Goal: Task Accomplishment & Management: Manage account settings

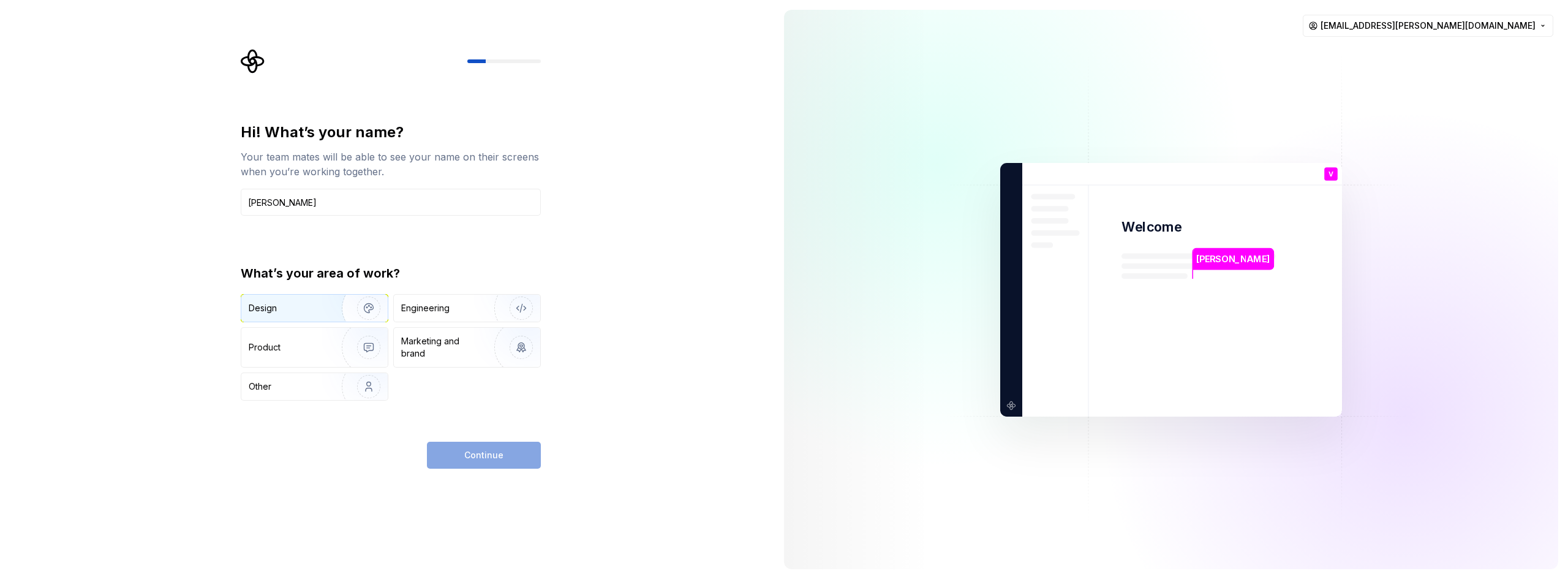
type input "[PERSON_NAME]"
click at [311, 298] on div "Design" at bounding box center [314, 308] width 146 height 27
click at [438, 314] on div "Engineering" at bounding box center [467, 308] width 146 height 27
click at [320, 309] on div "Design" at bounding box center [287, 308] width 77 height 12
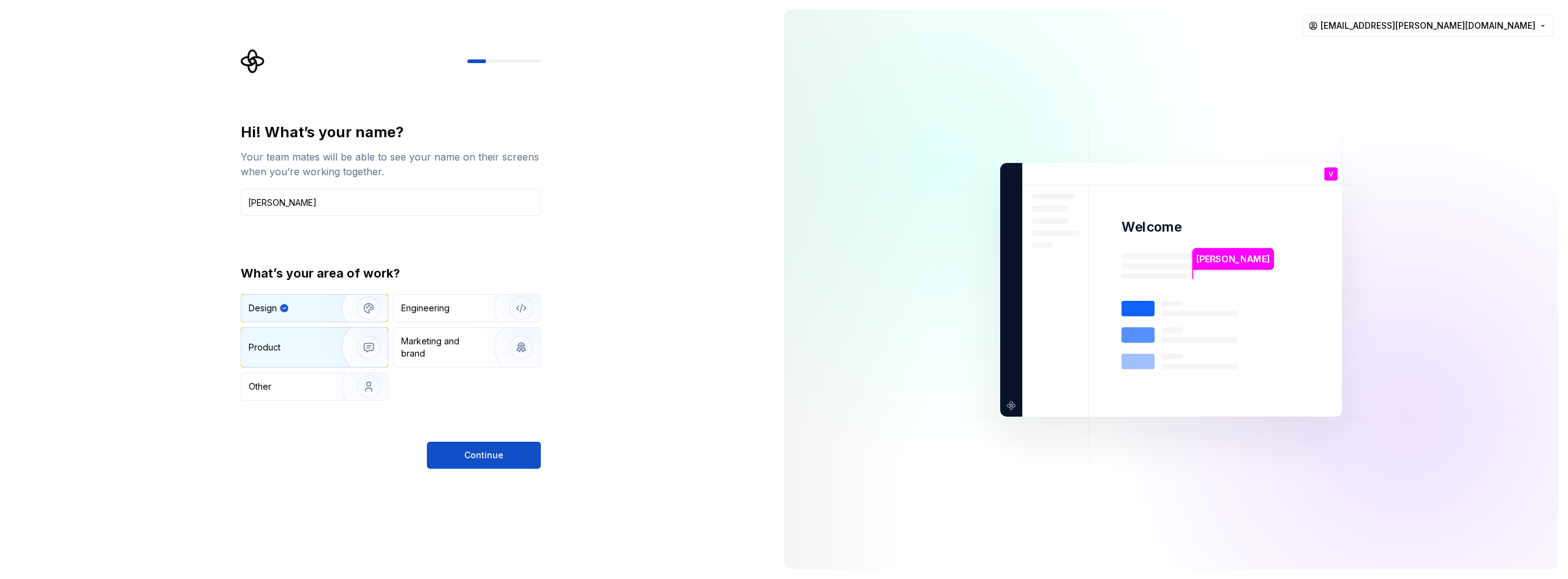
click at [311, 338] on div "Product" at bounding box center [314, 347] width 146 height 39
click at [296, 309] on div "Design" at bounding box center [287, 308] width 77 height 12
click at [507, 454] on button "Continue" at bounding box center [484, 455] width 114 height 27
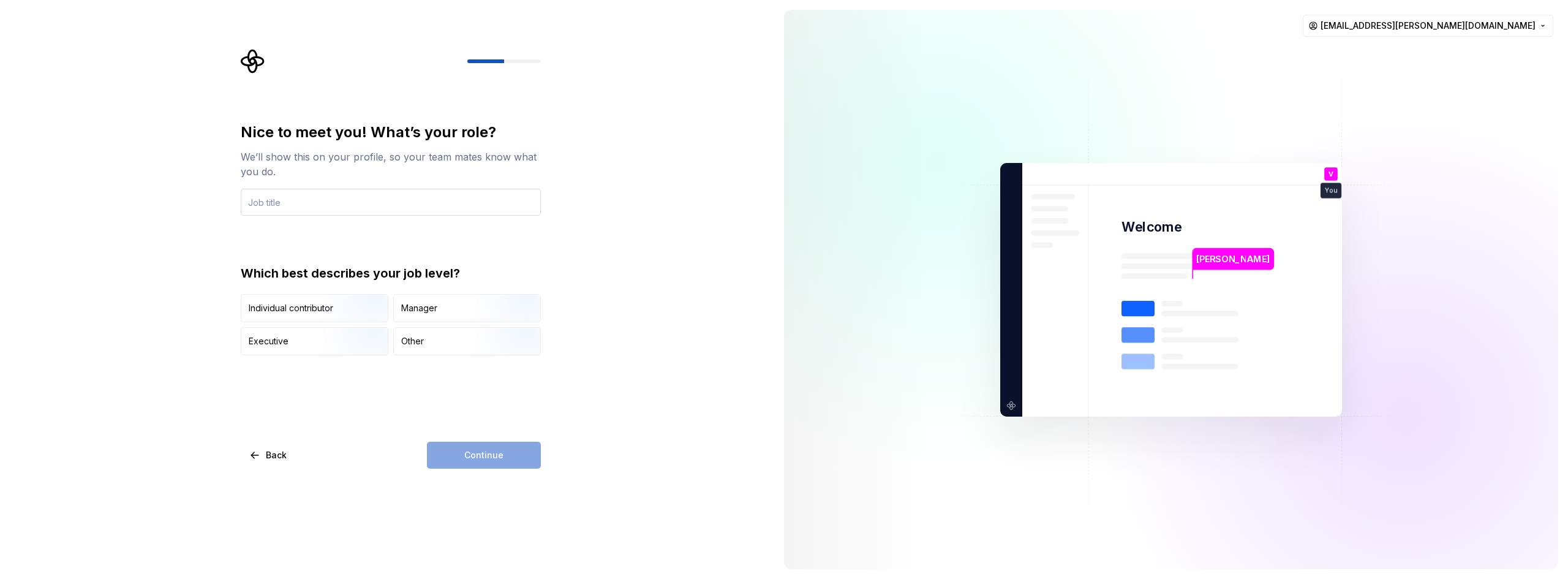
click at [328, 190] on input "text" at bounding box center [391, 202] width 300 height 27
type input "d"
click at [451, 315] on div "Manager" at bounding box center [467, 308] width 146 height 27
click at [396, 301] on div "Manager" at bounding box center [467, 308] width 146 height 27
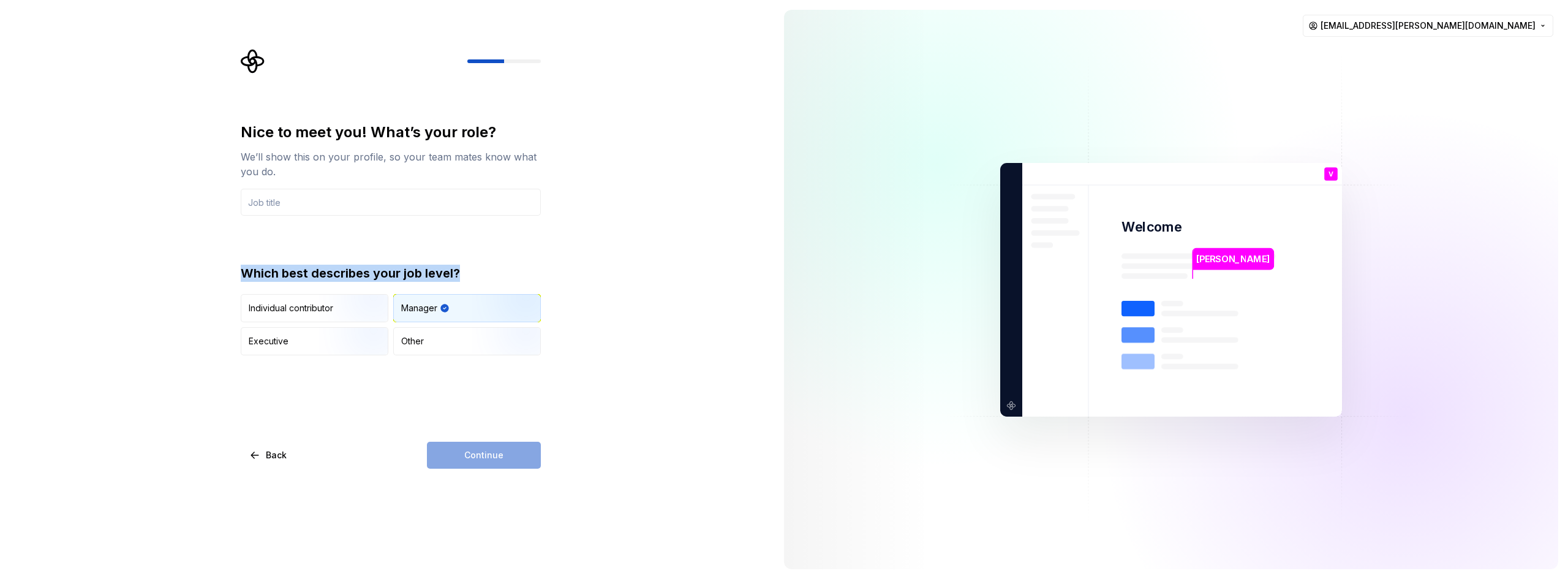
drag, startPoint x: 465, startPoint y: 270, endPoint x: 196, endPoint y: 251, distance: 269.7
click at [196, 251] on div "Nice to meet you! What’s your role? We’ll show this on your profile, so your te…" at bounding box center [387, 290] width 774 height 579
click at [559, 252] on div "Nice to meet you! What’s your role? We’ll show this on your profile, so your te…" at bounding box center [387, 290] width 774 height 579
drag, startPoint x: 462, startPoint y: 314, endPoint x: 580, endPoint y: 261, distance: 129.4
click at [580, 261] on div "Nice to meet you! What’s your role? We’ll show this on your profile, so your te…" at bounding box center [387, 290] width 774 height 579
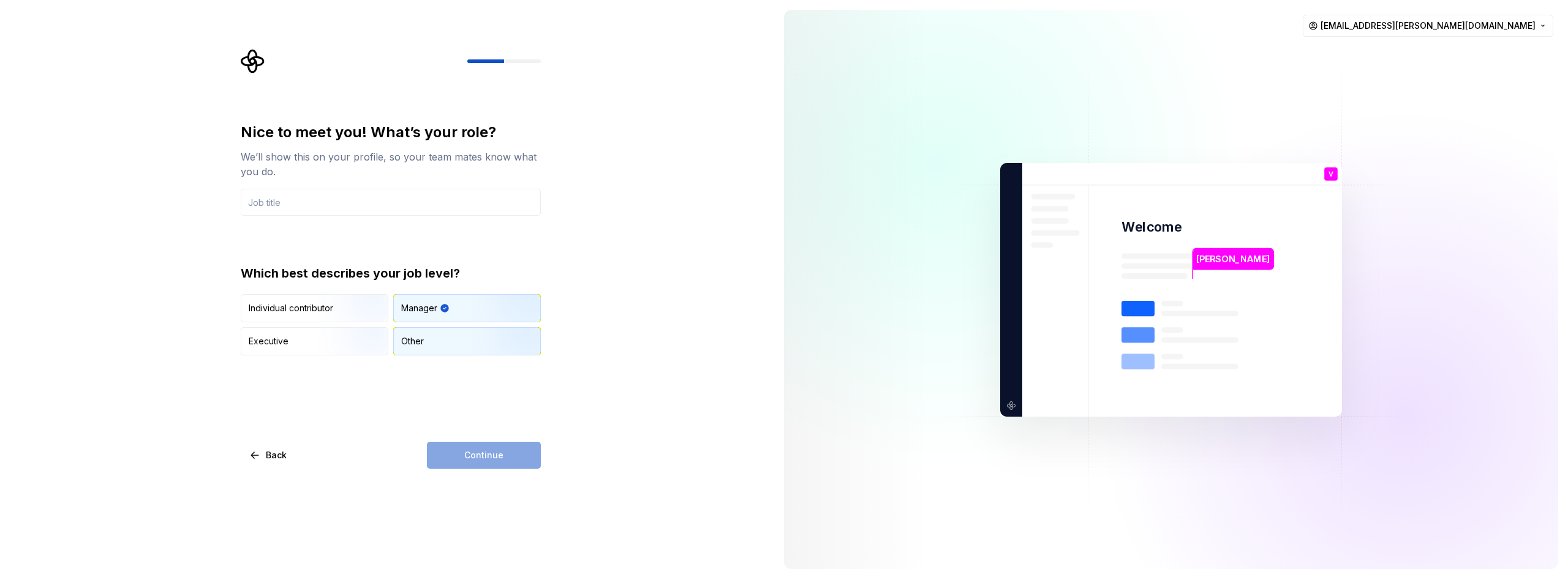
click at [448, 337] on div "Other" at bounding box center [467, 341] width 146 height 27
click at [276, 212] on input "text" at bounding box center [391, 202] width 300 height 27
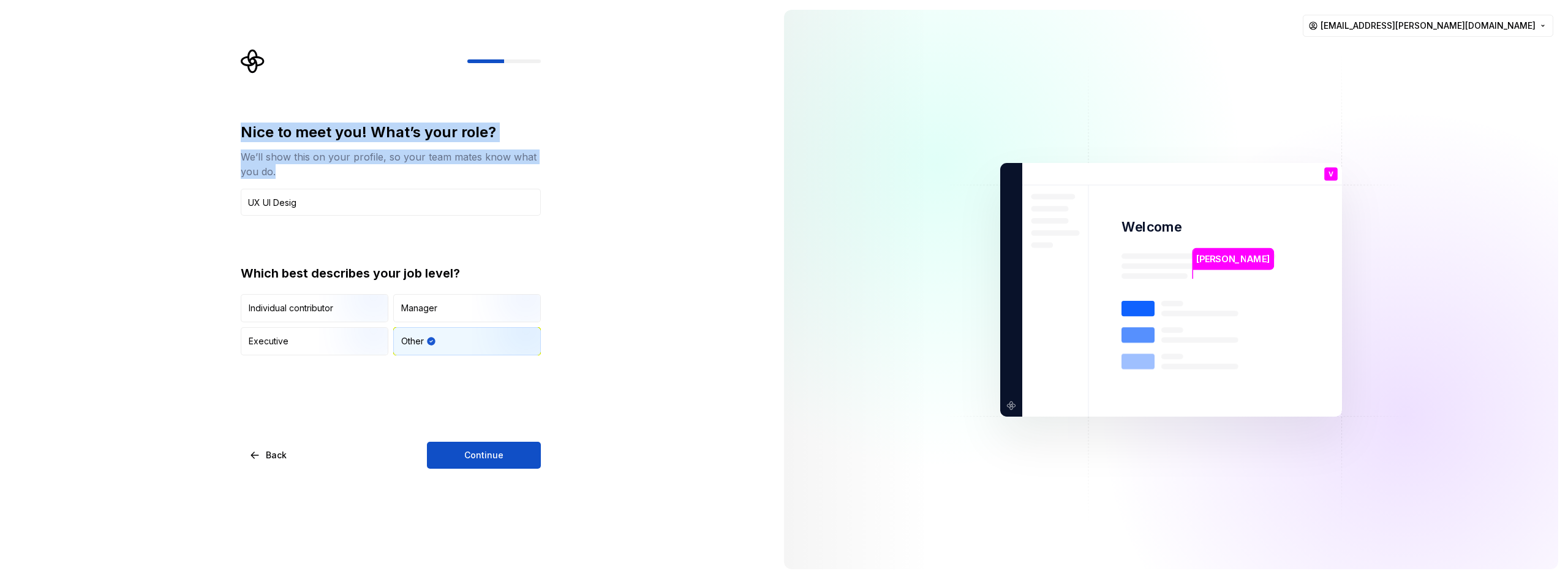
drag, startPoint x: 293, startPoint y: 171, endPoint x: 207, endPoint y: 111, distance: 104.9
click at [207, 111] on div "Nice to meet you! What’s your role? We’ll show this on your profile, so your te…" at bounding box center [387, 290] width 774 height 579
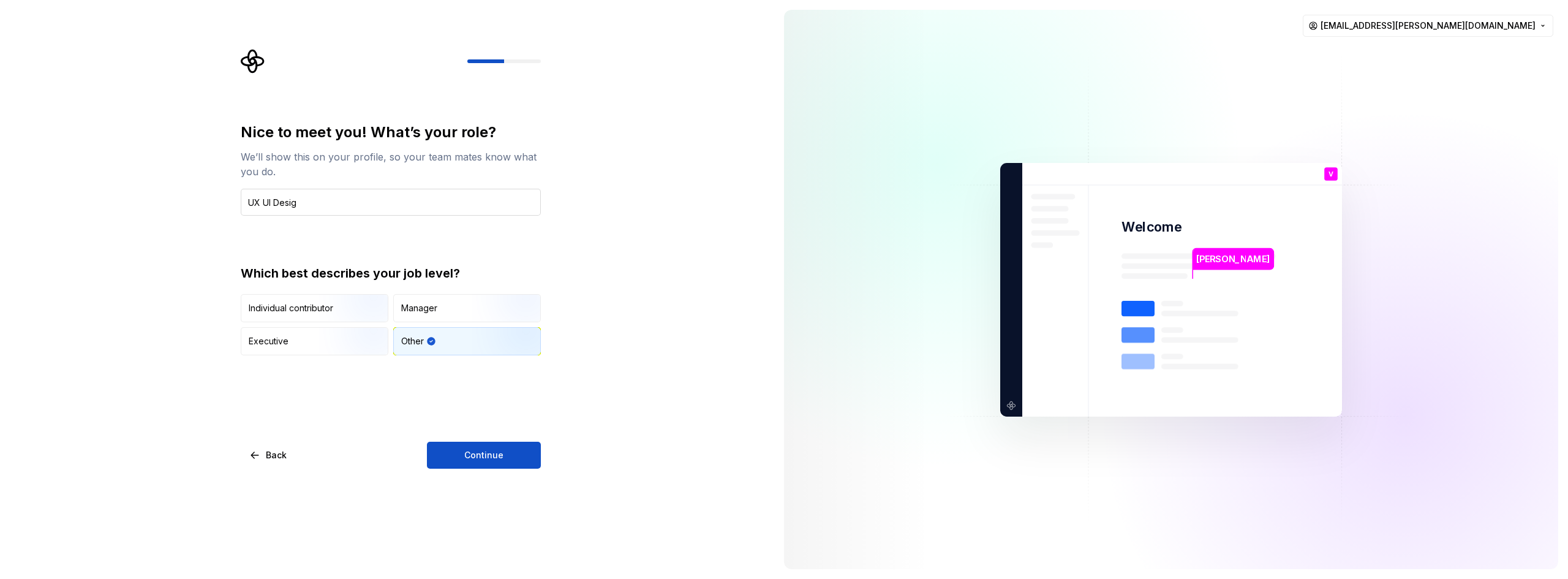
drag, startPoint x: 323, startPoint y: 207, endPoint x: 309, endPoint y: 207, distance: 14.0
click at [323, 207] on input "UX UI Desig" at bounding box center [391, 202] width 300 height 27
drag, startPoint x: 274, startPoint y: 202, endPoint x: 161, endPoint y: 197, distance: 113.1
click at [161, 197] on div "Nice to meet you! What’s your role? We’ll show this on your profile, so your te…" at bounding box center [387, 290] width 774 height 579
type input "UX/UI Designer"
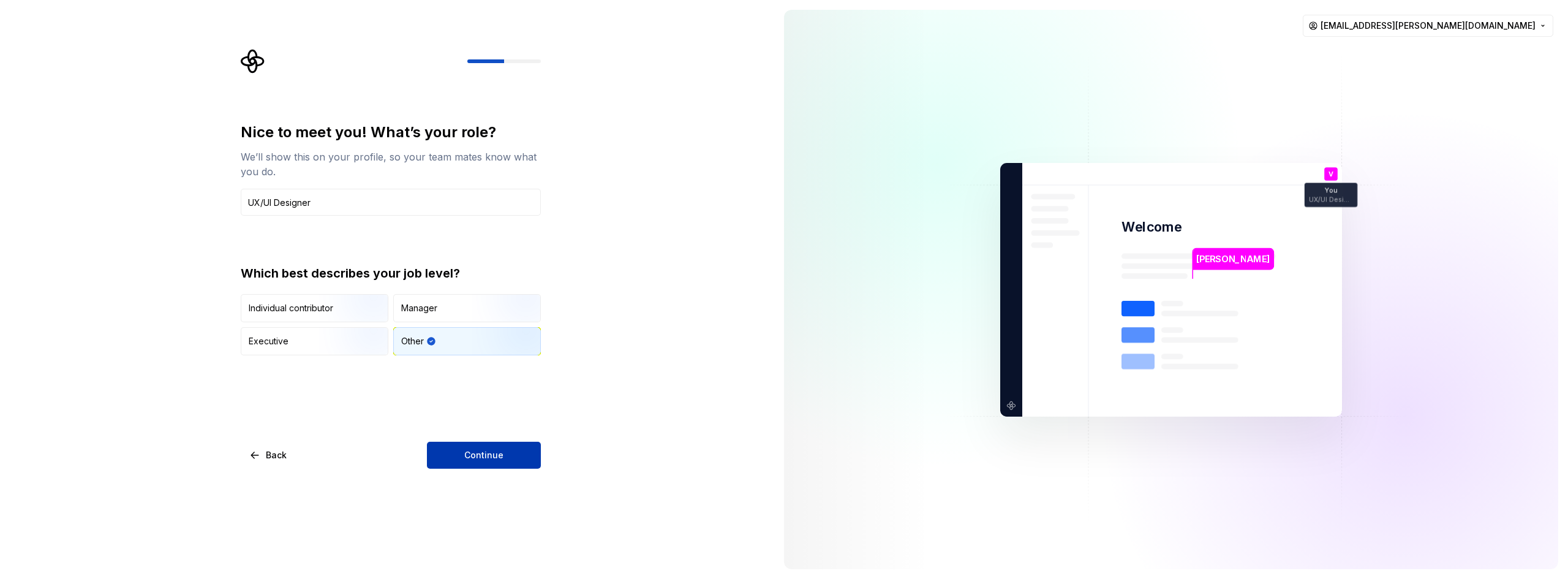
click at [469, 456] on span "Continue" at bounding box center [484, 455] width 39 height 12
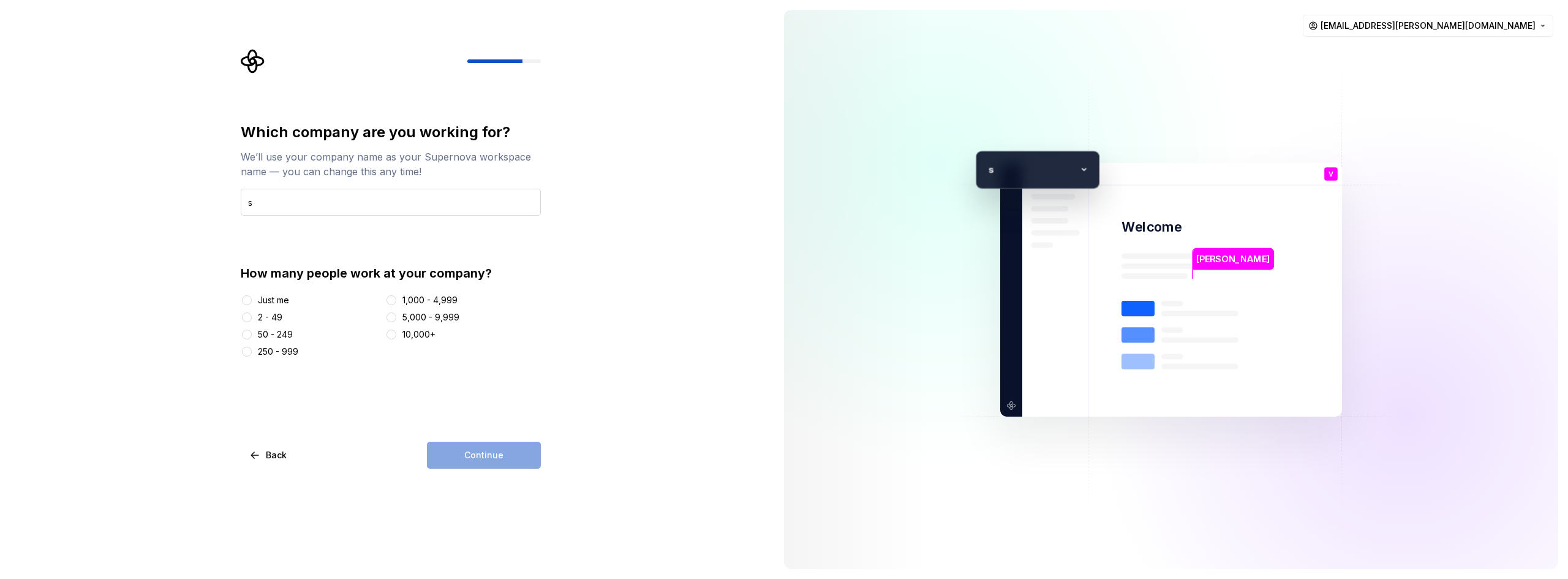
type input "sw"
type input "Mercantil"
click at [314, 233] on div "Which company are you working for? We’ll use your company name as your Supernov…" at bounding box center [391, 240] width 300 height 235
click at [245, 302] on button "Just me" at bounding box center [247, 300] width 10 height 10
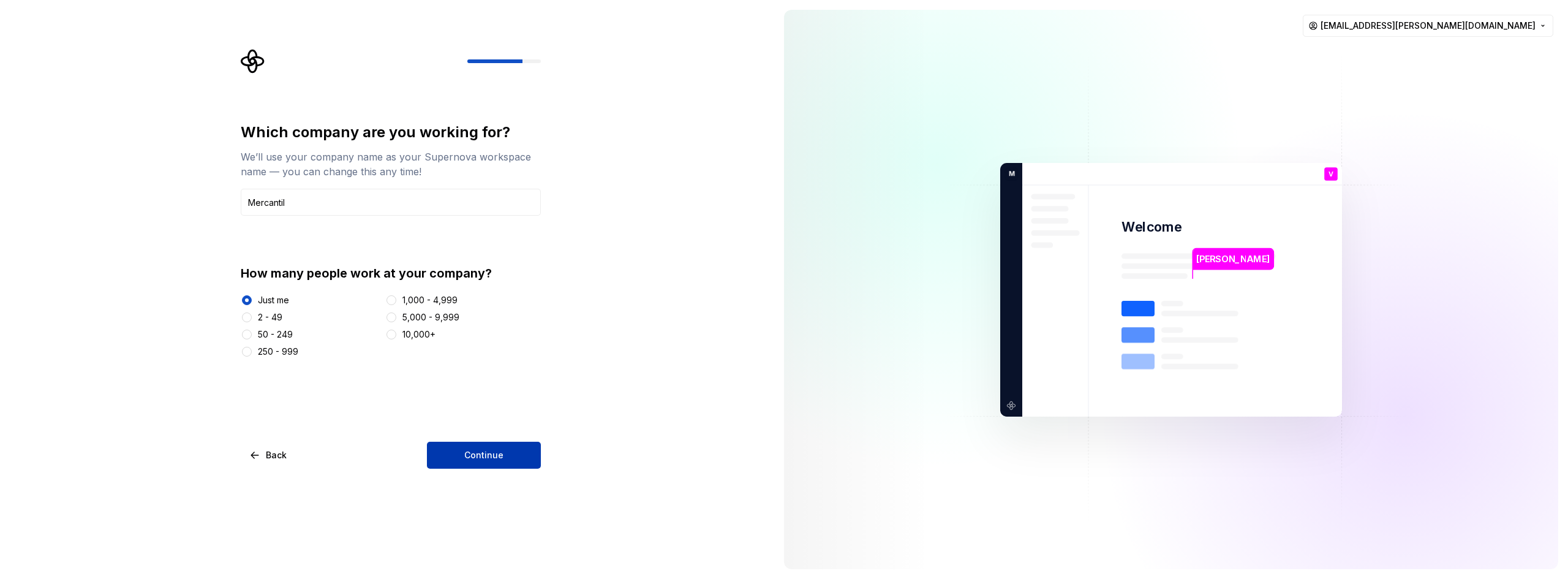
click at [462, 460] on button "Continue" at bounding box center [484, 455] width 114 height 27
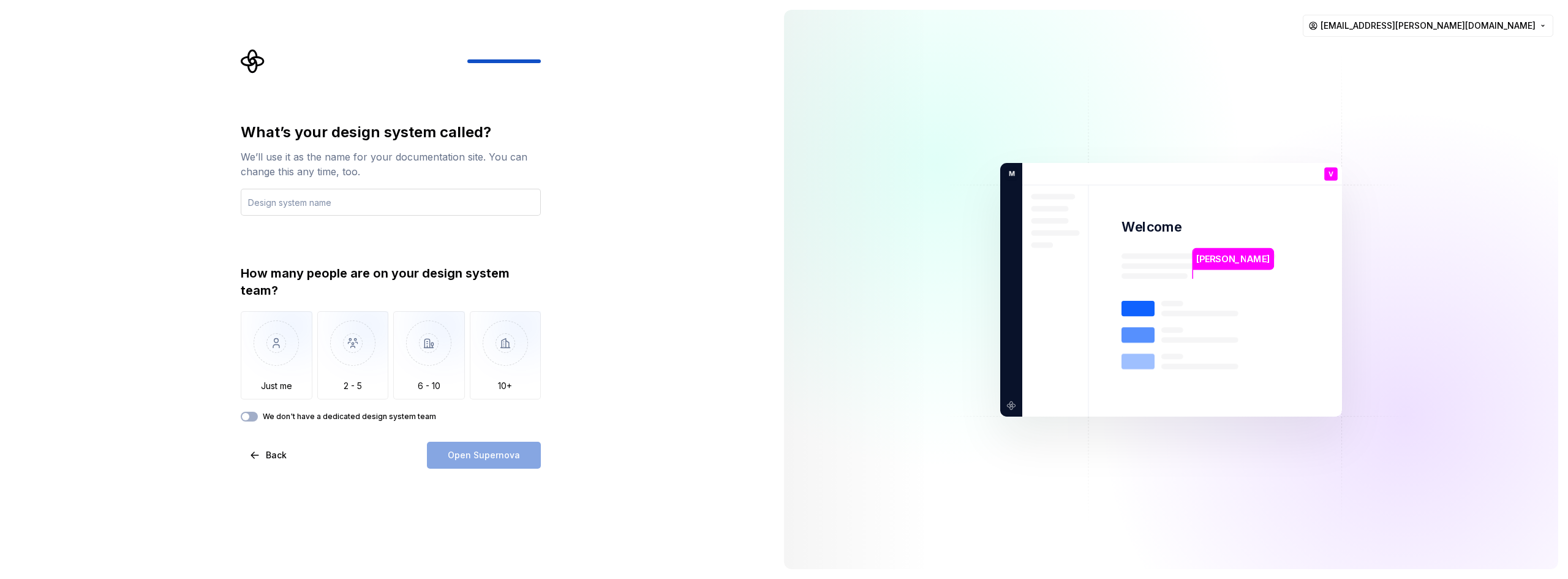
click at [349, 202] on input "text" at bounding box center [391, 202] width 300 height 27
type input "Mercantil Design System"
click at [142, 360] on div "What’s your design system called? We’ll use it as the name for your documentati…" at bounding box center [387, 290] width 774 height 579
click at [282, 361] on img "button" at bounding box center [276, 352] width 72 height 82
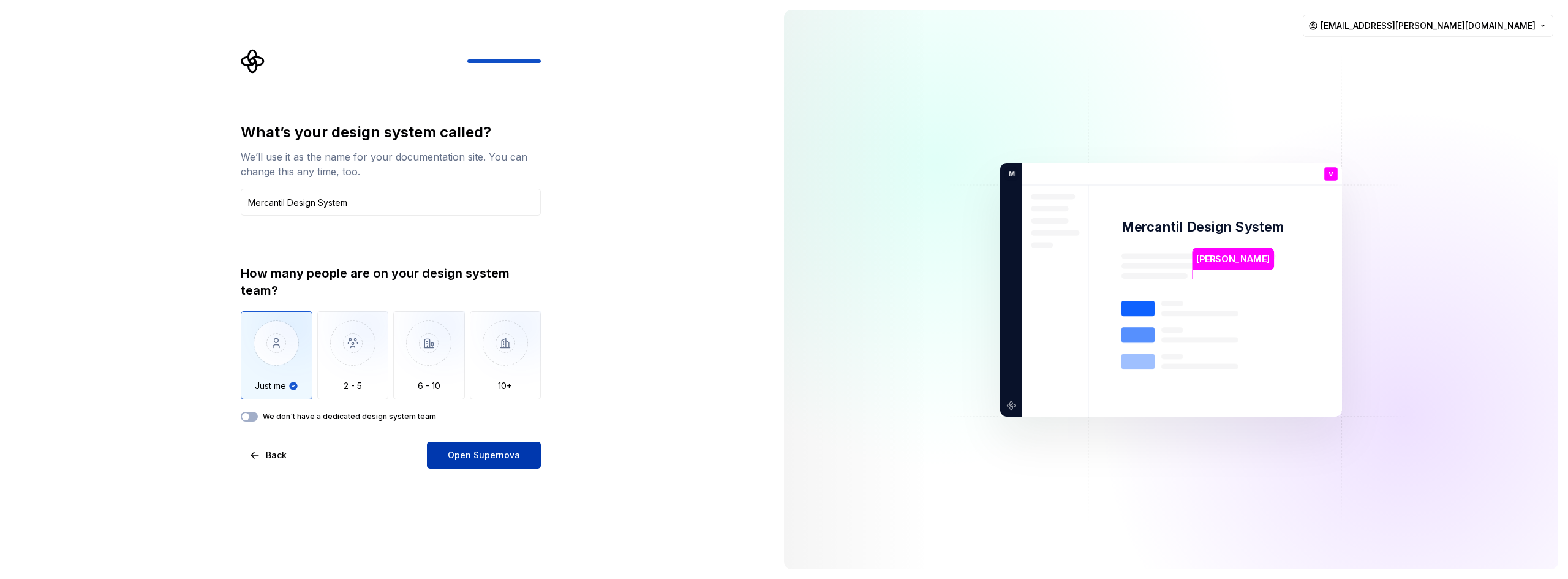
click at [467, 452] on span "Open Supernova" at bounding box center [484, 455] width 72 height 12
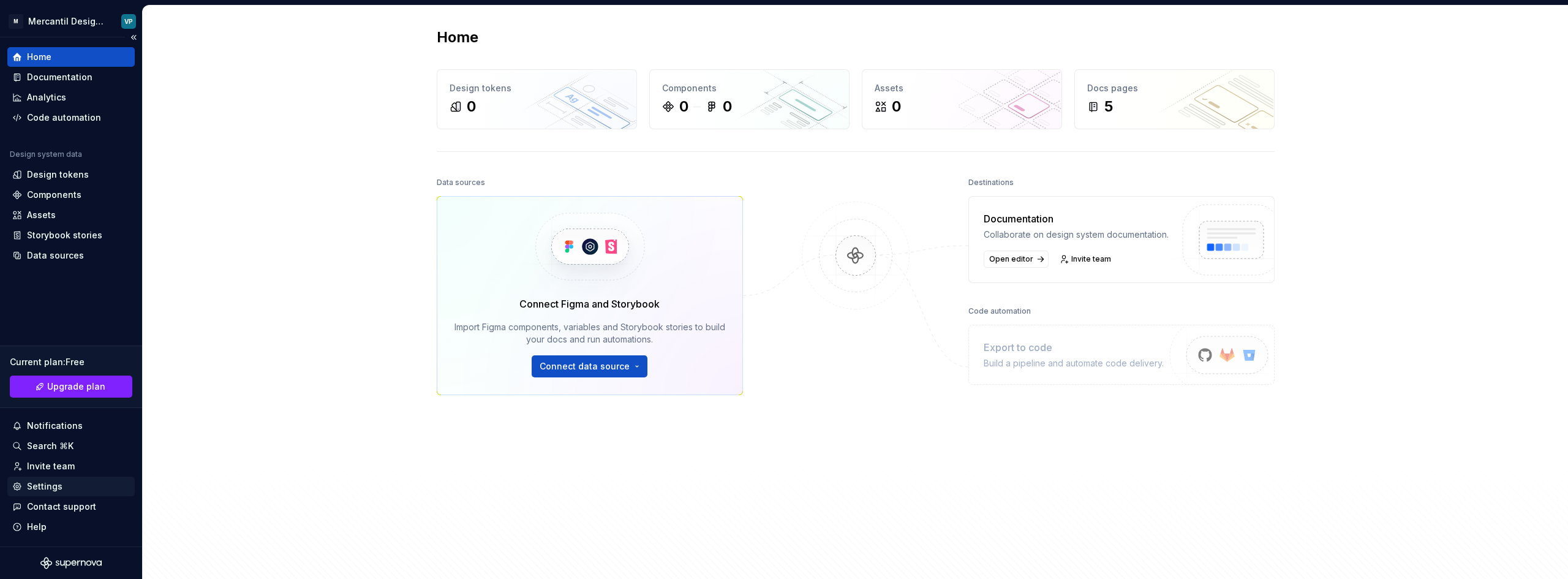
click at [39, 482] on div "Settings" at bounding box center [45, 486] width 35 height 12
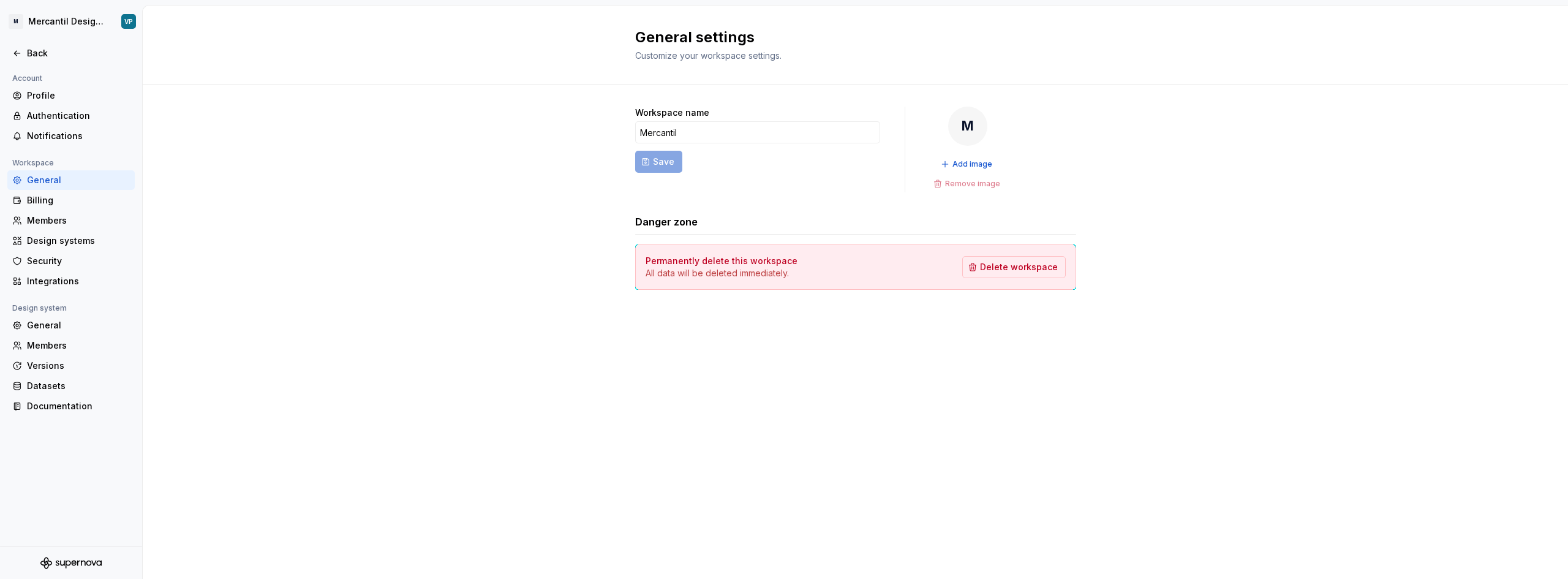
click at [955, 129] on div "M" at bounding box center [967, 126] width 39 height 39
click at [971, 163] on span "Add image" at bounding box center [972, 164] width 40 height 10
click at [41, 333] on div "General" at bounding box center [71, 326] width 127 height 20
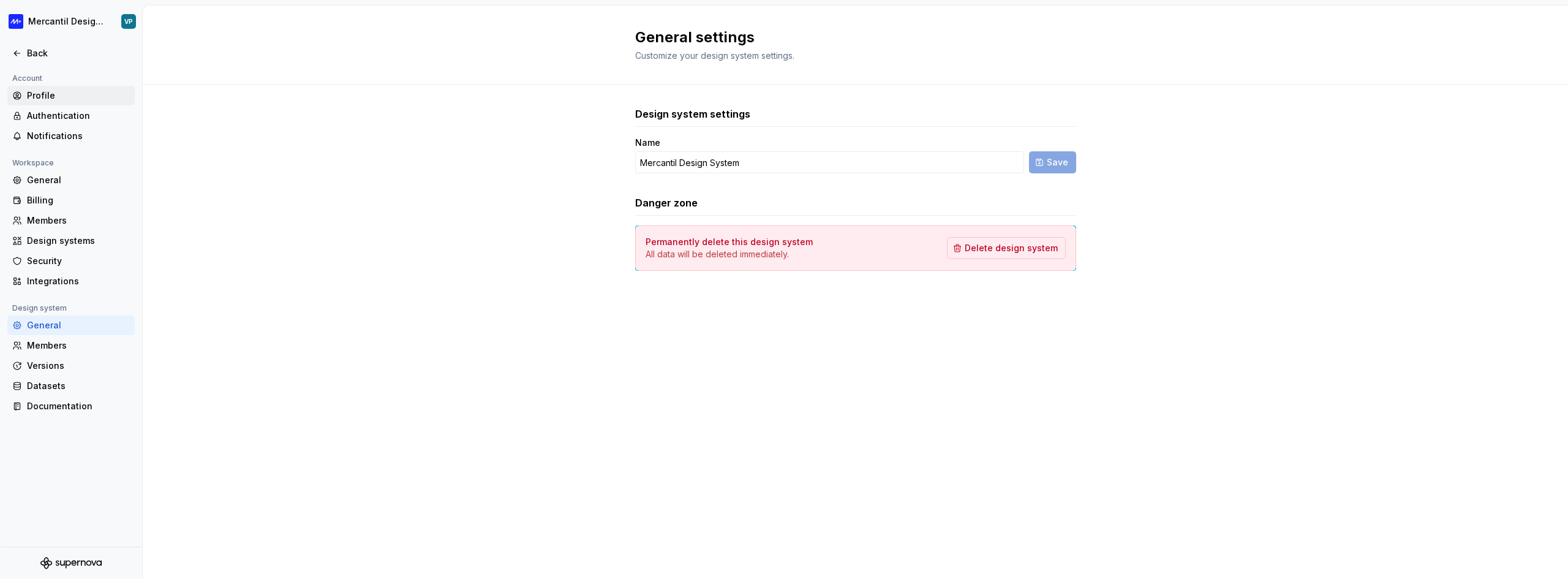
click at [45, 96] on div "Profile" at bounding box center [78, 95] width 103 height 12
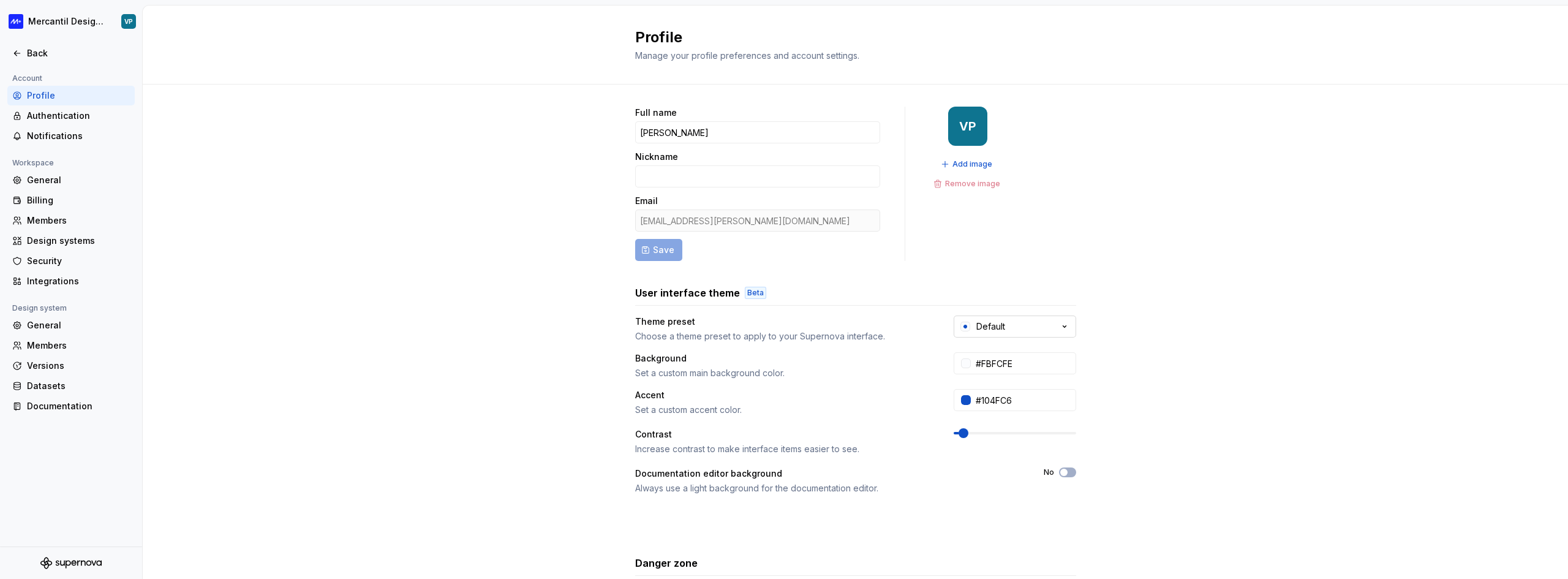
click at [1006, 326] on button "Default" at bounding box center [1015, 327] width 123 height 22
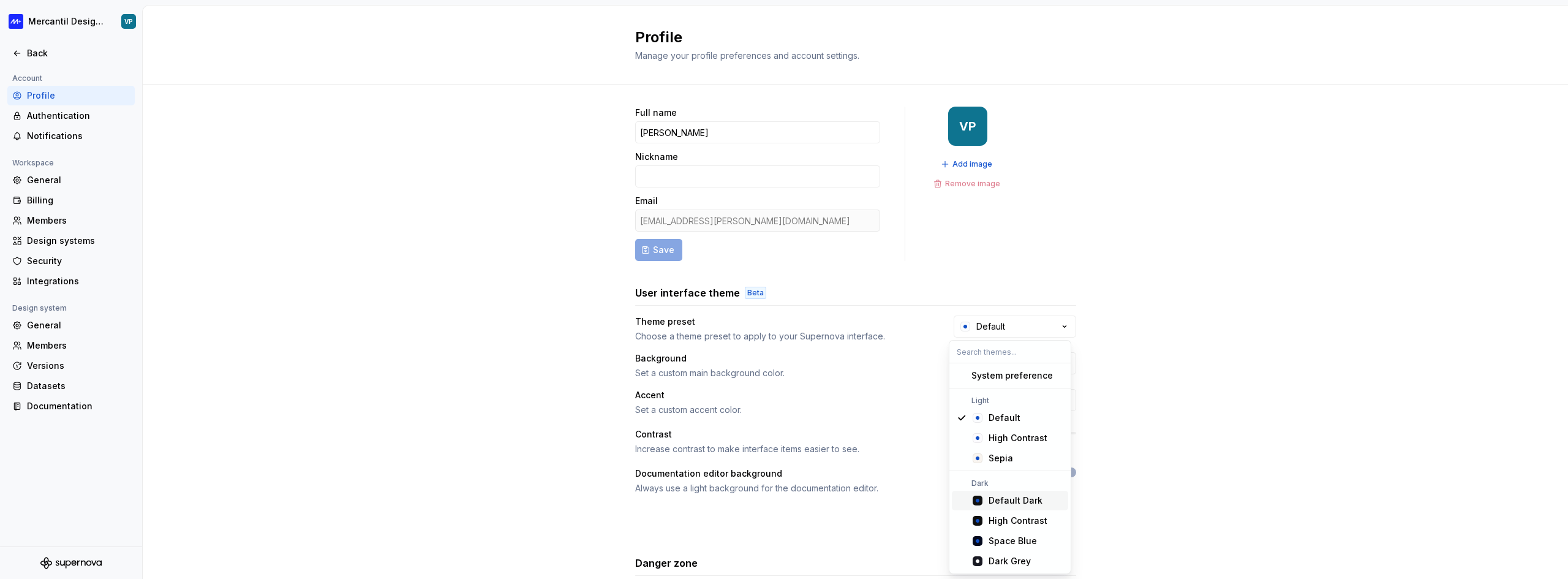
click at [1008, 497] on div "Default Dark" at bounding box center [1015, 500] width 54 height 12
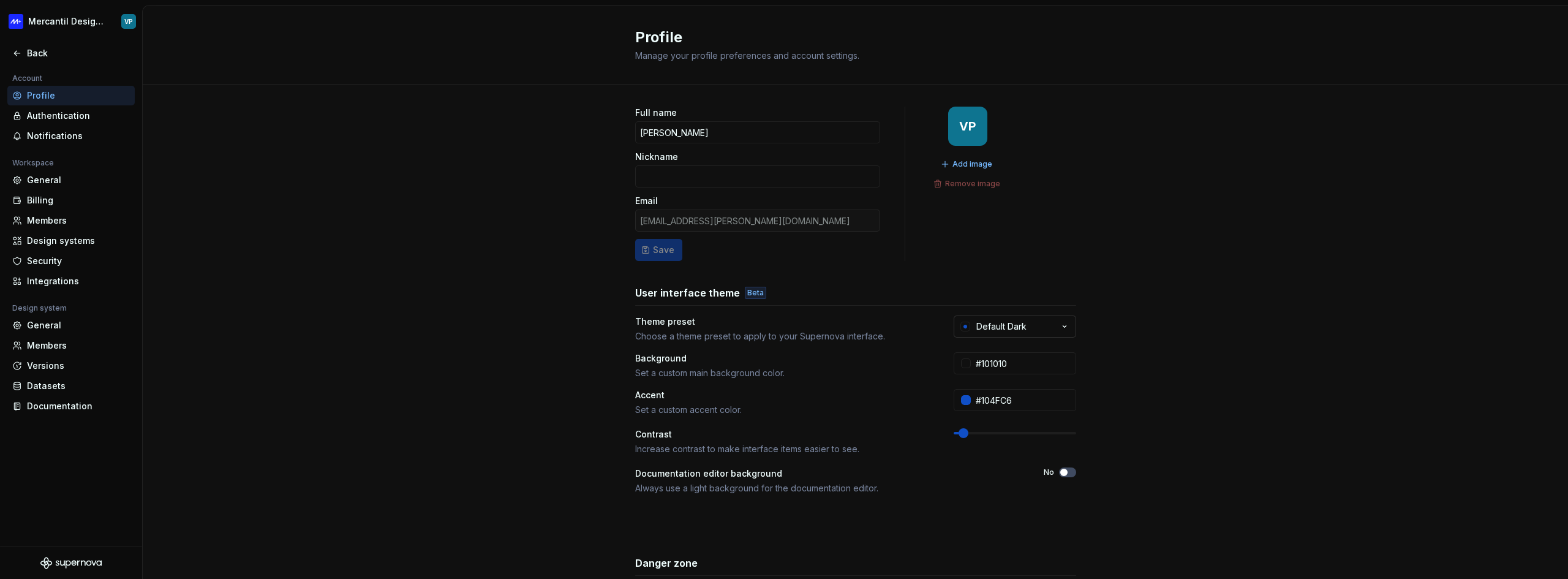
click at [983, 324] on div "Default Dark" at bounding box center [1001, 326] width 51 height 12
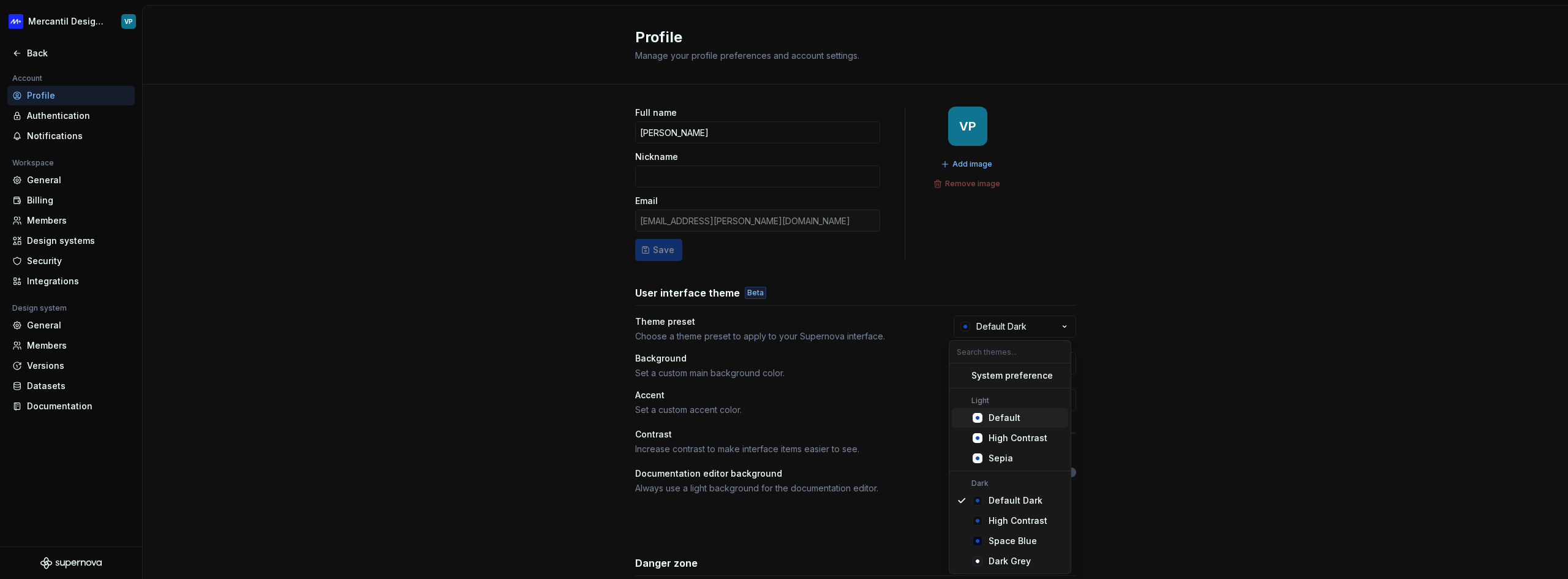
click at [992, 416] on div "Default" at bounding box center [1004, 418] width 32 height 12
type input "#FBFCFE"
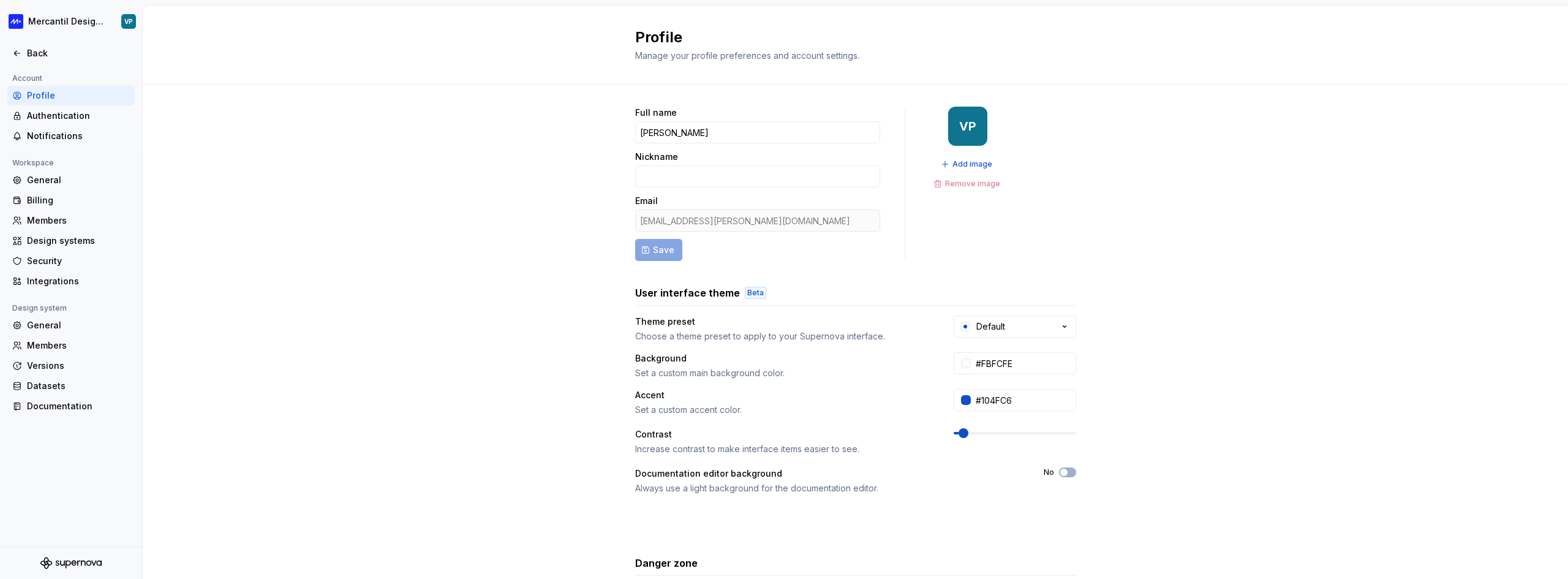
click at [1162, 364] on div "Full name Vinicius Paiva Nickname Email vinicius.valerio@domoinovacao.io Save V…" at bounding box center [855, 393] width 1425 height 618
click at [68, 109] on div "Authentication" at bounding box center [71, 116] width 127 height 20
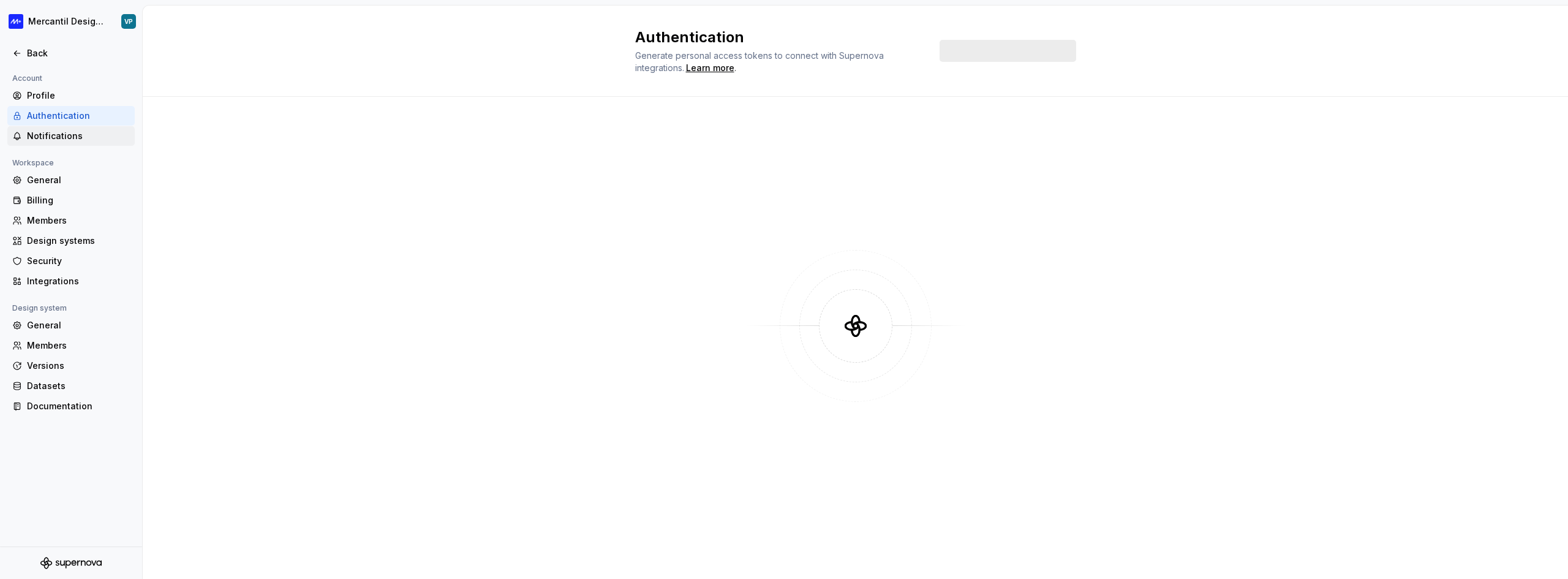
click at [67, 133] on div "Notifications" at bounding box center [78, 136] width 103 height 12
click at [63, 238] on div "Design systems" at bounding box center [78, 240] width 103 height 12
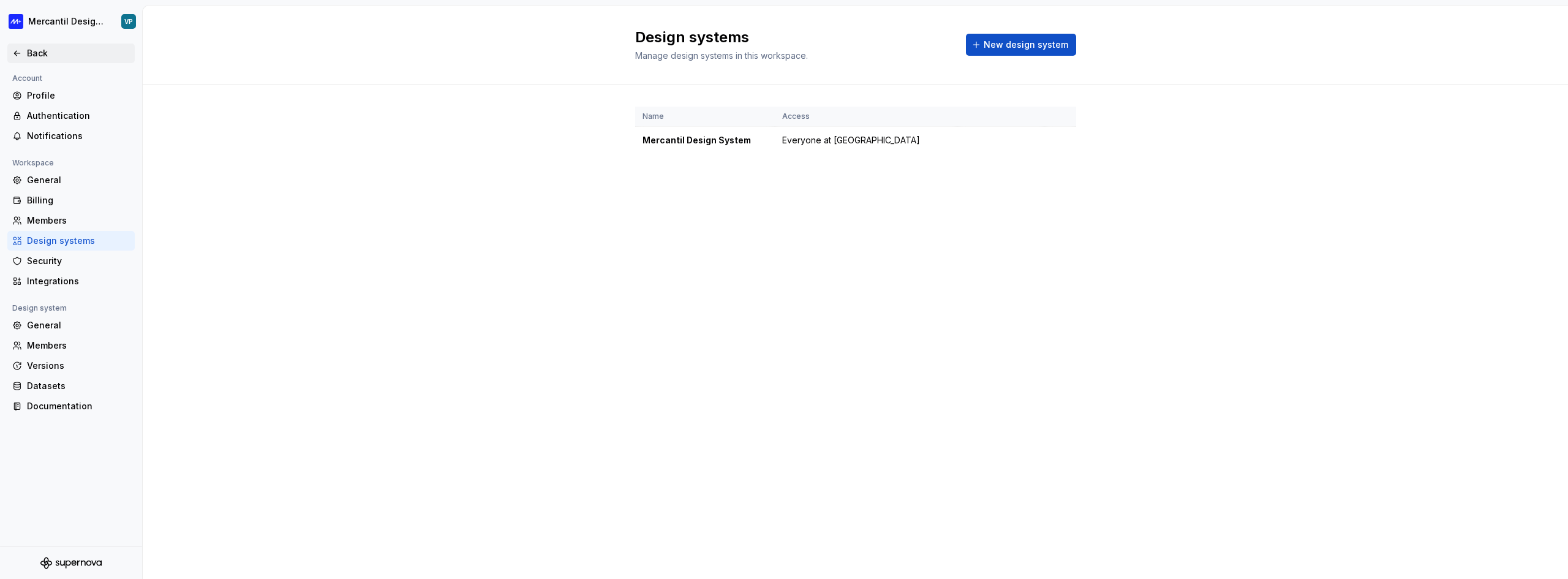
click at [24, 54] on div "Back" at bounding box center [71, 53] width 117 height 12
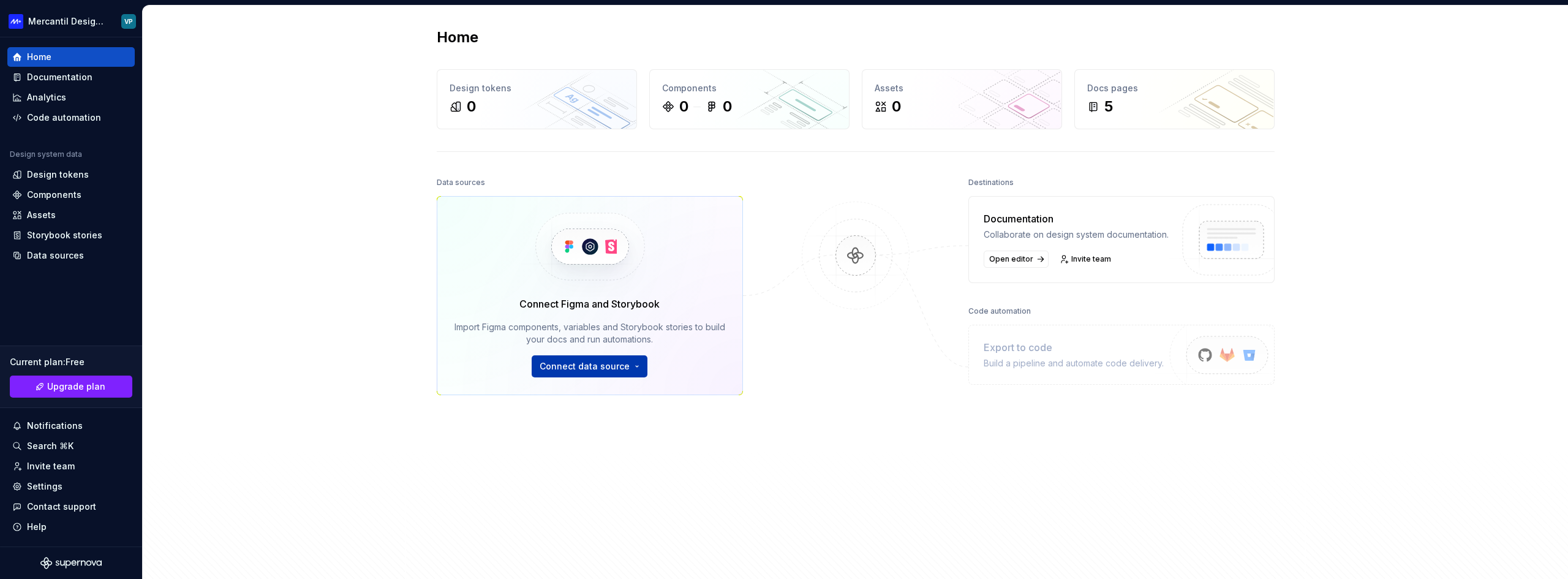
click at [566, 366] on html "Mercantil Design System VP Home Documentation Analytics Code automation Design …" at bounding box center [784, 290] width 1568 height 579
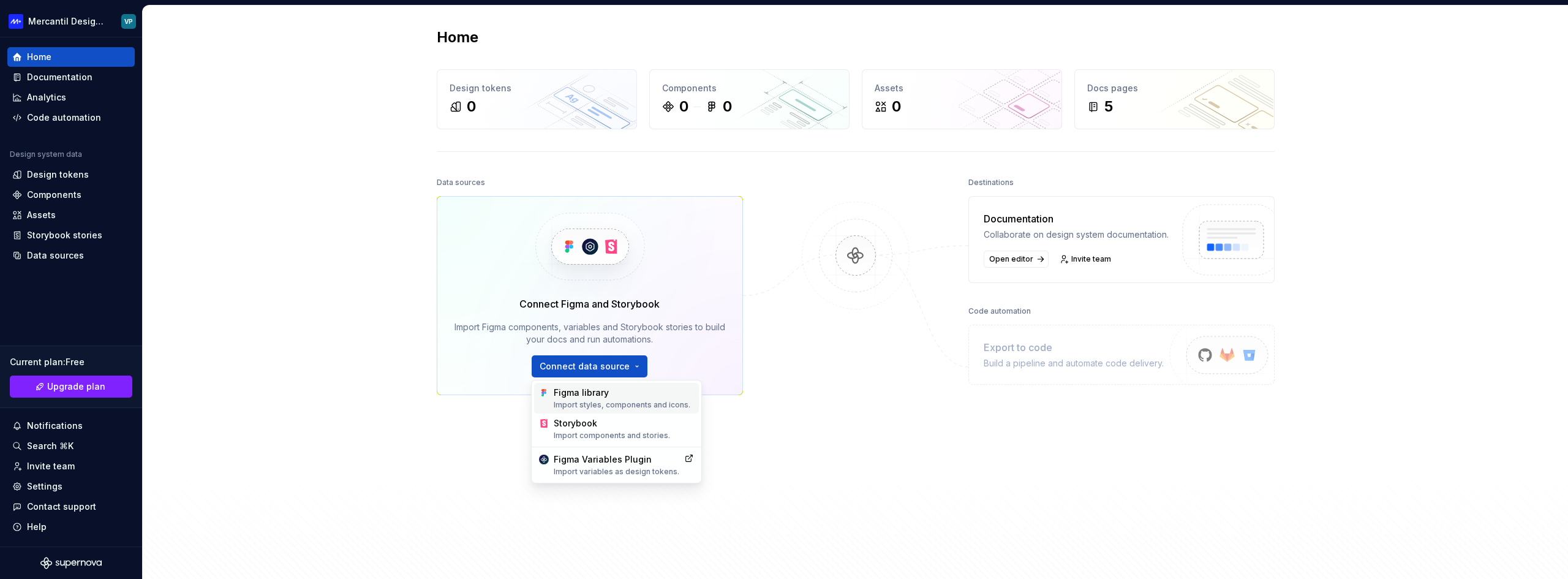
click at [575, 389] on div "Figma library Import styles, components and icons." at bounding box center [624, 398] width 140 height 23
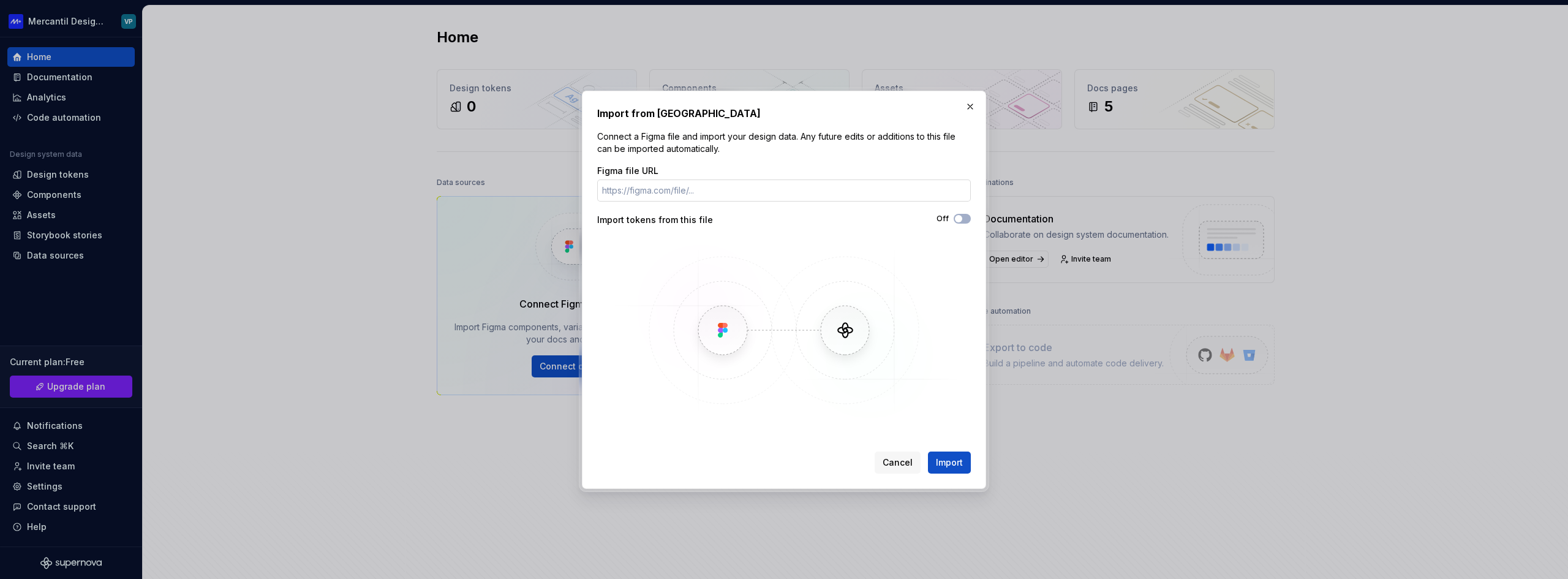
click at [643, 195] on input "Figma file URL" at bounding box center [784, 190] width 373 height 22
paste input "https://www.figma.com/design/WUmV4bOr7VdhYz0G7I6SV9/-Design-System--%E2%80%A2-C…"
type input "https://www.figma.com/design/WUmV4bOr7VdhYz0G7I6SV9/-Design-System--%E2%80%A2-C…"
click at [664, 192] on input "Figma file URL" at bounding box center [784, 190] width 373 height 22
paste input "https://www.figma.com/design/WUmV4bOr7VdhYz0G7I6SV9/-Design-System--%E2%80%A2-C…"
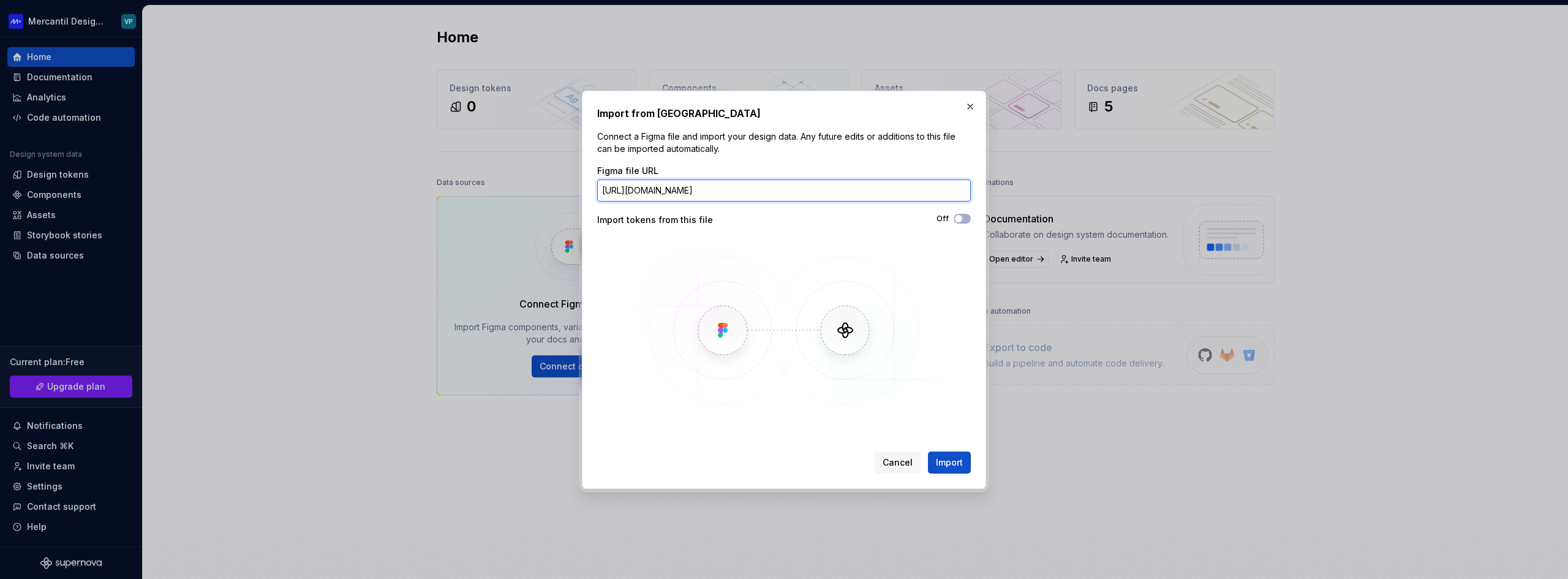
scroll to position [0, 258]
type input "https://www.figma.com/design/WUmV4bOr7VdhYz0G7I6SV9/-Design-System--%E2%80%A2-C…"
click at [957, 219] on span "button" at bounding box center [958, 218] width 7 height 7
click at [946, 467] on span "Import" at bounding box center [949, 462] width 27 height 12
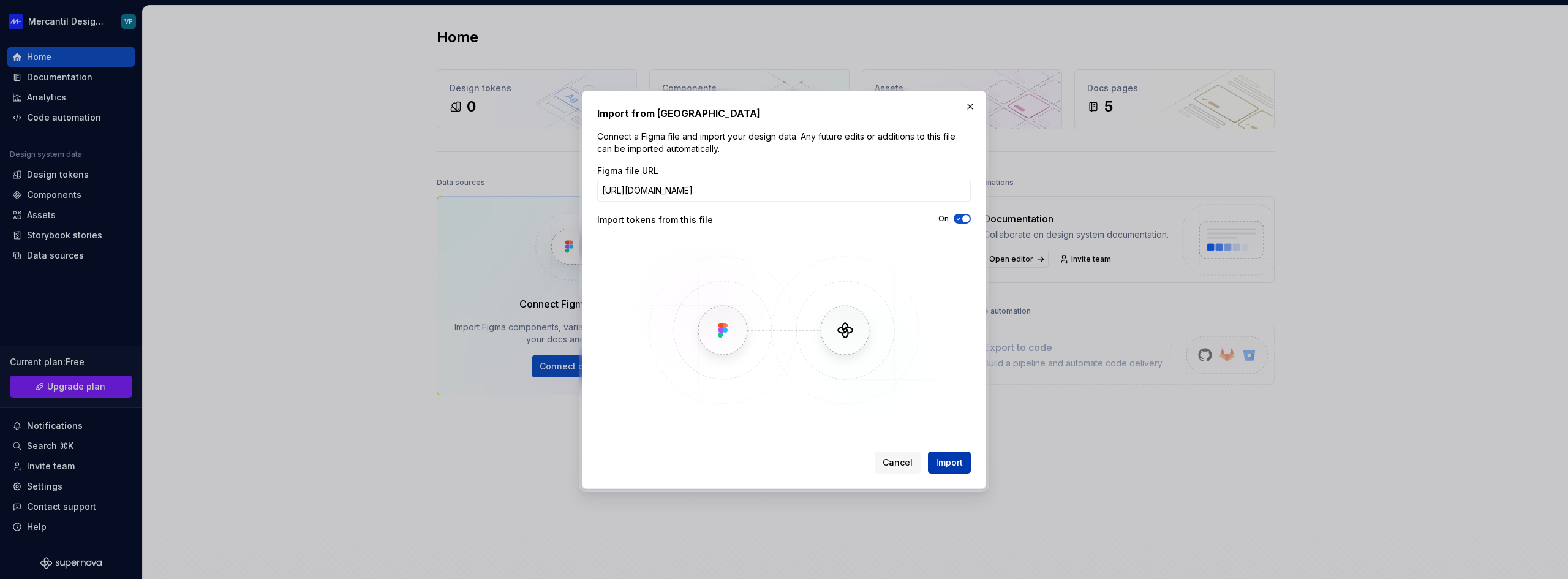
click at [952, 461] on span "Import" at bounding box center [949, 462] width 27 height 12
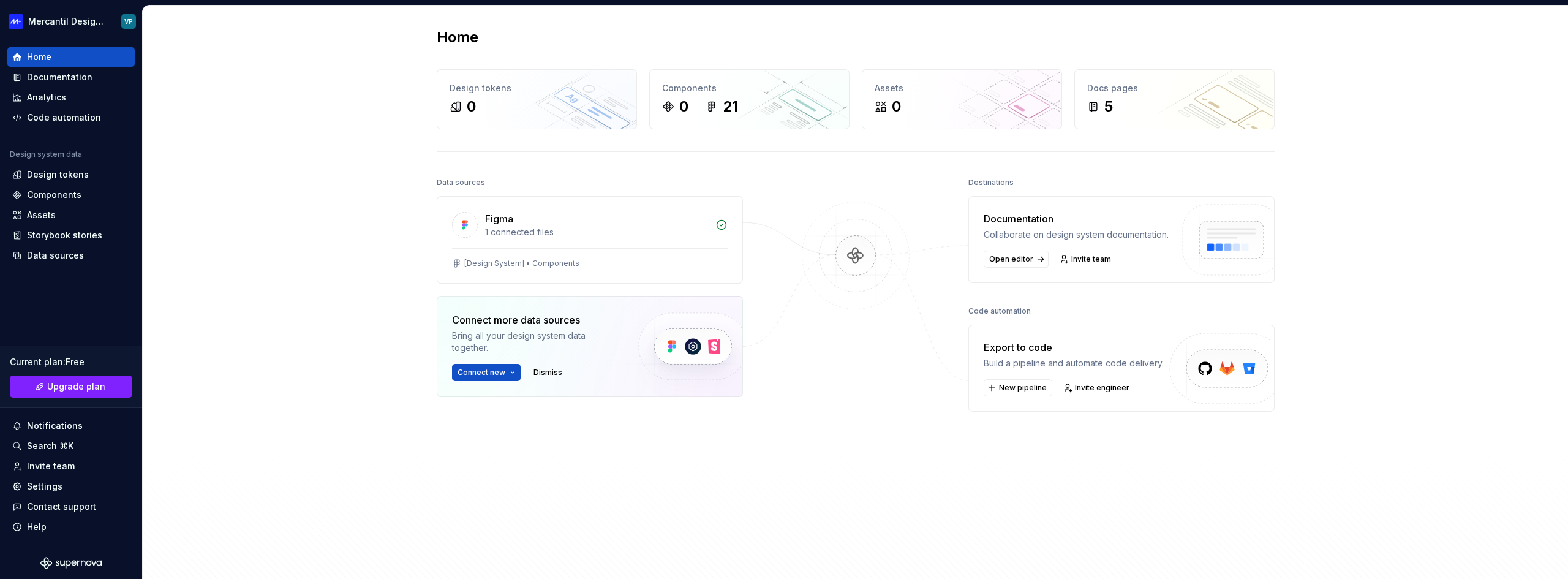
click at [870, 397] on div at bounding box center [855, 347] width 123 height 347
click at [861, 438] on div at bounding box center [855, 347] width 123 height 347
click at [1007, 234] on div "Collaborate on design system documentation." at bounding box center [1076, 234] width 185 height 12
click at [574, 234] on div "1 connected files" at bounding box center [597, 232] width 223 height 12
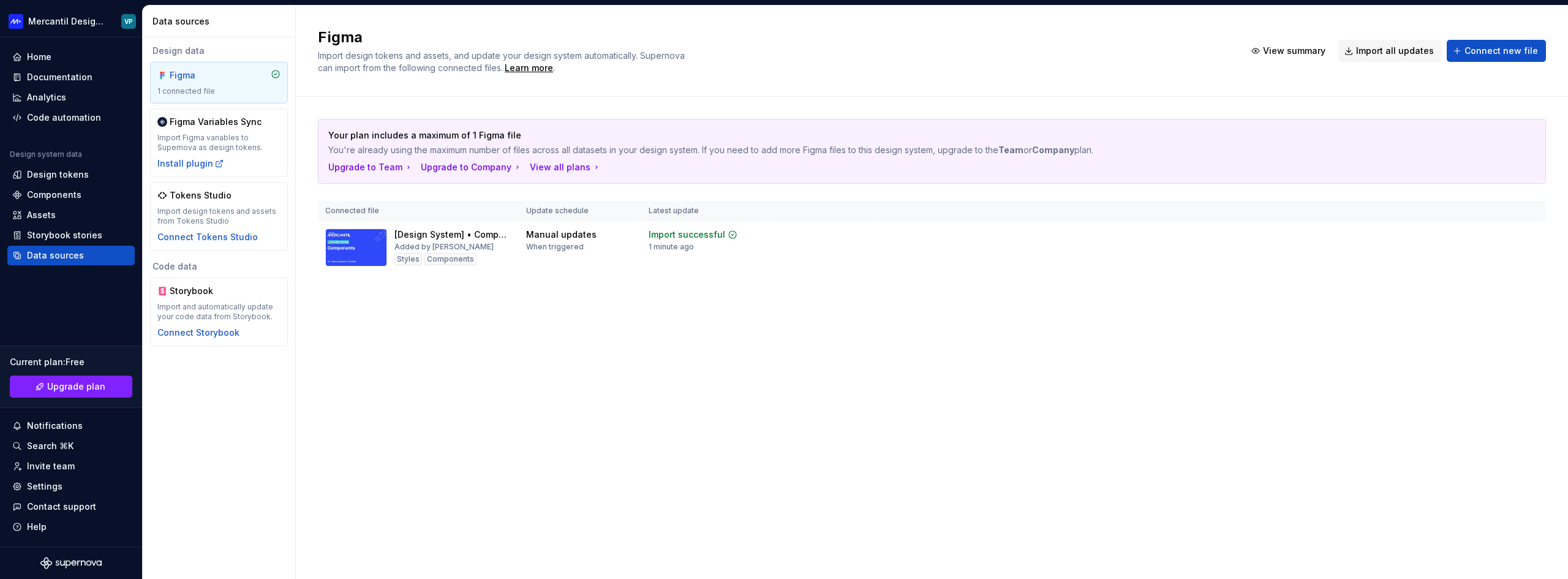
click at [526, 356] on div "Figma Import design tokens and assets, and update your design system automatica…" at bounding box center [932, 291] width 1272 height 573
click at [591, 344] on div "Figma Import design tokens and assets, and update your design system automatica…" at bounding box center [932, 291] width 1272 height 573
click at [133, 39] on button "Collapse sidebar" at bounding box center [133, 37] width 17 height 17
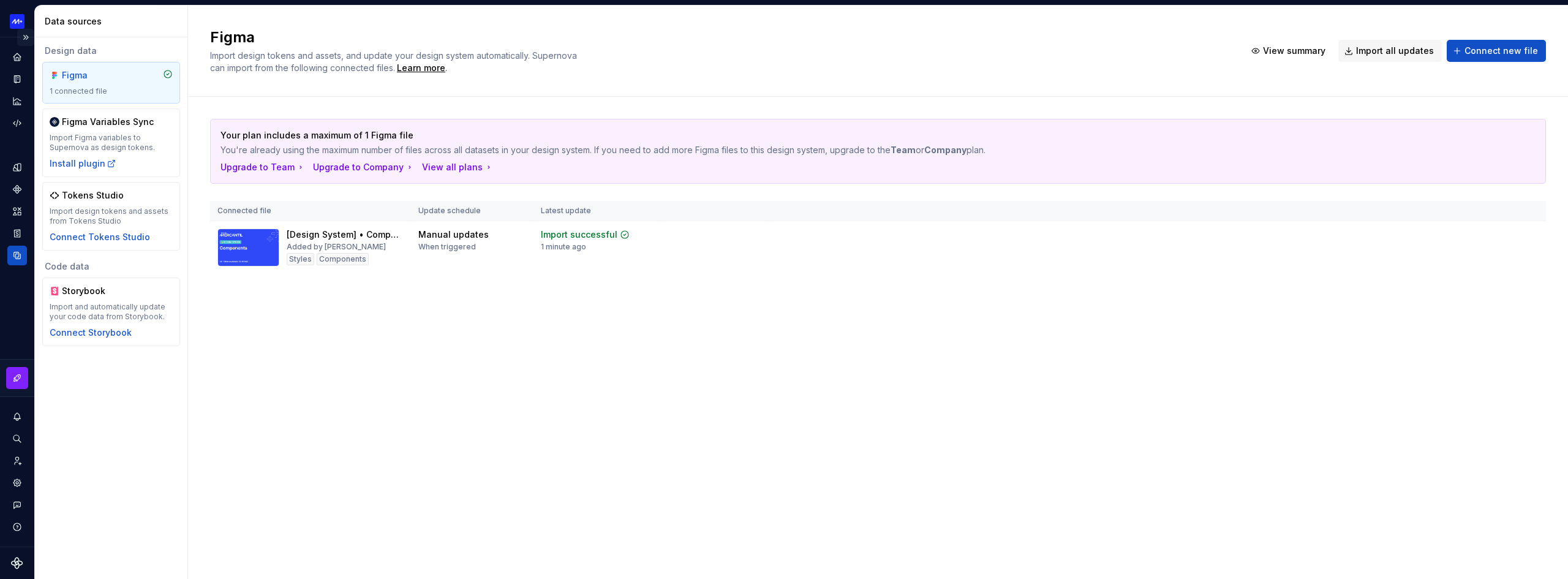
click at [26, 39] on button "Expand sidebar" at bounding box center [26, 37] width 17 height 17
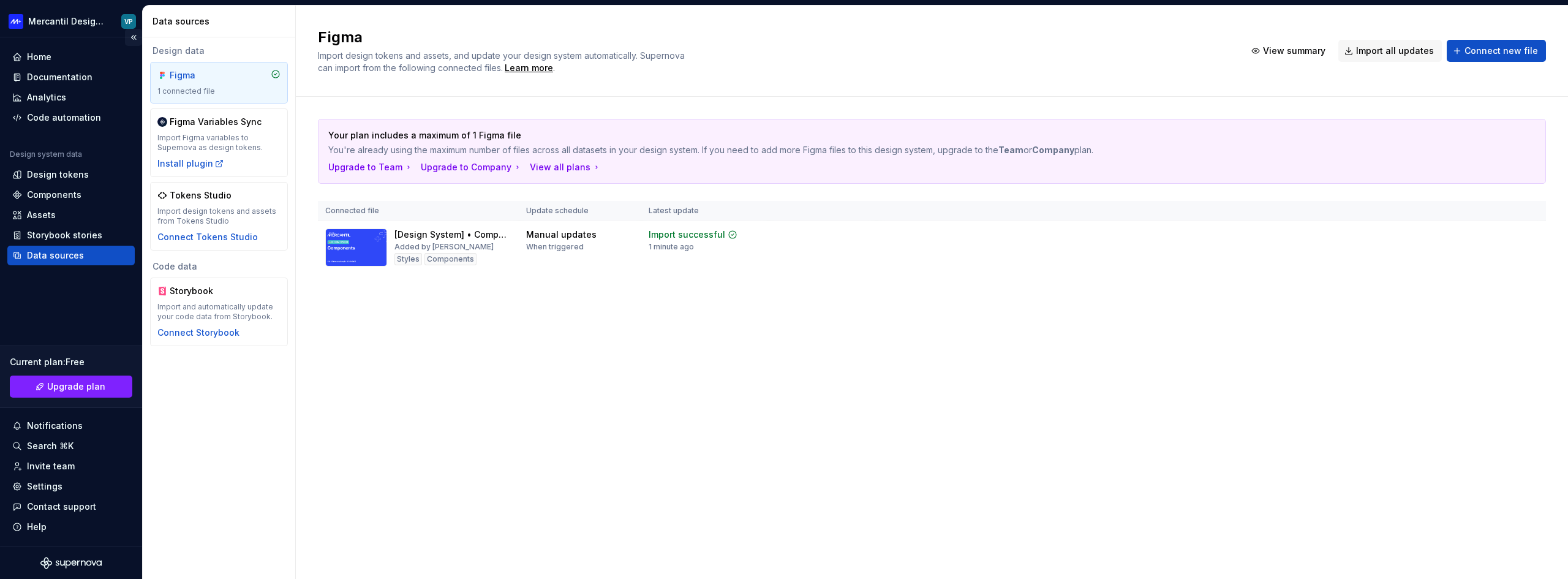
click at [131, 35] on button "Collapse sidebar" at bounding box center [133, 37] width 17 height 17
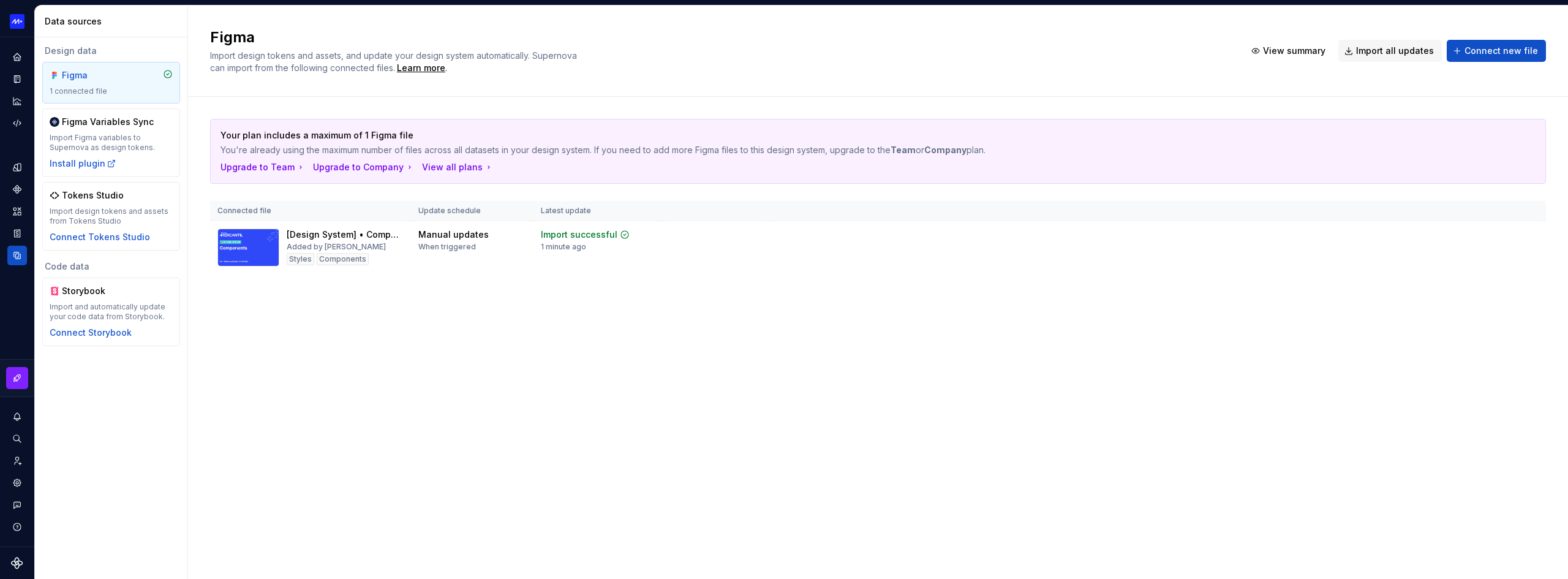
click at [462, 390] on div "Figma Import design tokens and assets, and update your design system automatica…" at bounding box center [878, 291] width 1380 height 573
click at [22, 36] on button "Expand sidebar" at bounding box center [26, 37] width 17 height 17
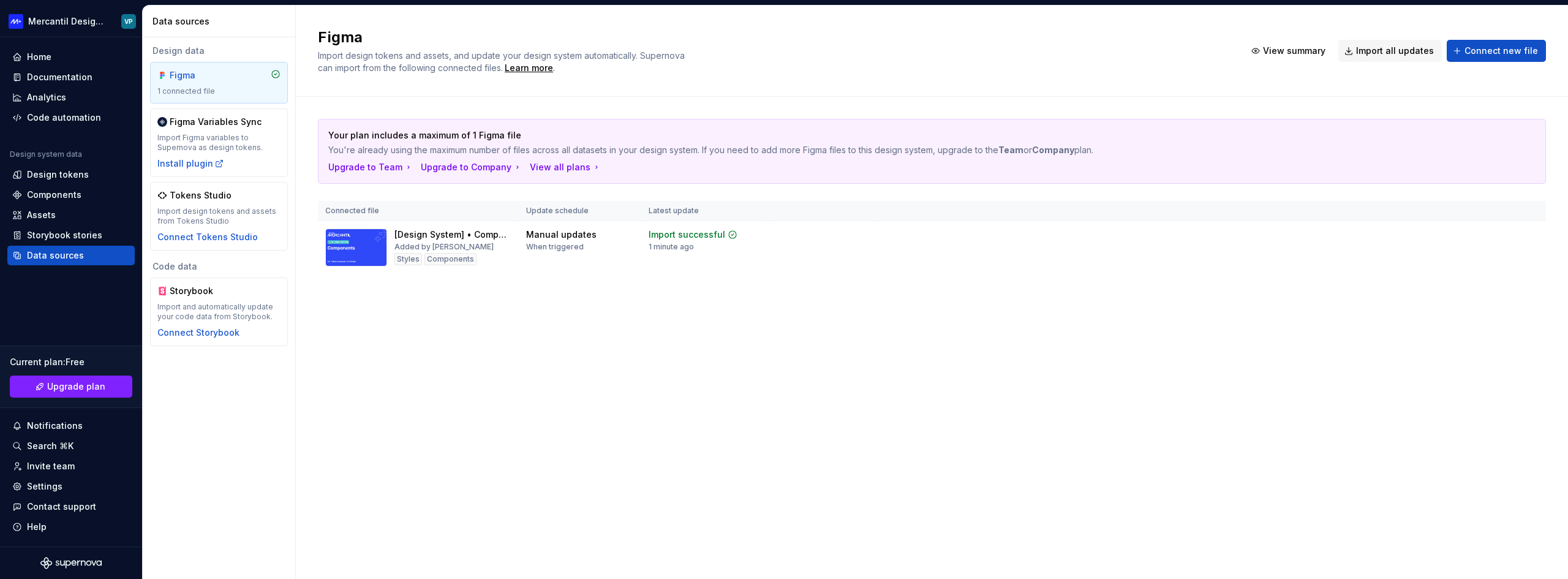
click at [700, 378] on div "Figma Import design tokens and assets, and update your design system automatica…" at bounding box center [932, 291] width 1272 height 573
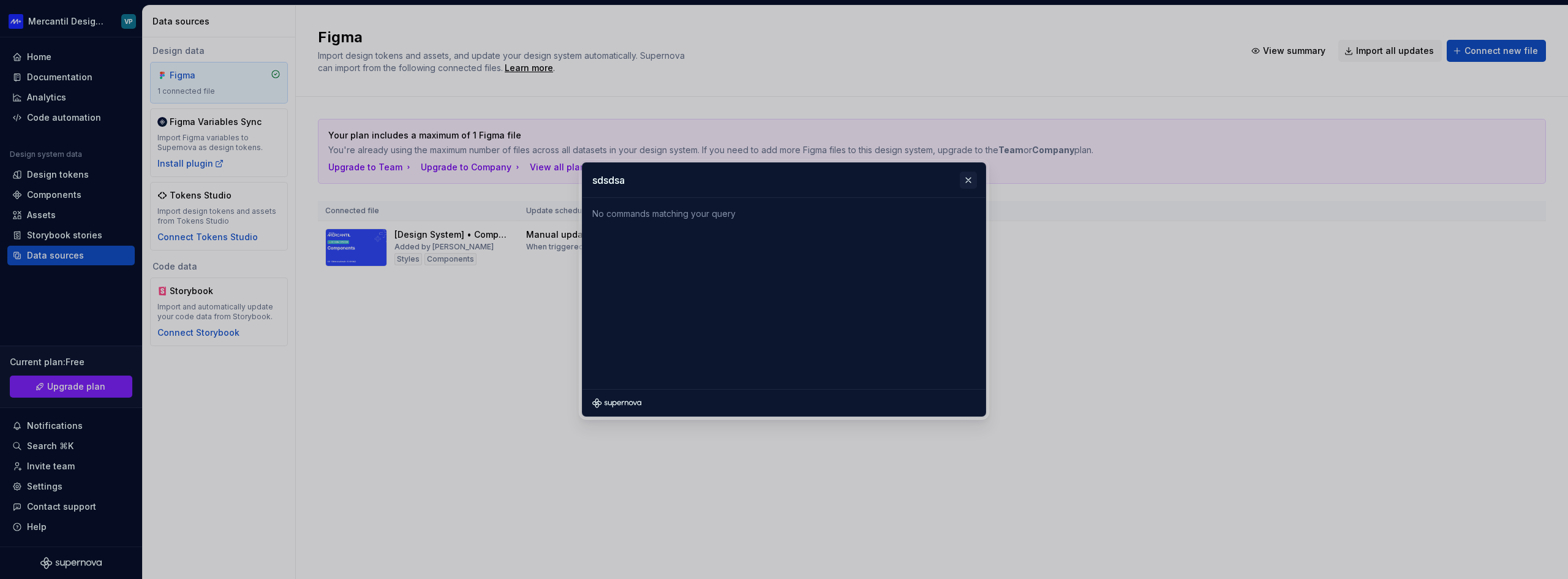
type input "sdsdsa"
click at [967, 177] on button "button" at bounding box center [968, 180] width 17 height 17
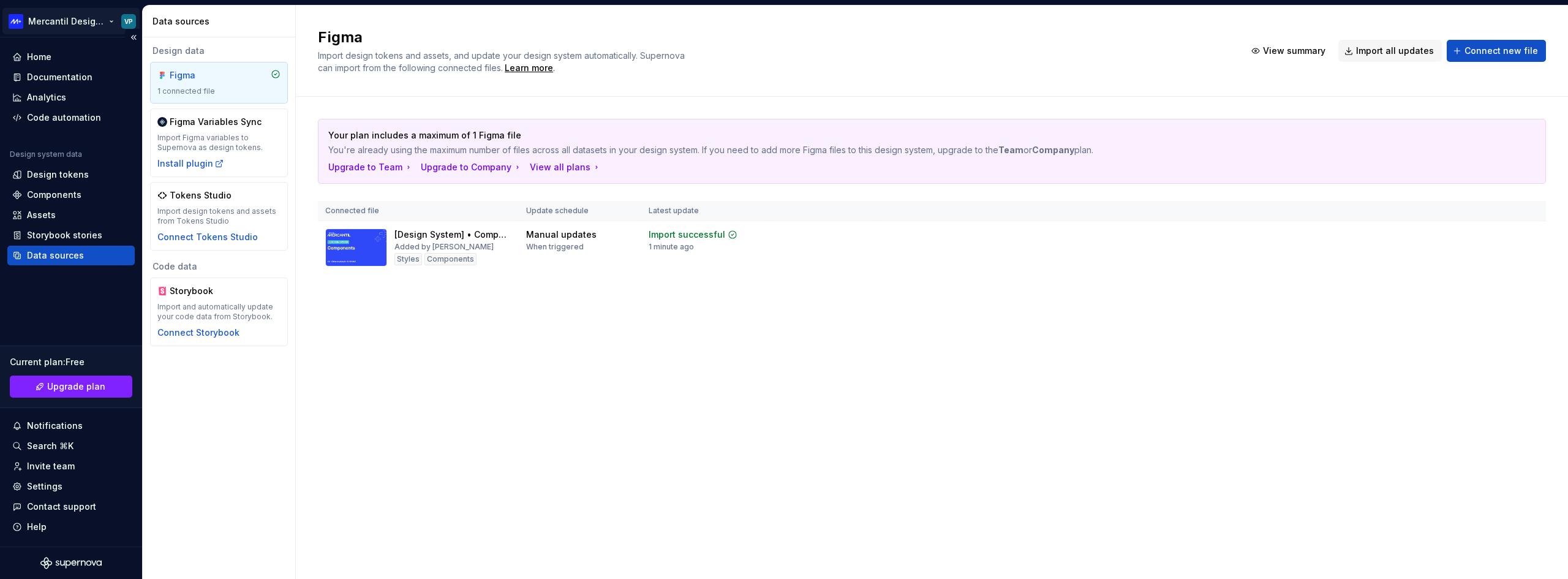
click at [107, 20] on html "Mercantil Design System VP Home Documentation Analytics Code automation Design …" at bounding box center [784, 290] width 1568 height 579
click at [107, 20] on html "Mercantil Design System VP Home Documentation Analytics Code automation Design …" at bounding box center [784, 290] width 1568 height 579
click at [383, 521] on html "Mercantil Design System VP Home Documentation Analytics Code automation Design …" at bounding box center [784, 290] width 1568 height 579
click at [43, 57] on div "Home" at bounding box center [39, 56] width 24 height 12
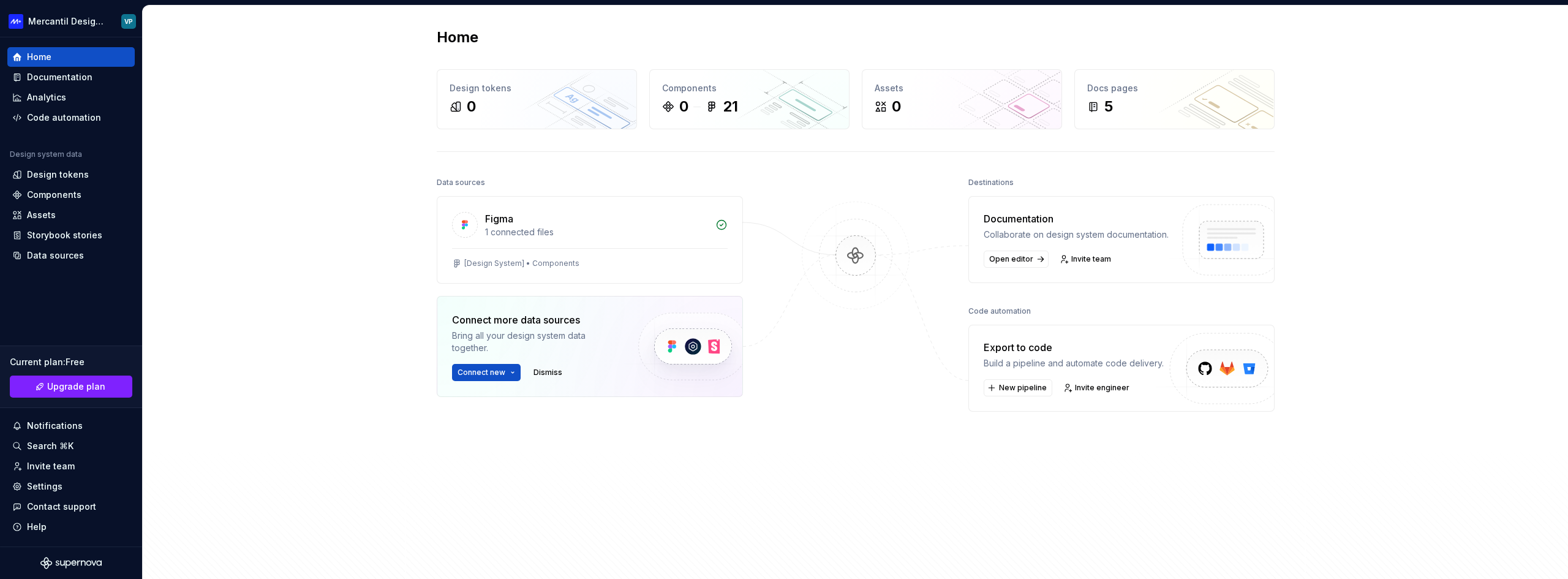
click at [857, 245] on img at bounding box center [855, 268] width 119 height 133
click at [1008, 264] on span "Open editor" at bounding box center [1011, 259] width 44 height 10
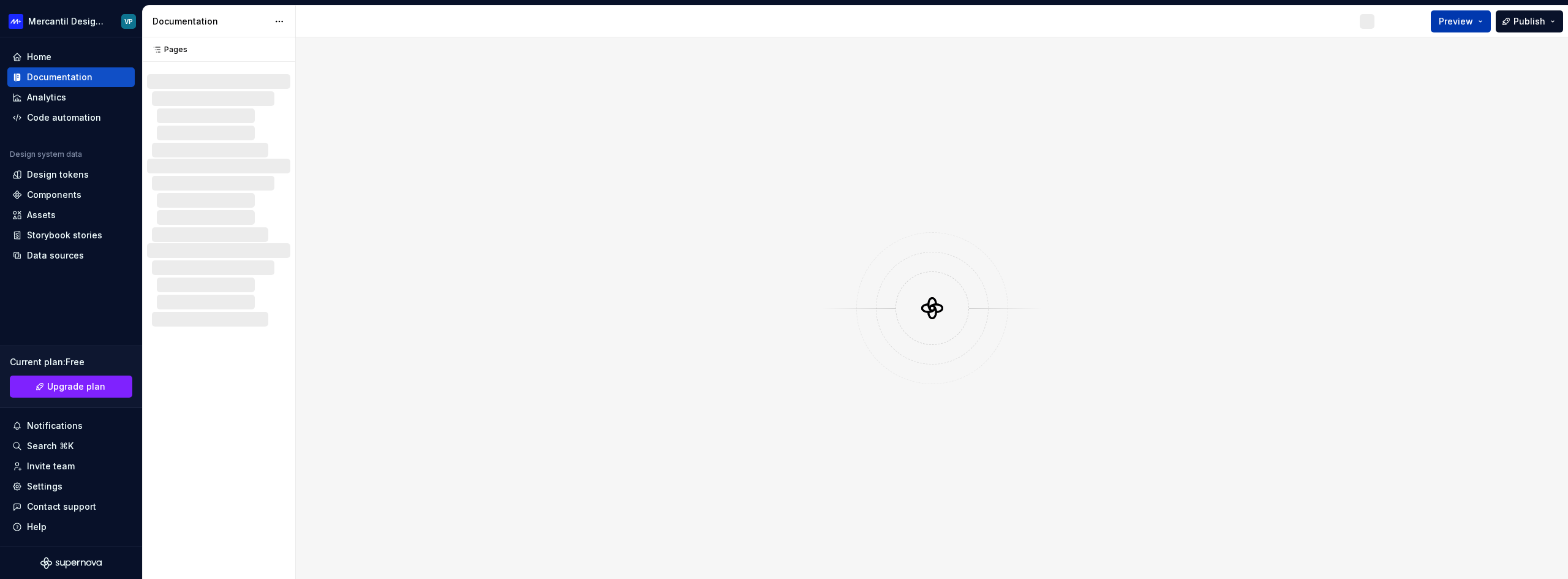
click at [1459, 20] on span "Preview" at bounding box center [1456, 21] width 34 height 12
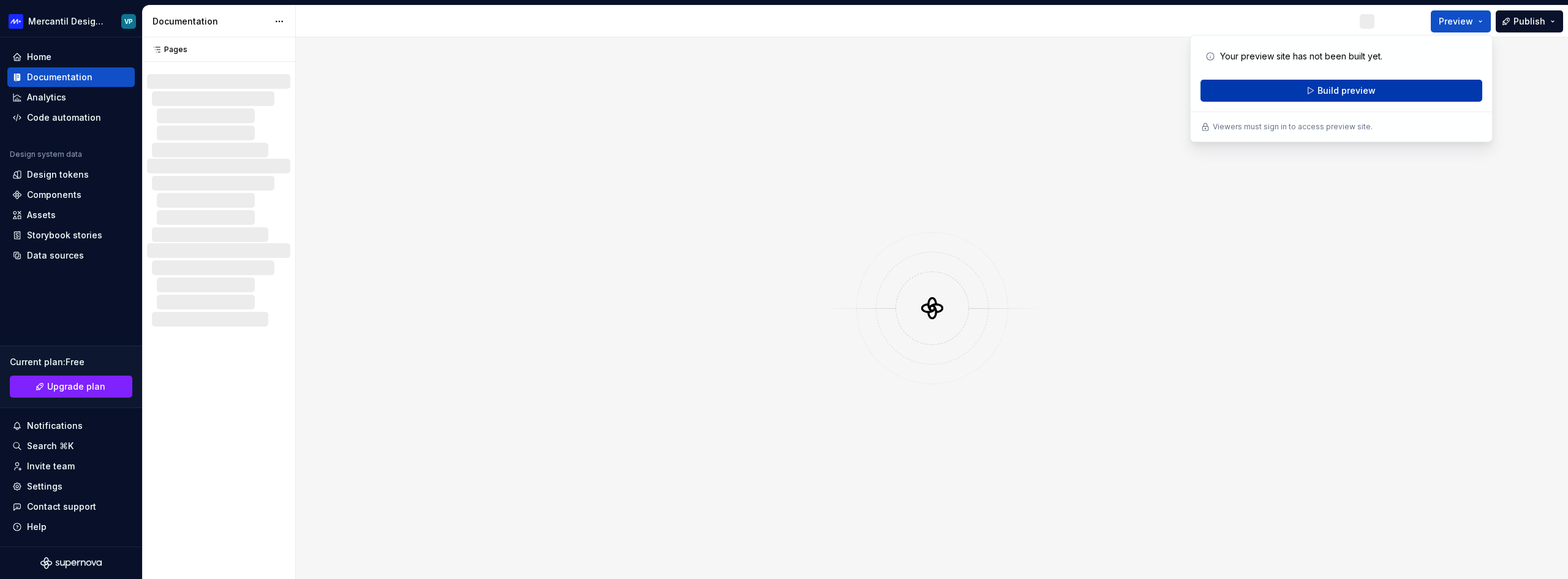
click at [1335, 87] on span "Build preview" at bounding box center [1346, 91] width 58 height 12
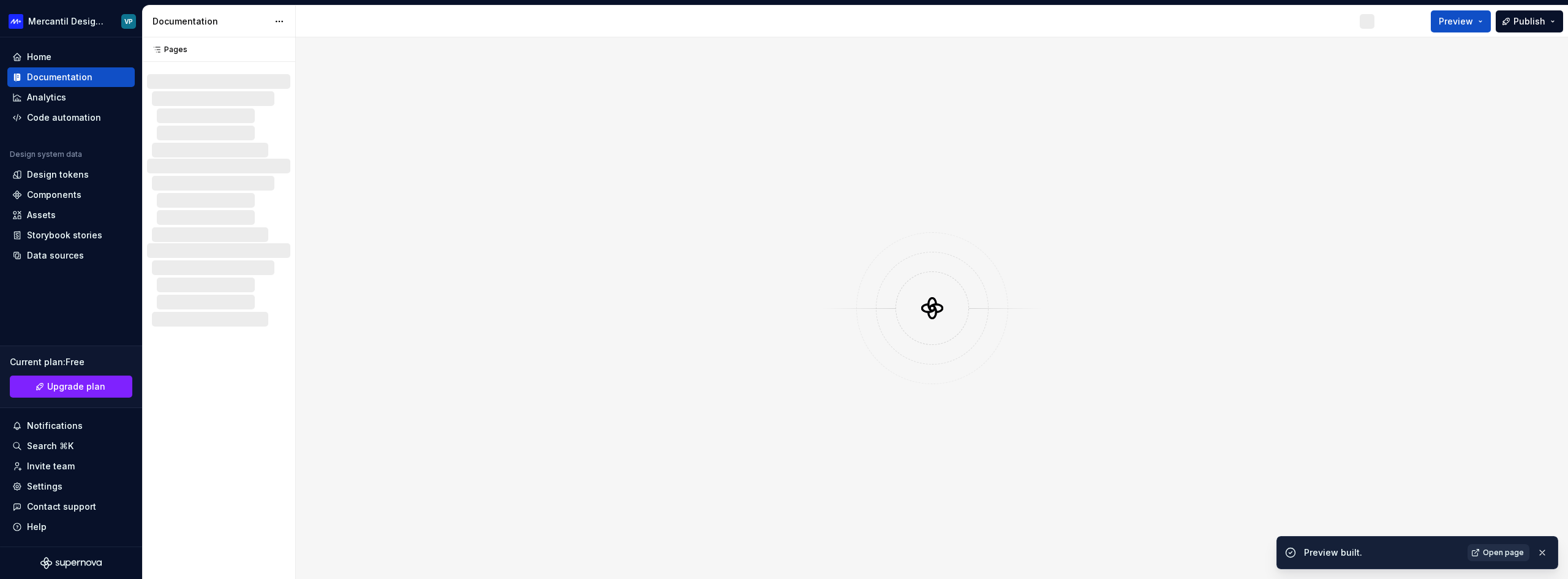
click at [1506, 553] on span "Open page" at bounding box center [1503, 552] width 41 height 10
click at [217, 87] on div at bounding box center [219, 116] width 143 height 83
click at [275, 49] on button "button" at bounding box center [282, 50] width 17 height 17
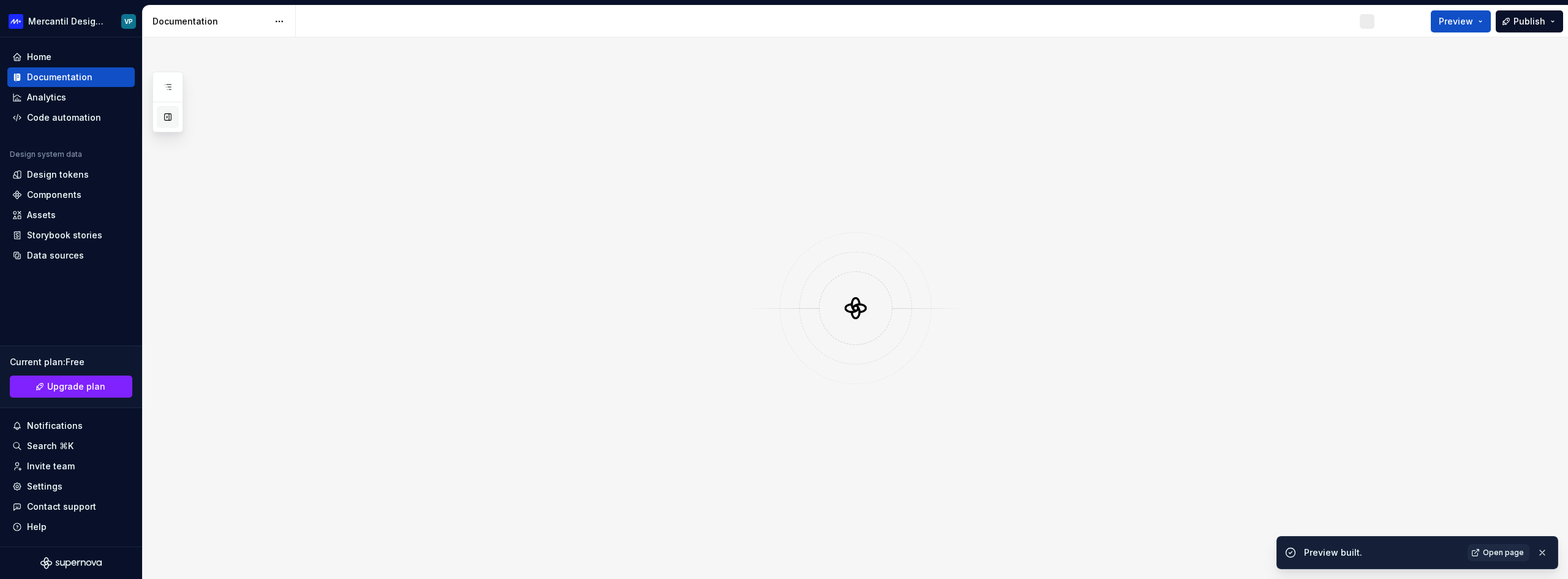
click at [172, 123] on button "button" at bounding box center [168, 117] width 22 height 22
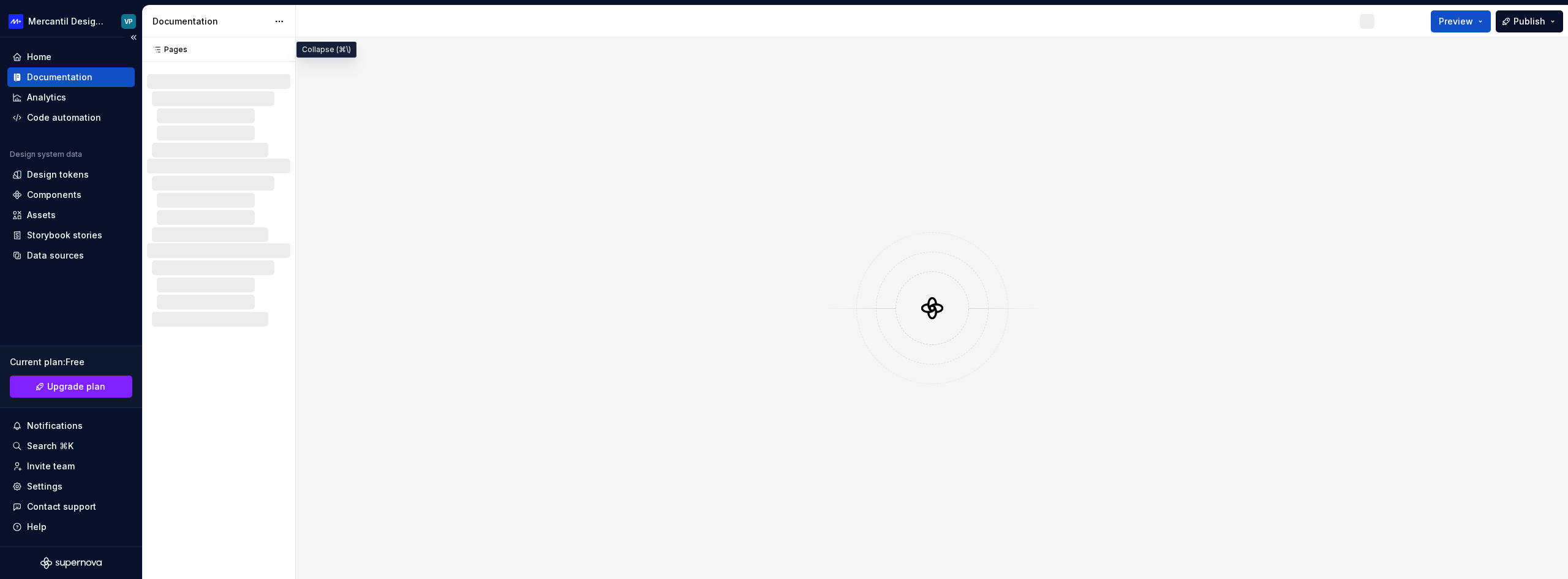
click at [82, 77] on div "Documentation" at bounding box center [60, 77] width 66 height 12
click at [160, 45] on icon at bounding box center [156, 49] width 10 height 10
click at [1257, 125] on div at bounding box center [932, 308] width 1272 height 542
click at [51, 181] on div "Design tokens" at bounding box center [71, 175] width 127 height 20
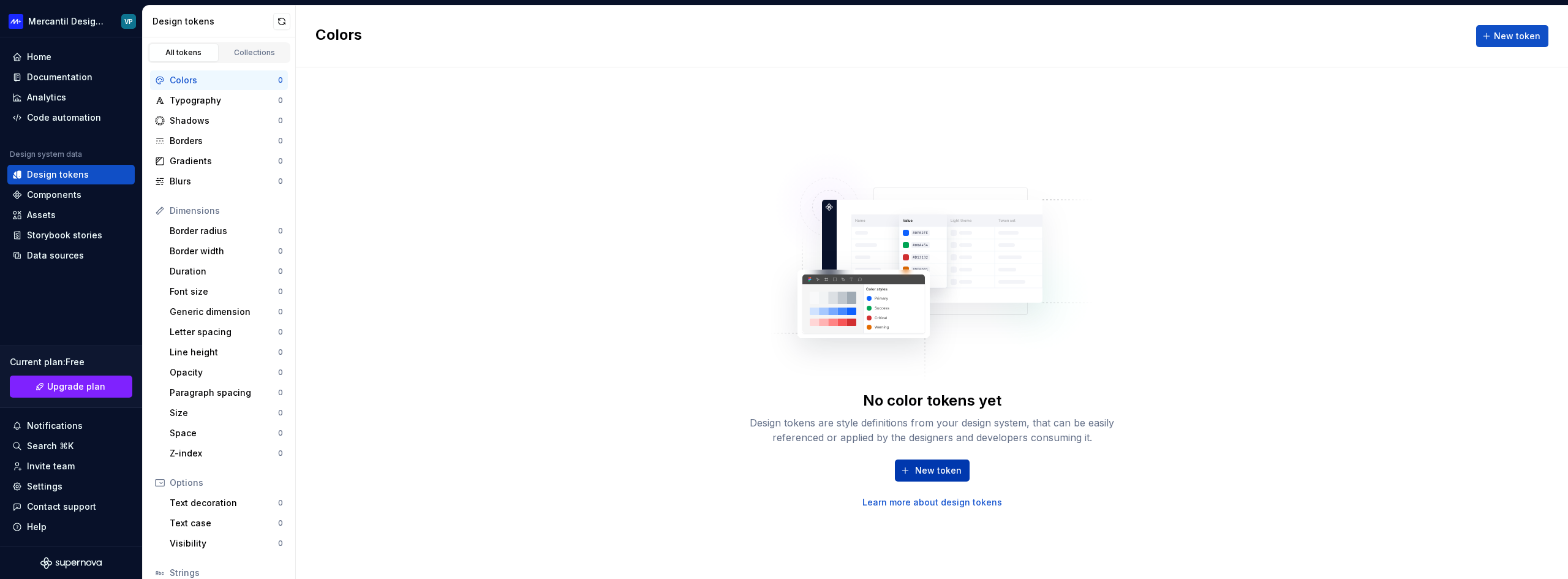
click at [945, 480] on button "New token" at bounding box center [932, 471] width 75 height 22
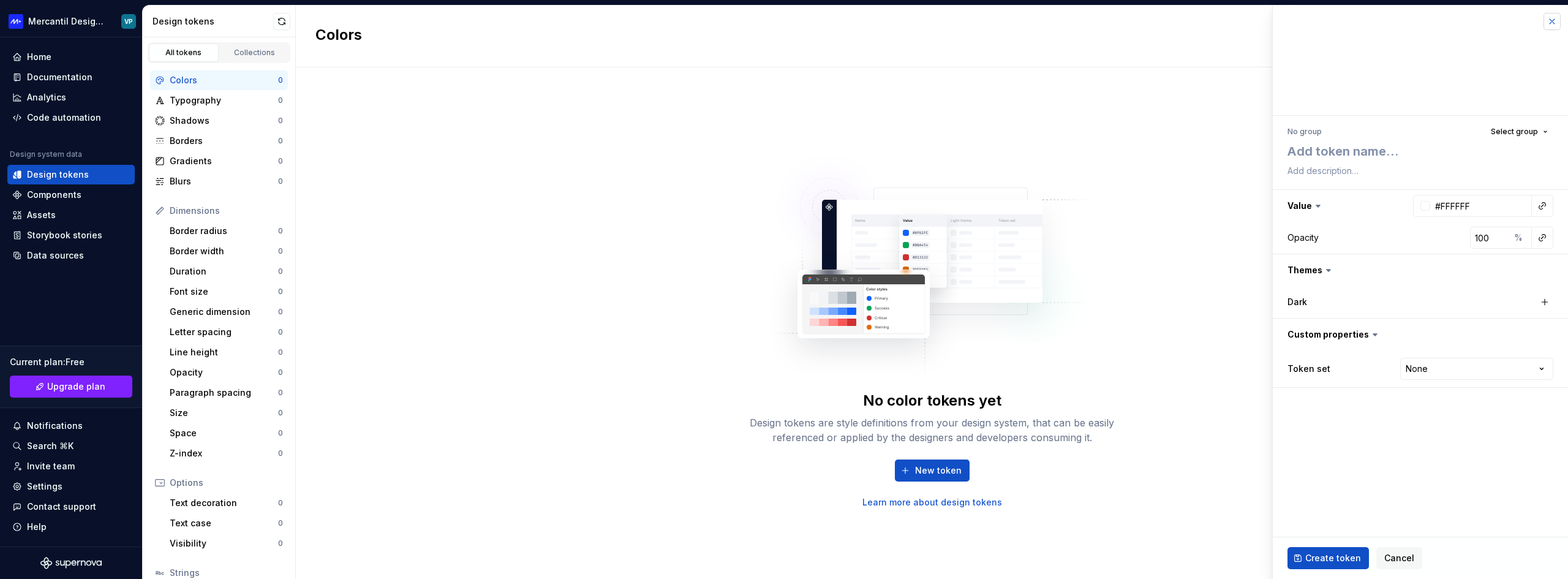
type textarea "*"
click at [1523, 122] on div "No group Select group Value #FFFFFF Opacity 100 % Themes Dark Custom properties…" at bounding box center [1420, 255] width 295 height 279
click at [1555, 23] on button "button" at bounding box center [1552, 22] width 17 height 17
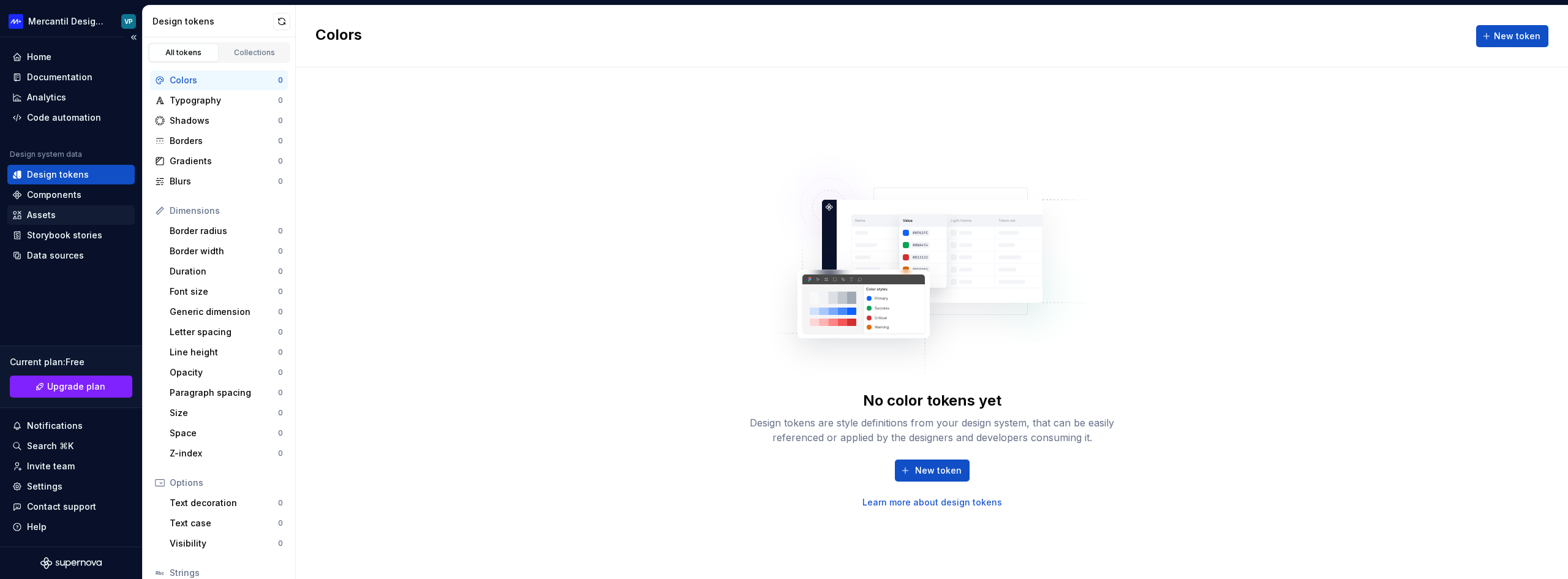
click at [46, 215] on div "Assets" at bounding box center [41, 215] width 29 height 12
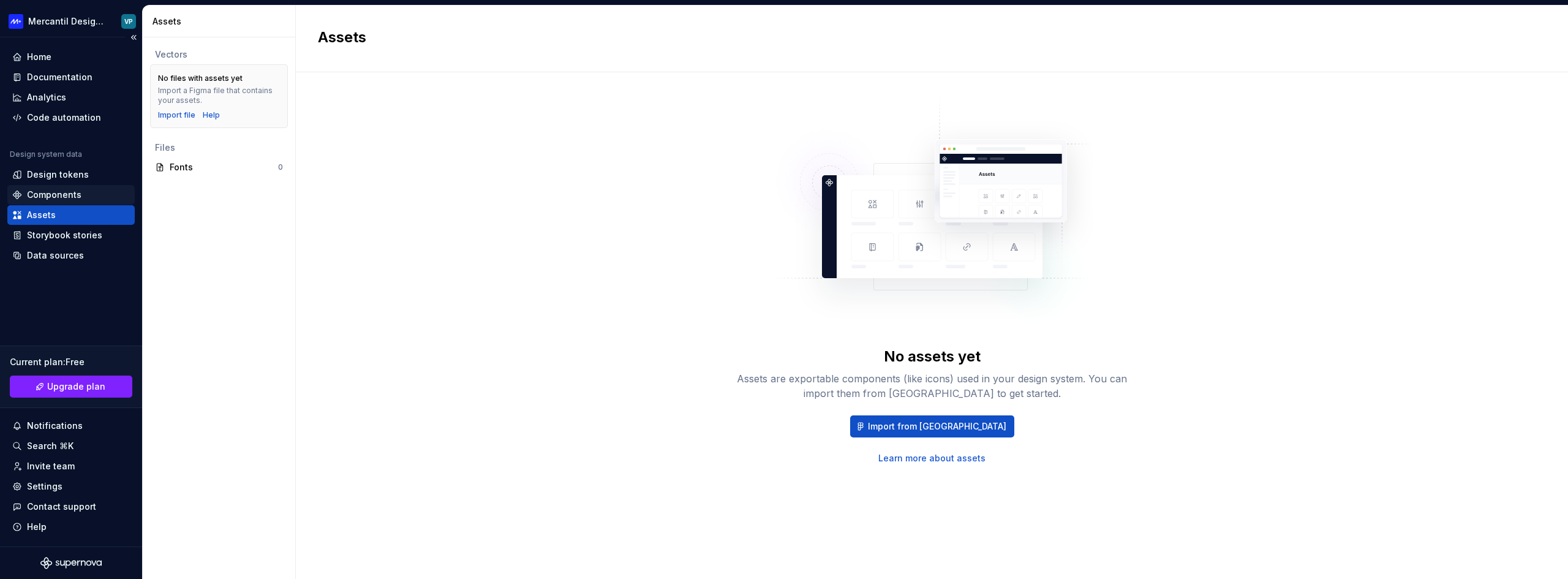
click at [70, 191] on div "Components" at bounding box center [54, 194] width 54 height 12
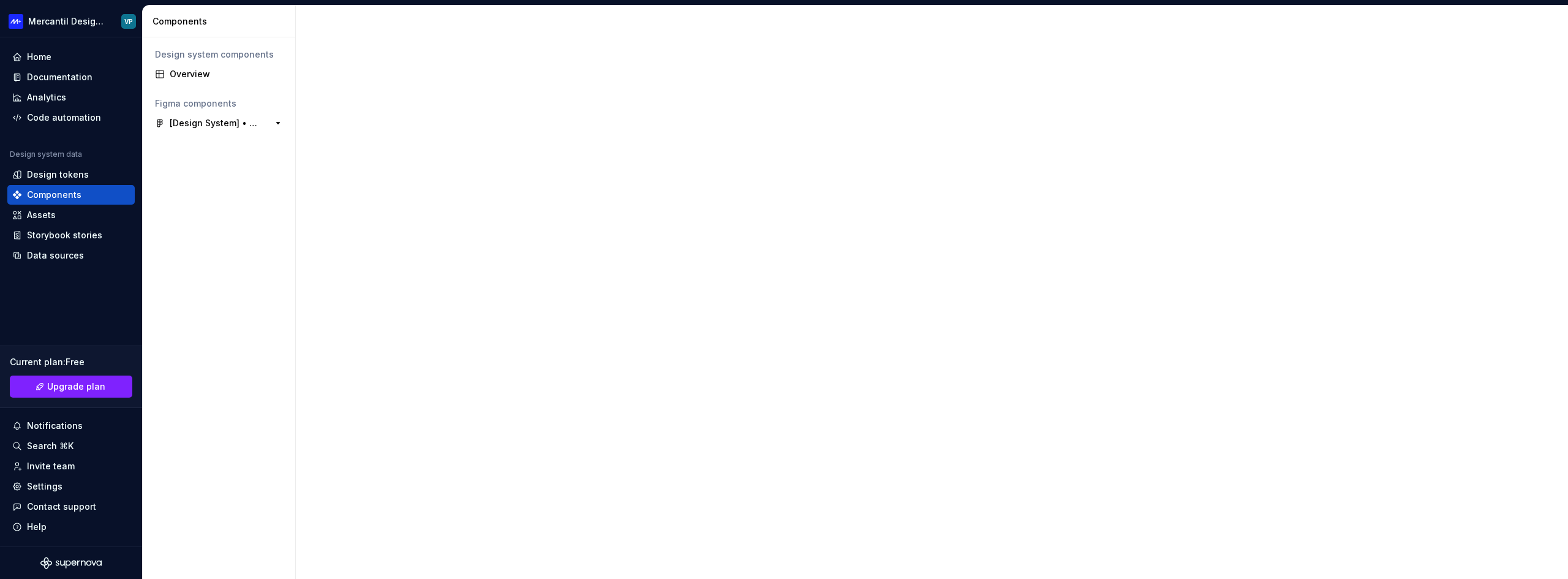
click at [219, 113] on div "Figma components [Design System] • Components 0" at bounding box center [219, 114] width 138 height 39
click at [206, 138] on div "⠀↳ 🟢 Actions" at bounding box center [201, 143] width 63 height 12
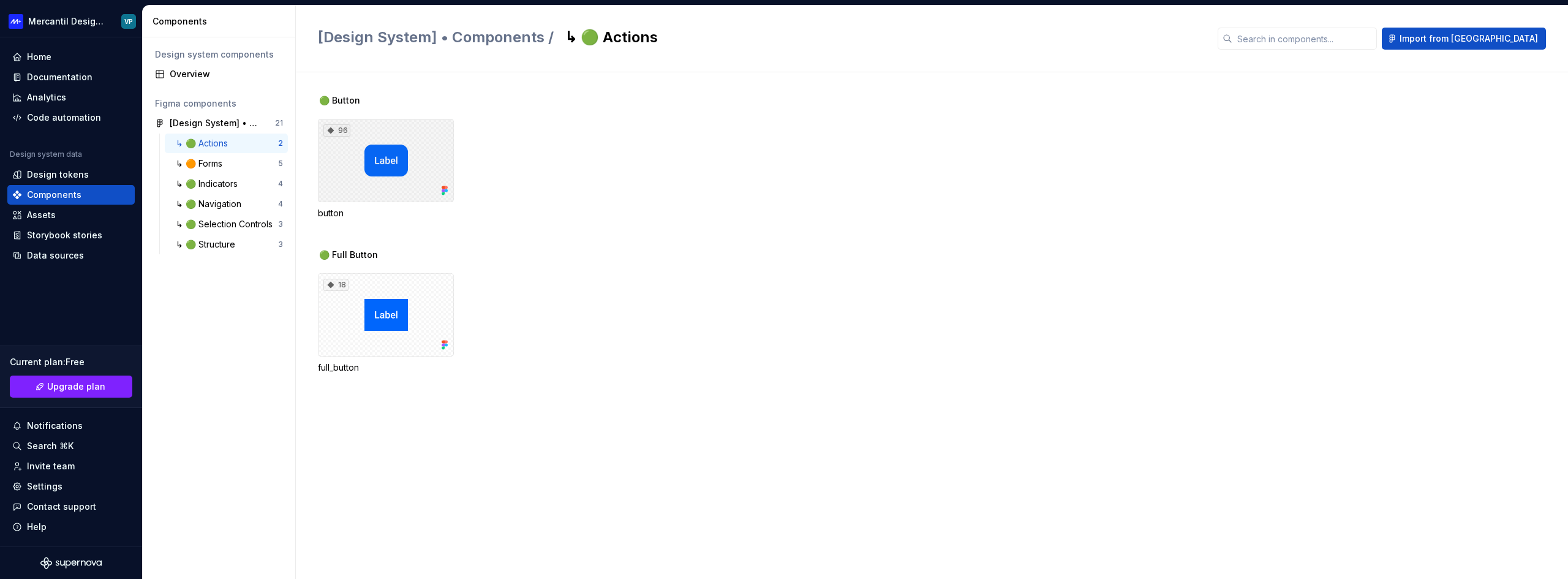
click at [357, 167] on div "96" at bounding box center [385, 160] width 136 height 83
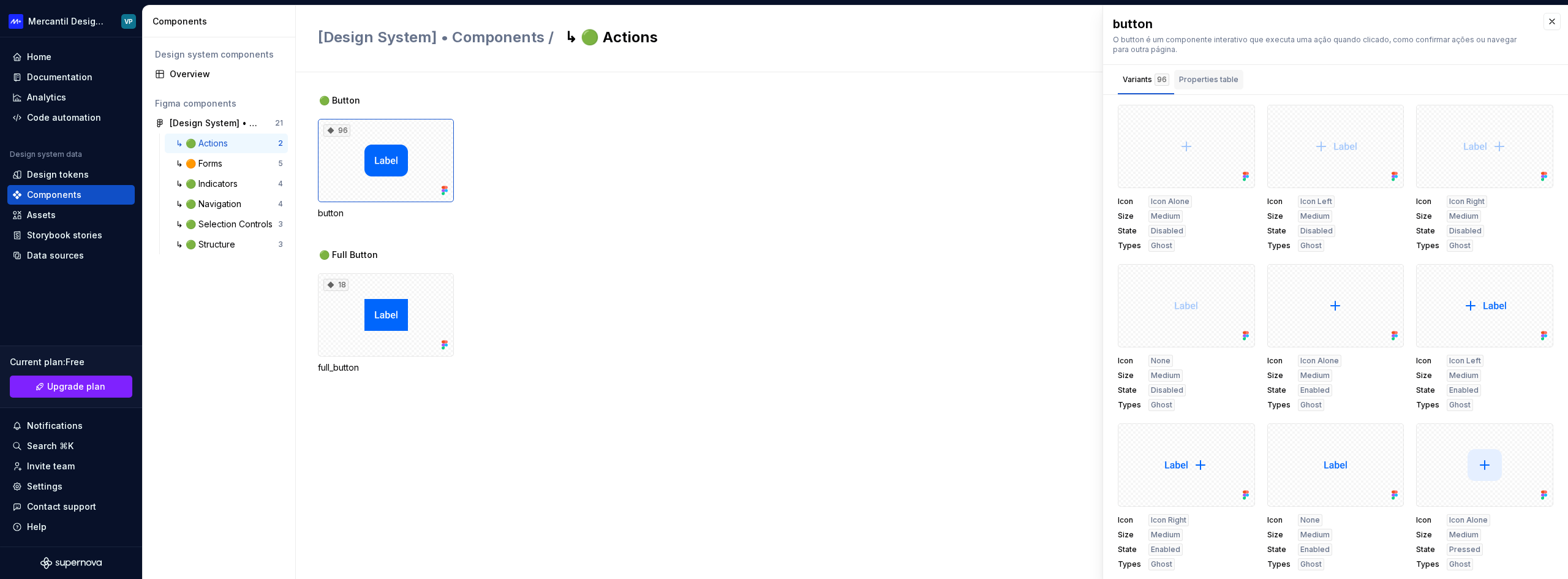
click at [1221, 82] on div "Properties table" at bounding box center [1208, 79] width 60 height 12
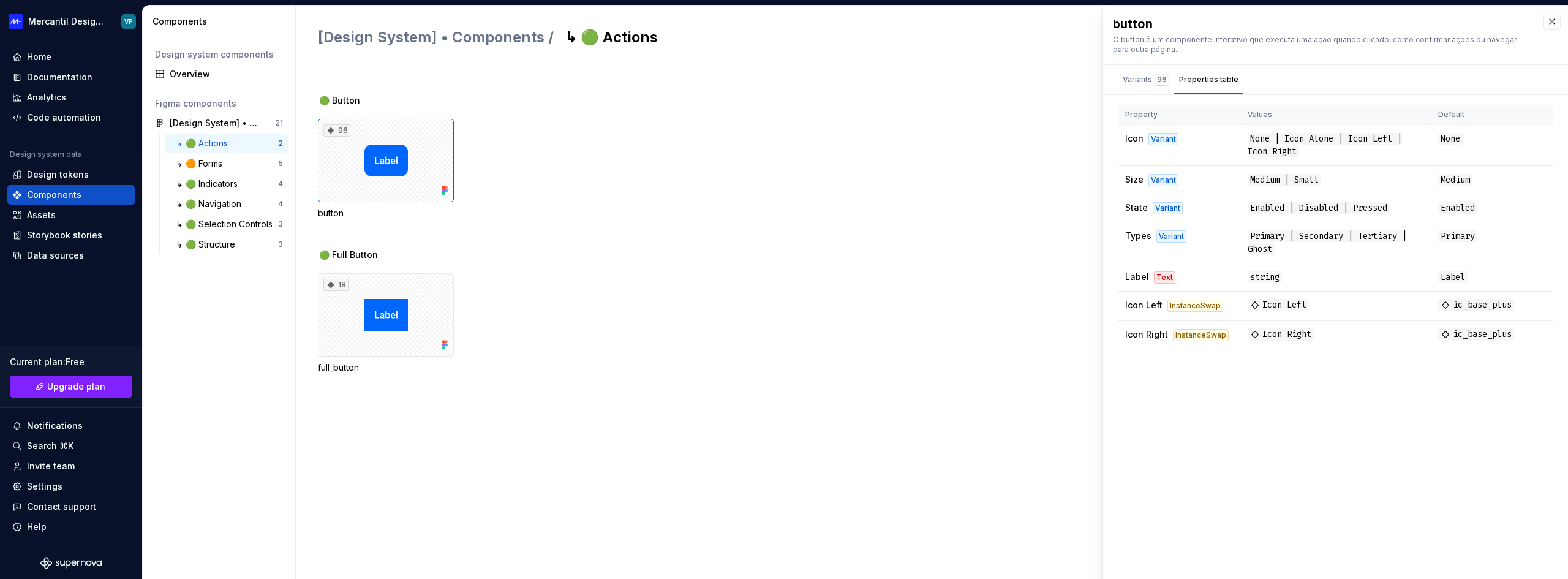
click at [874, 297] on div "18 full_button" at bounding box center [943, 323] width 1250 height 100
click at [668, 266] on div "🟢 Full Button 18 full_button" at bounding box center [943, 326] width 1250 height 154
click at [230, 161] on div "⠀↳ 🟠 Forms" at bounding box center [223, 163] width 108 height 12
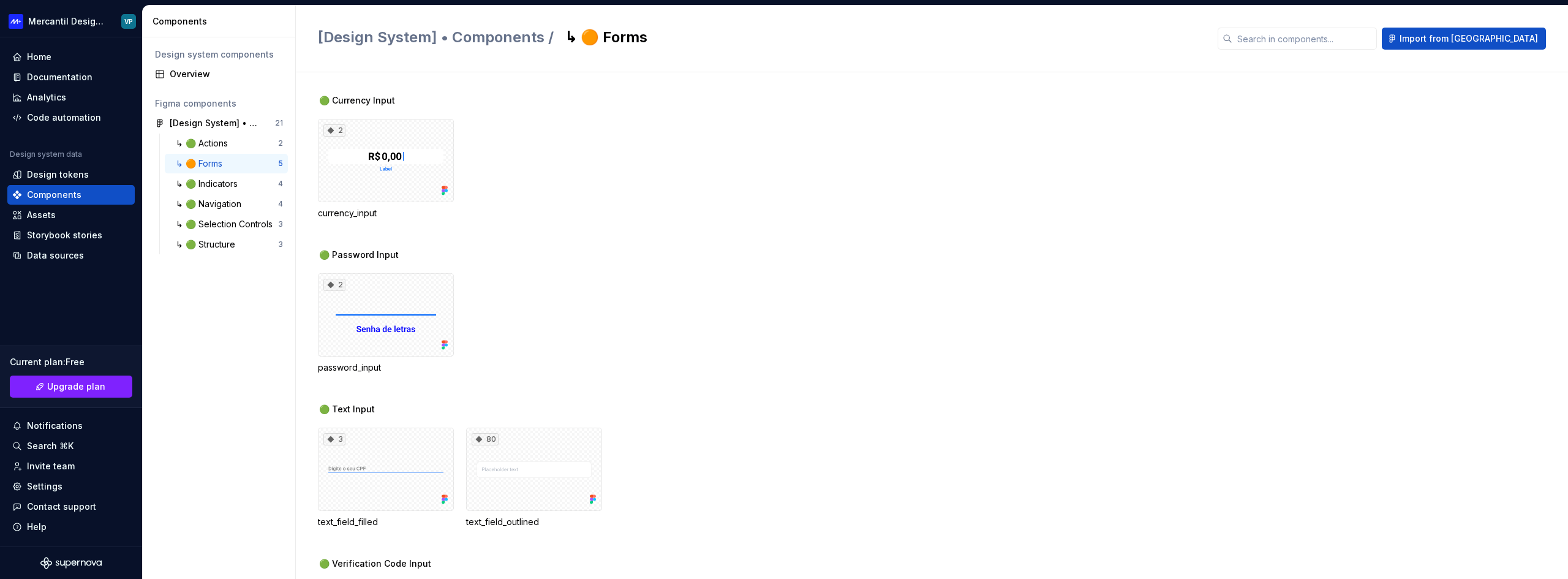
click at [704, 229] on div "🟢 Currency Input 2 currency_input" at bounding box center [943, 171] width 1250 height 154
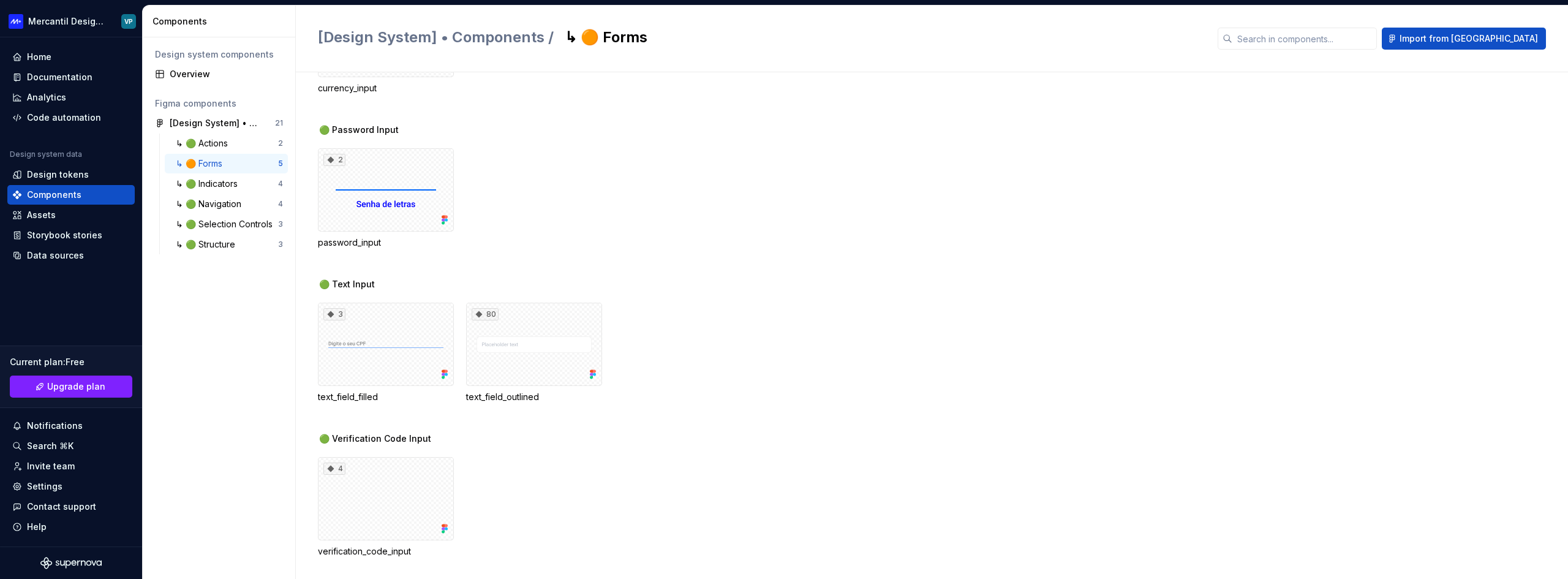
scroll to position [133, 0]
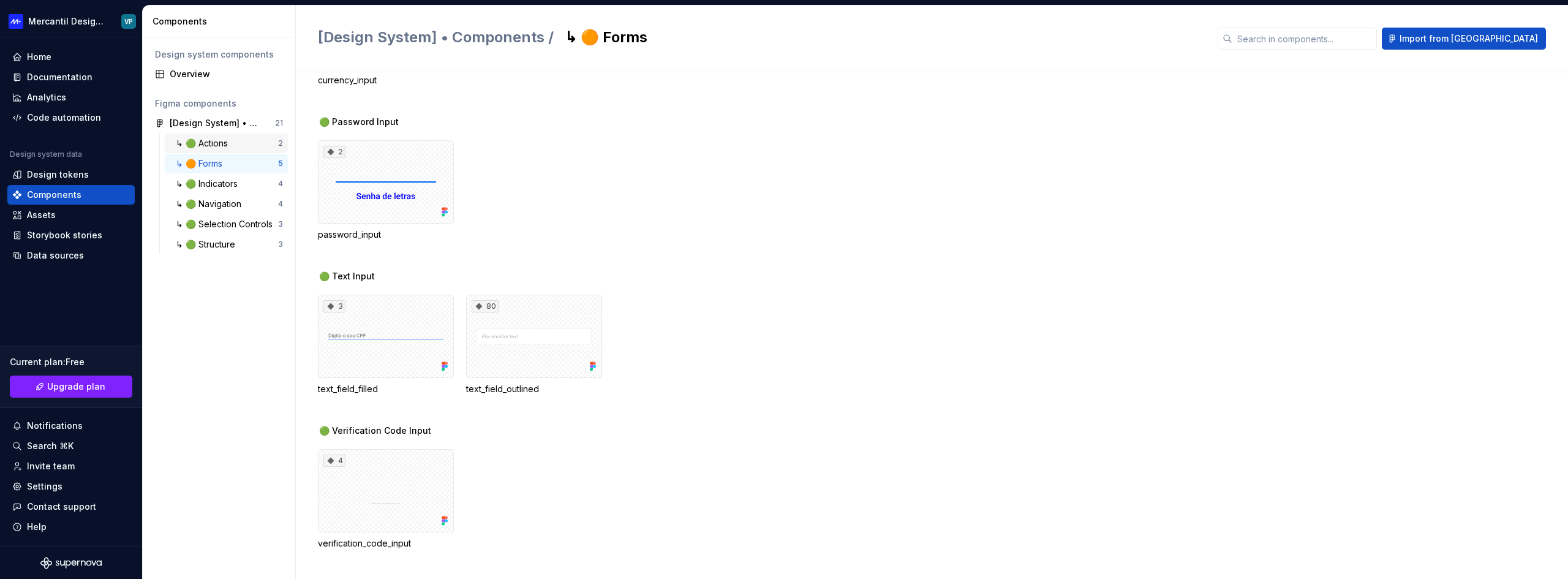
click at [219, 145] on div "⠀↳ 🟢 Actions" at bounding box center [201, 143] width 63 height 12
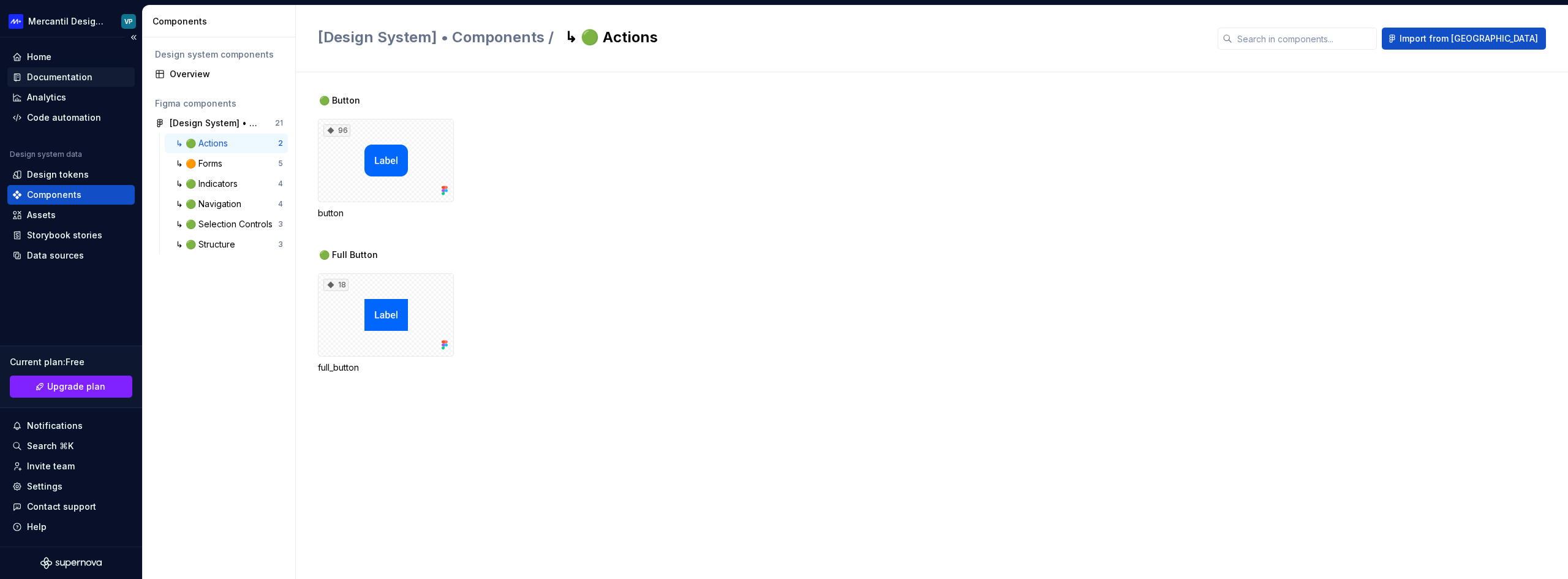
click at [77, 73] on div "Documentation" at bounding box center [60, 77] width 66 height 12
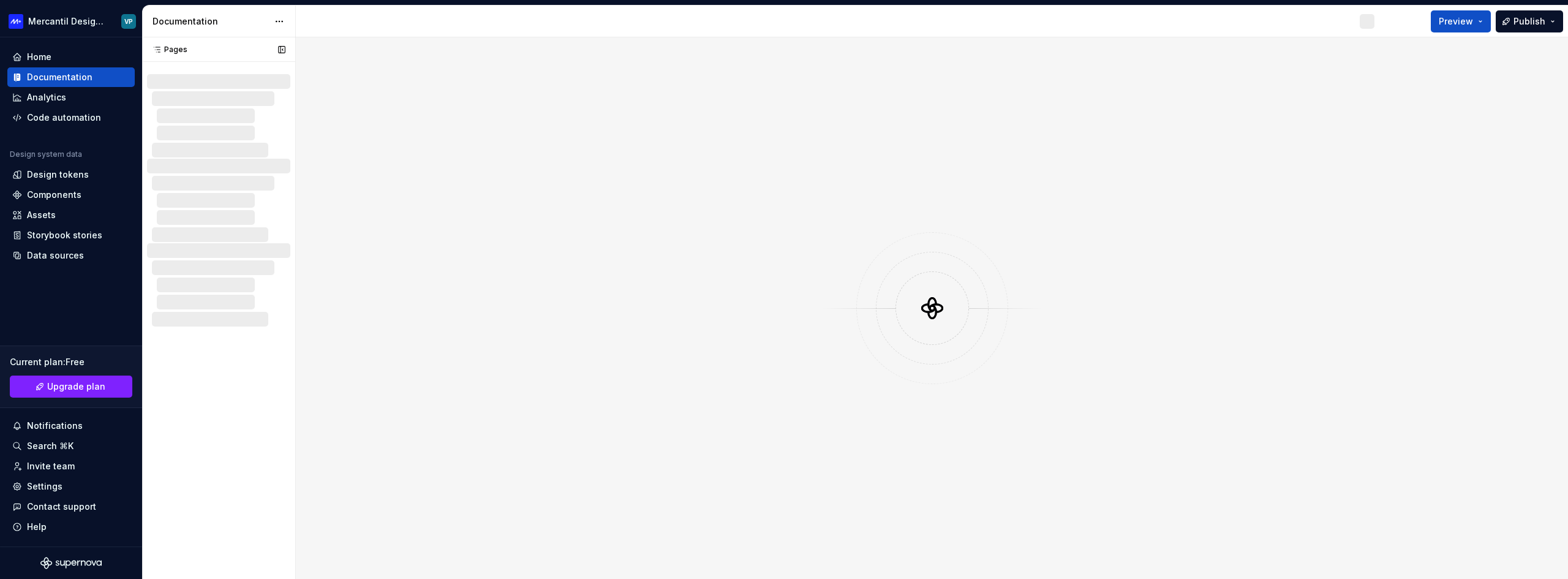
click at [236, 108] on div at bounding box center [223, 116] width 133 height 14
click at [271, 22] on html "Mercantil Design System VP Home Documentation Analytics Code automation Design …" at bounding box center [784, 290] width 1568 height 579
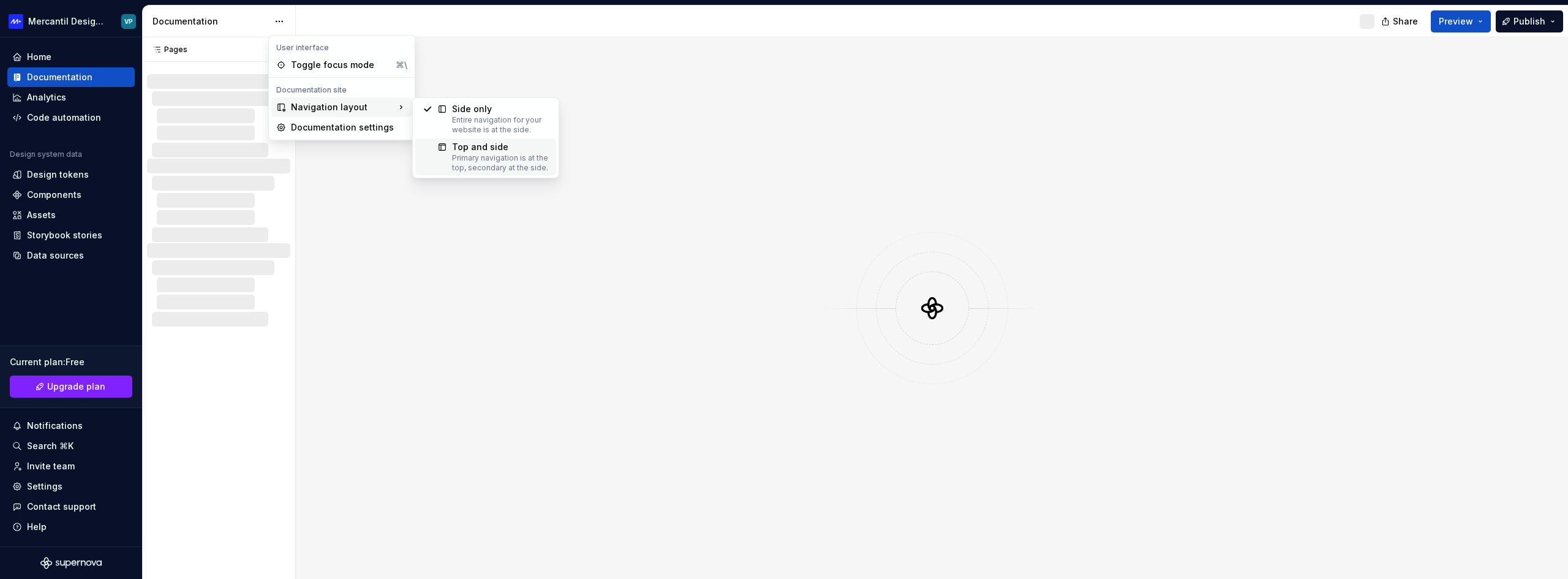
click at [484, 160] on div "Primary navigation is at the top, secondary at the side." at bounding box center [500, 163] width 96 height 20
click at [285, 24] on html "Mercantil Design System VP Home Documentation Analytics Code automation Design …" at bounding box center [784, 290] width 1568 height 579
click at [290, 386] on div "Pages Pages No changes yet When a page is edited, it will appear in this sectio…" at bounding box center [218, 308] width 153 height 542
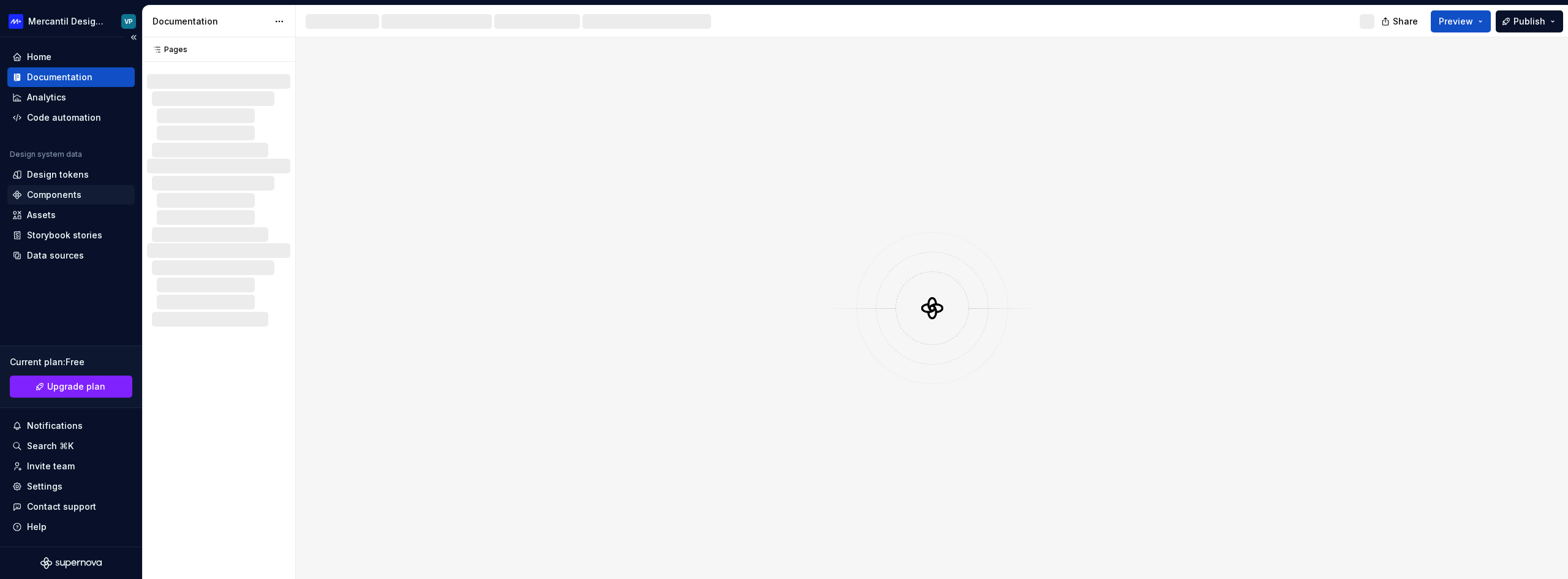
click at [53, 196] on div "Components" at bounding box center [54, 194] width 54 height 12
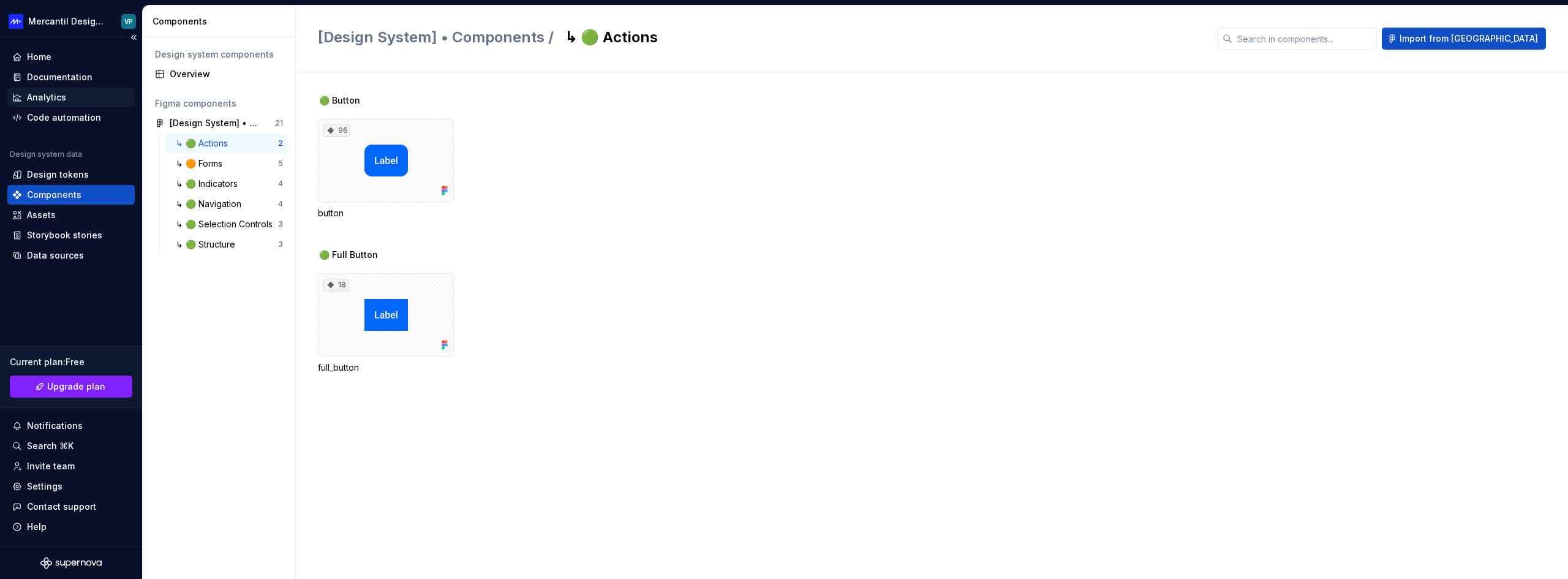
click at [39, 96] on div "Analytics" at bounding box center [47, 97] width 39 height 12
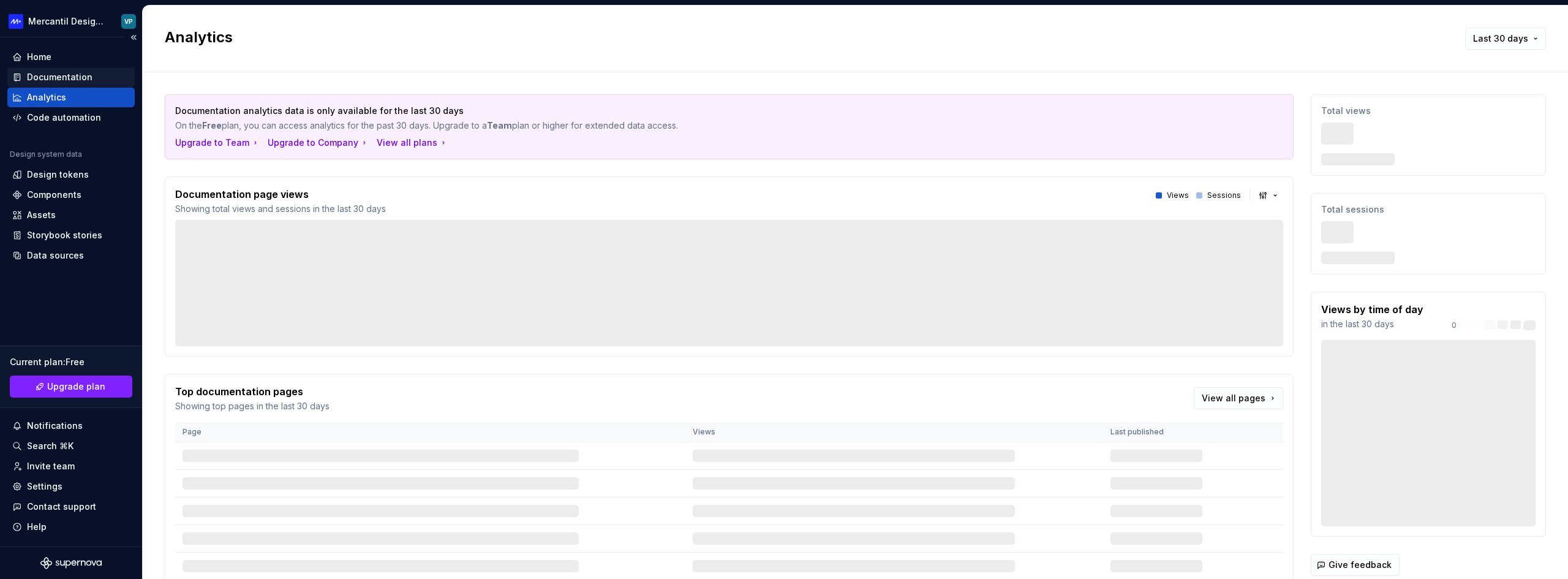
click at [50, 77] on div "Documentation" at bounding box center [60, 77] width 66 height 12
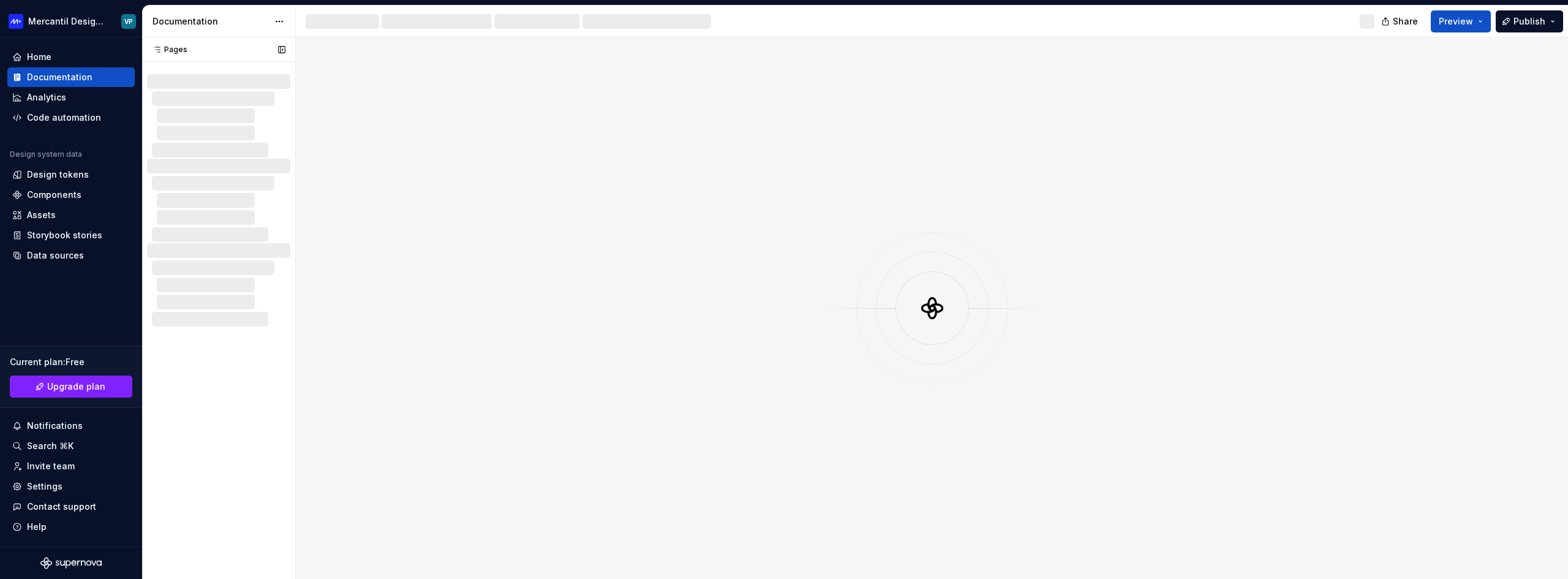
click at [222, 77] on div at bounding box center [219, 116] width 143 height 83
click at [942, 286] on div at bounding box center [932, 308] width 74 height 74
click at [26, 62] on div "Home" at bounding box center [71, 56] width 117 height 12
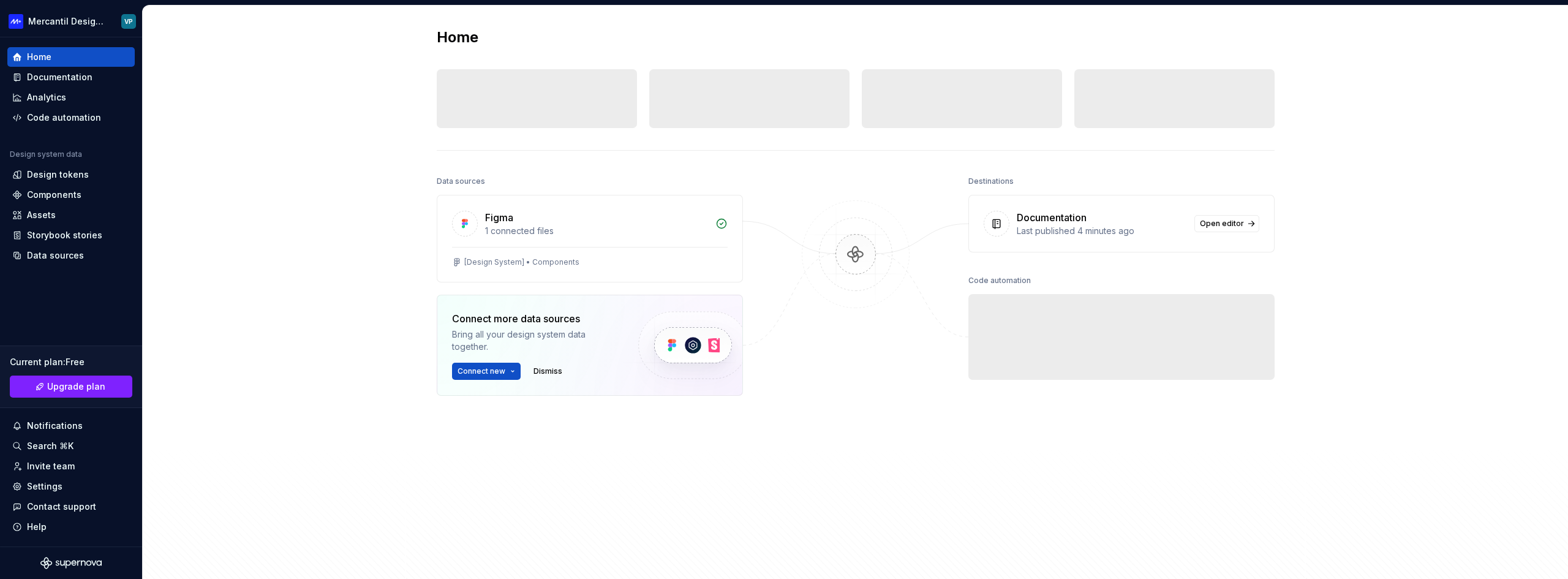
click at [261, 200] on div "Home Design tokens 0 Components 0 0 Assets 0 Docs pages 0 Data sources Figma 1 …" at bounding box center [855, 298] width 1425 height 586
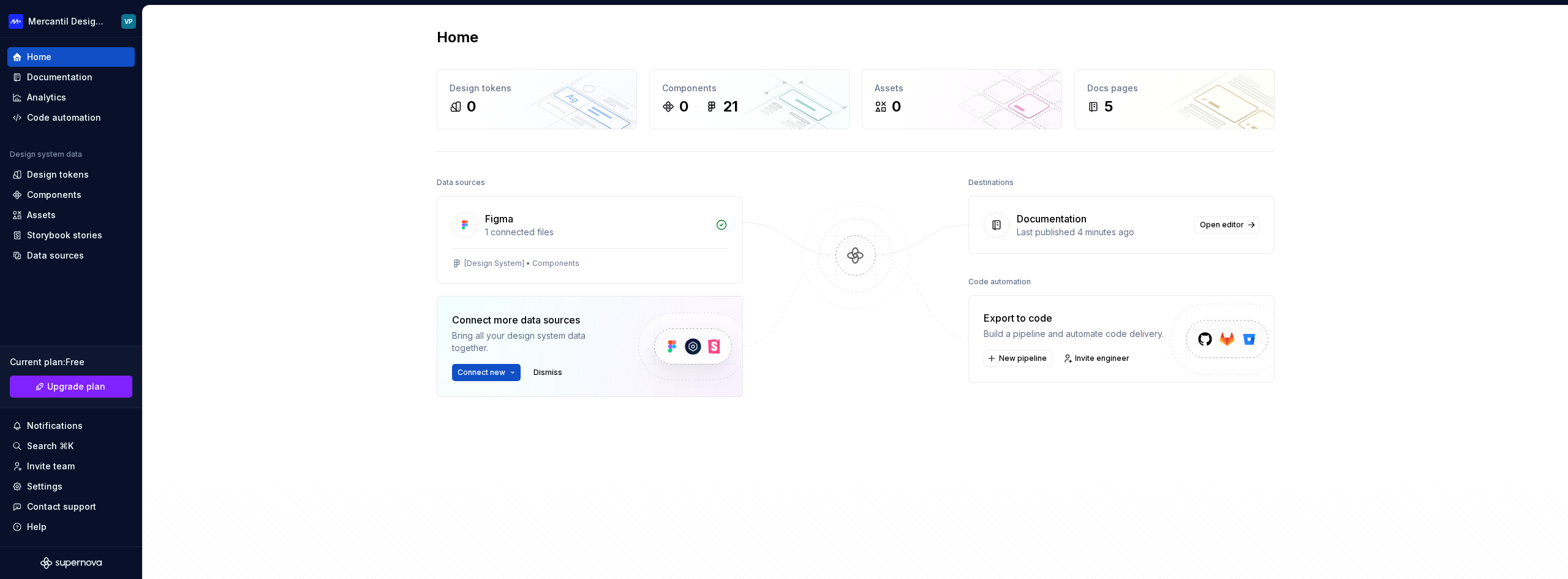
click at [850, 361] on div at bounding box center [855, 347] width 123 height 347
click at [1221, 226] on span "Open editor" at bounding box center [1221, 225] width 44 height 10
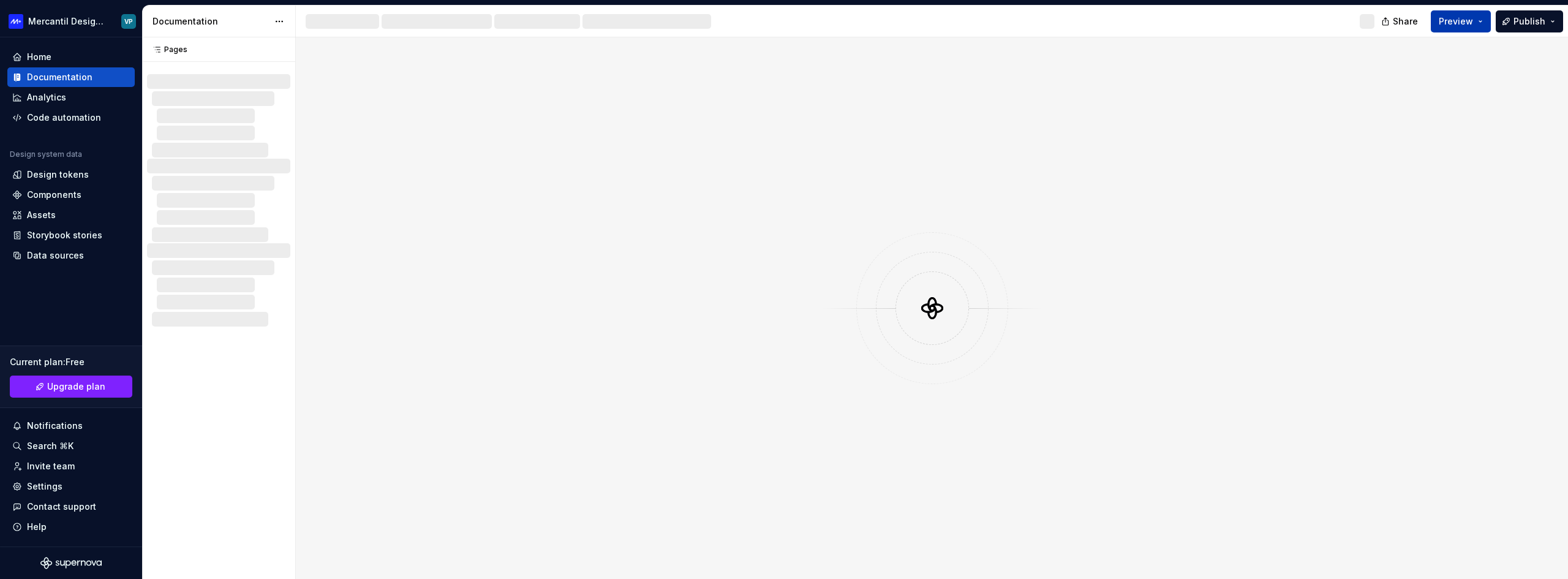
click at [1485, 24] on button "Preview" at bounding box center [1460, 22] width 60 height 22
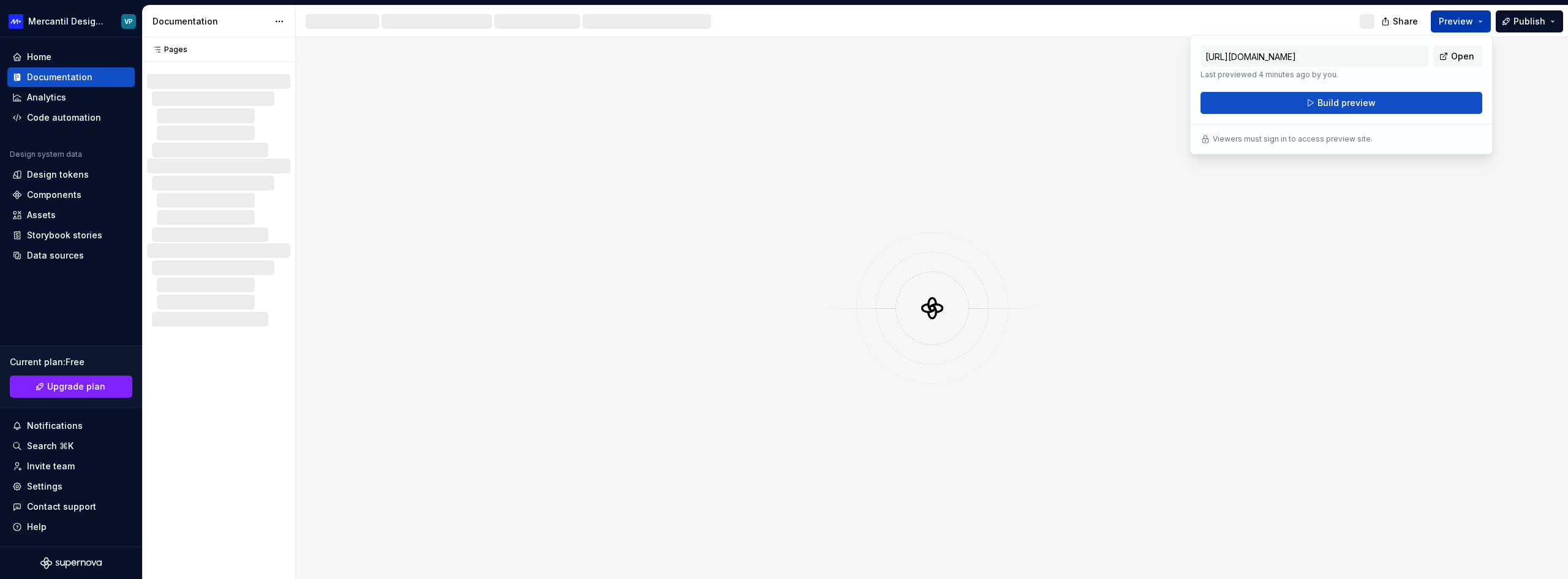
click at [1485, 24] on button "Preview" at bounding box center [1460, 22] width 60 height 22
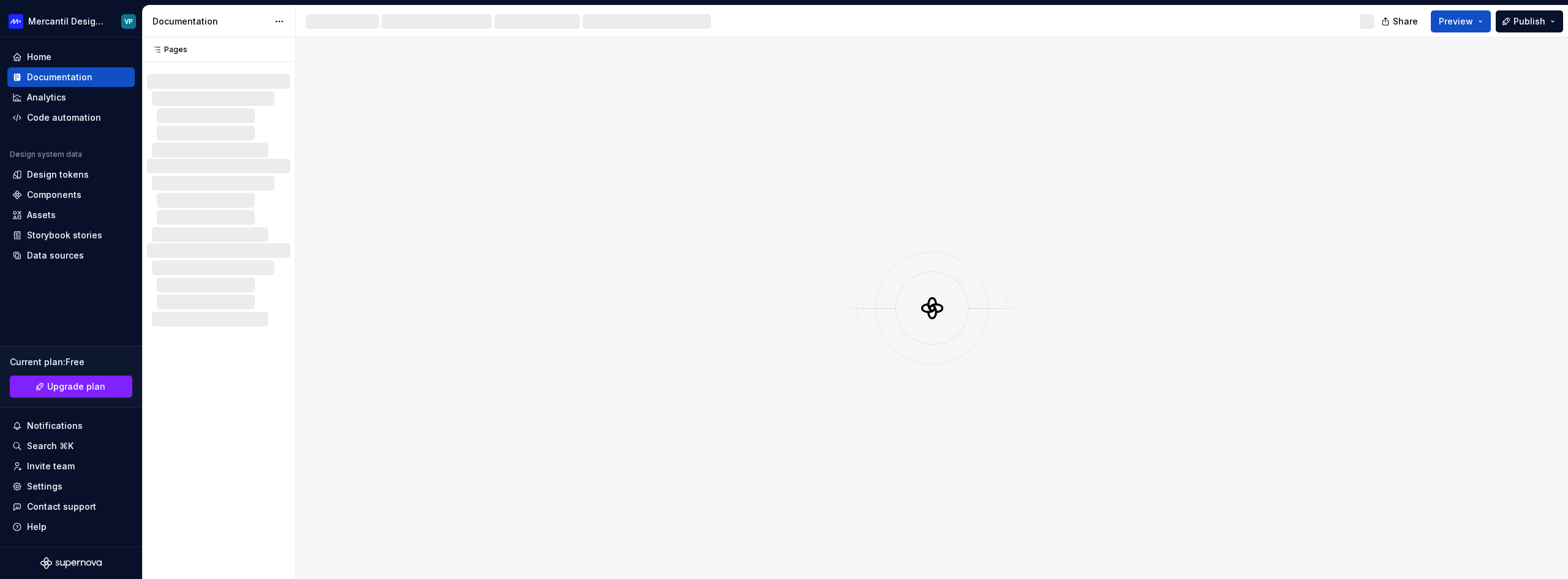
click at [1368, 22] on div at bounding box center [840, 21] width 1088 height 32
click at [559, 144] on div at bounding box center [932, 308] width 1272 height 542
click at [559, 143] on div at bounding box center [932, 308] width 1272 height 542
drag, startPoint x: 560, startPoint y: 142, endPoint x: 664, endPoint y: 178, distance: 110.1
click at [561, 142] on div at bounding box center [932, 308] width 1272 height 542
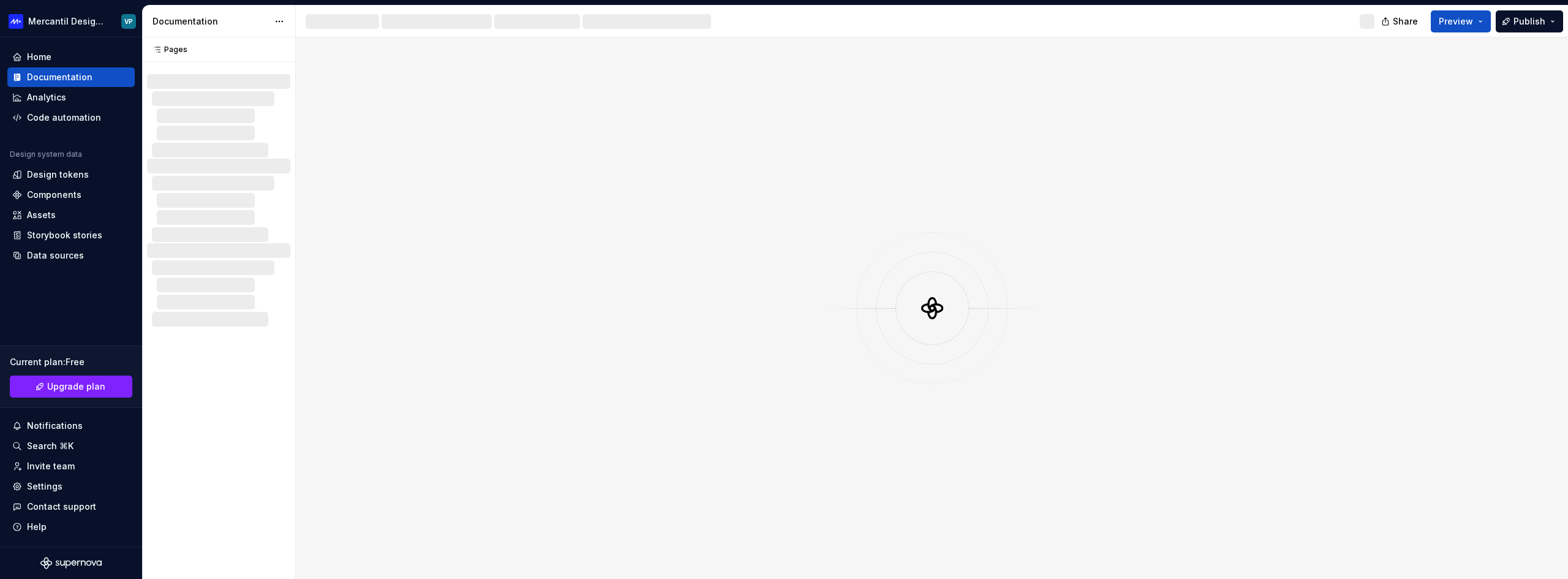
click at [956, 304] on div at bounding box center [931, 308] width 152 height 152
click at [261, 15] on div "Documentation" at bounding box center [210, 21] width 116 height 12
click at [288, 16] on html "Mercantil Design System VP Home Documentation Analytics Code automation Design …" at bounding box center [784, 290] width 1568 height 579
click at [331, 129] on div "Documentation settings" at bounding box center [349, 127] width 116 height 12
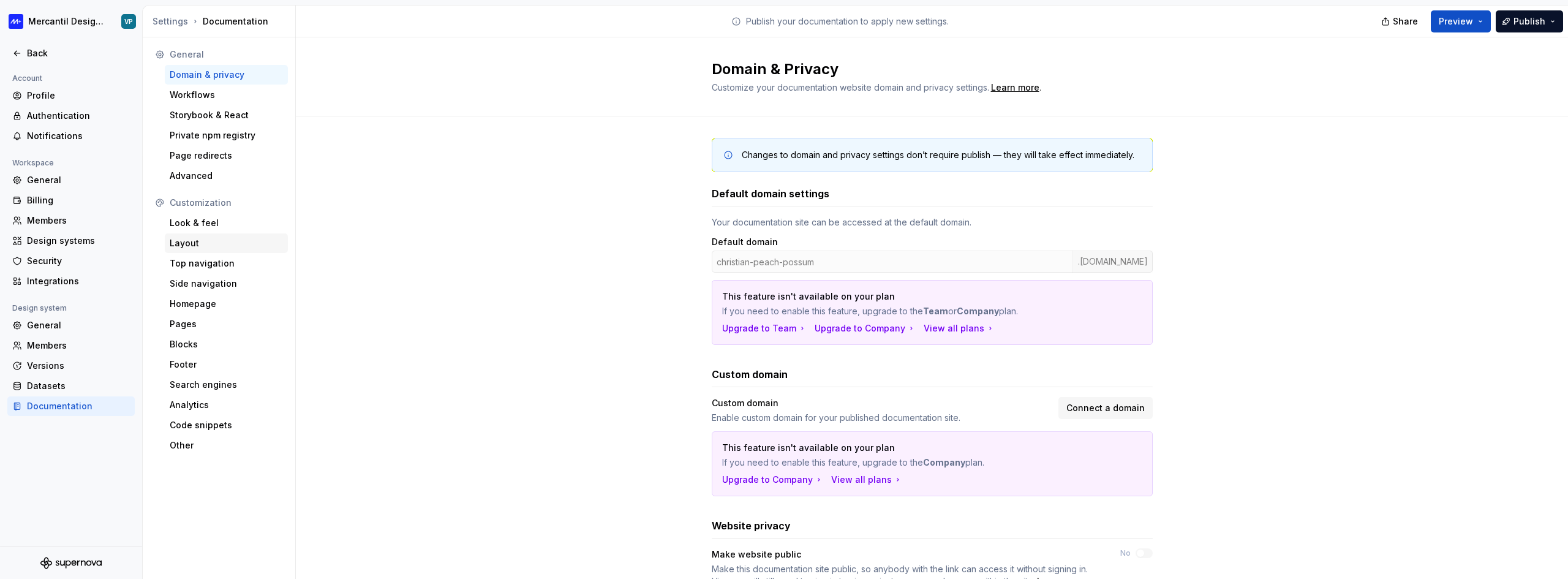
click at [192, 239] on div "Layout" at bounding box center [226, 243] width 114 height 12
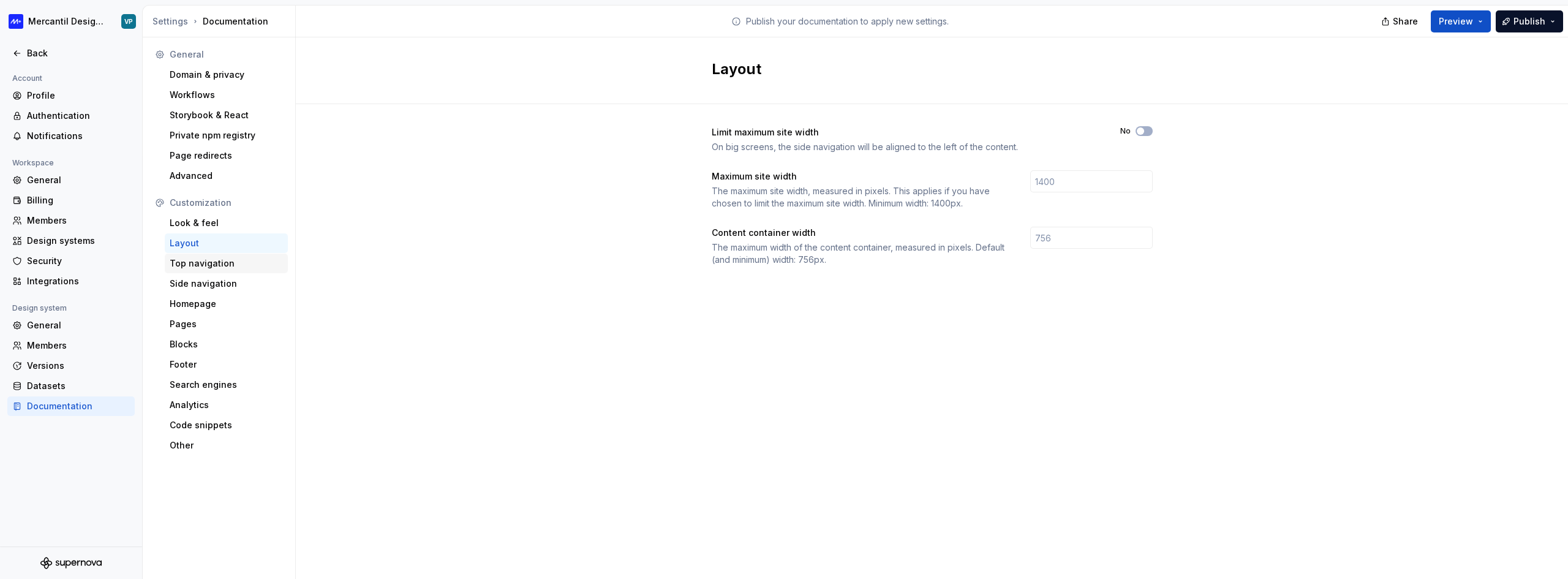
click at [208, 266] on div "Top navigation" at bounding box center [226, 263] width 114 height 12
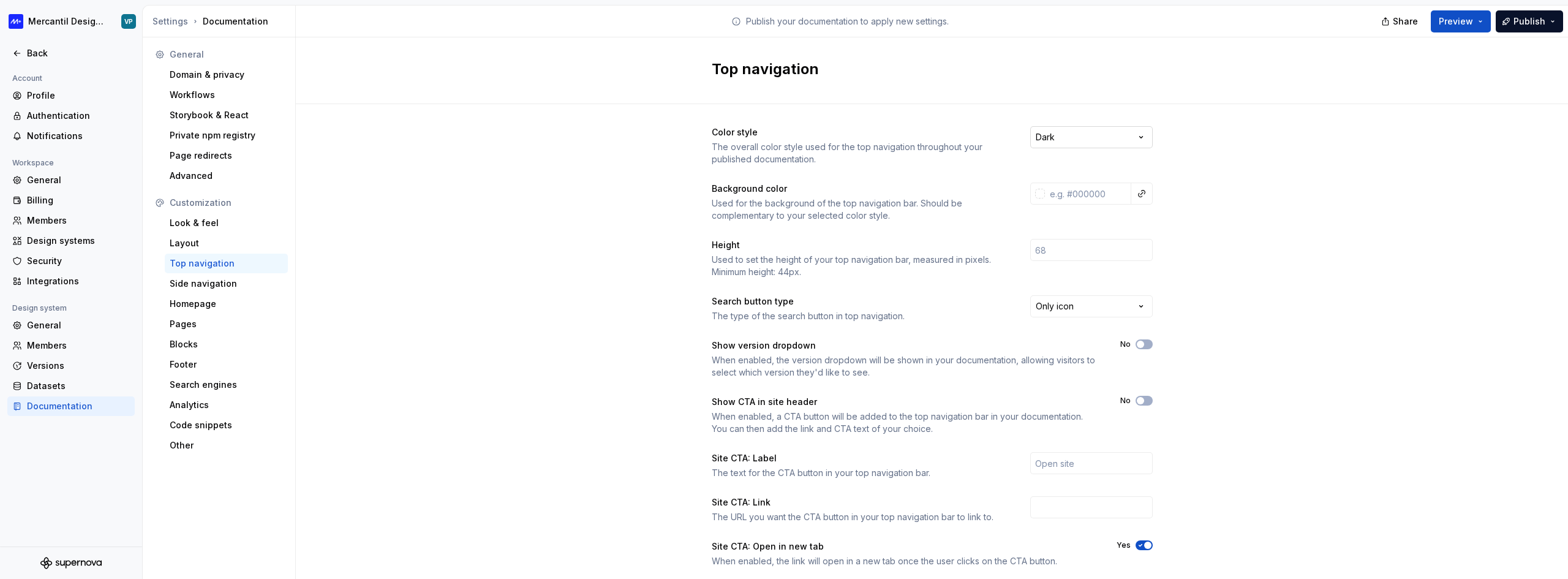
click at [1052, 130] on html "Mercantil Design System VP Back Account Profile Authentication Notifications Wo…" at bounding box center [784, 290] width 1568 height 579
click at [1052, 129] on html "Mercantil Design System VP Back Account Profile Authentication Notifications Wo…" at bounding box center [784, 290] width 1568 height 579
click at [1046, 316] on html "Mercantil Design System VP Back Account Profile Authentication Notifications Wo…" at bounding box center [784, 290] width 1568 height 579
click at [1055, 303] on html "Mercantil Design System VP Back Account Profile Authentication Notifications Wo…" at bounding box center [784, 290] width 1568 height 579
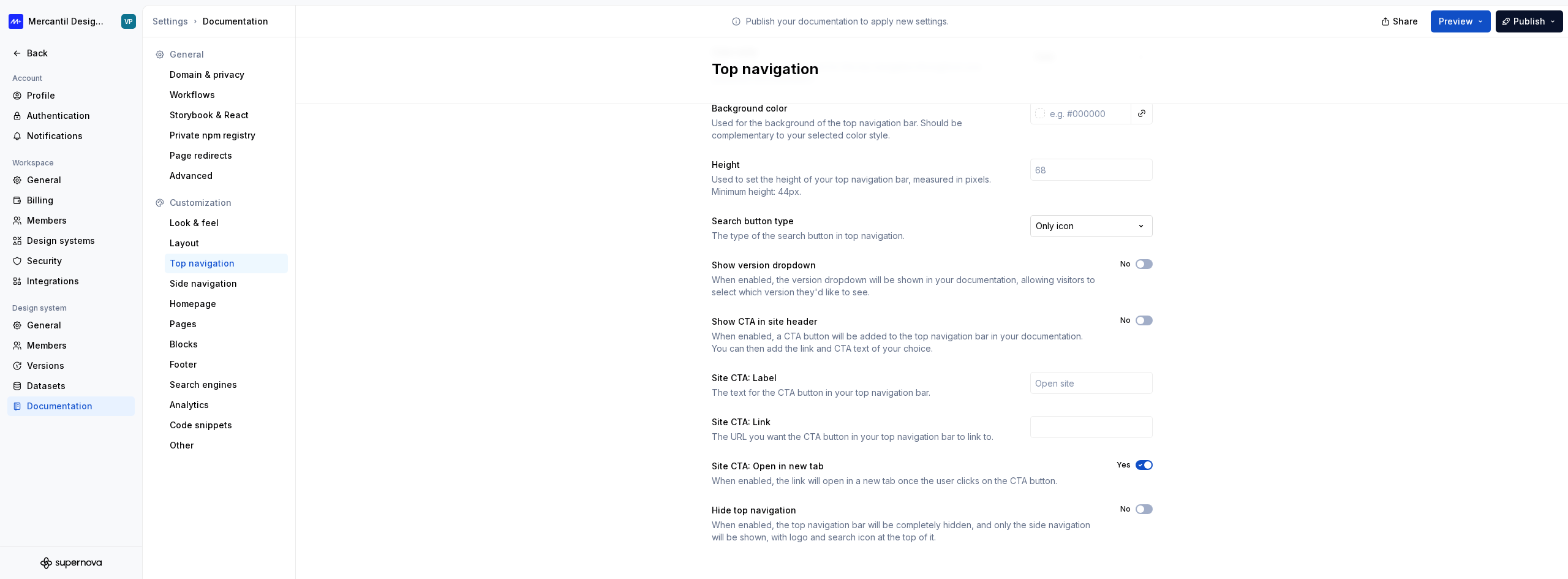
scroll to position [86, 0]
click at [184, 331] on div "Pages" at bounding box center [226, 324] width 123 height 20
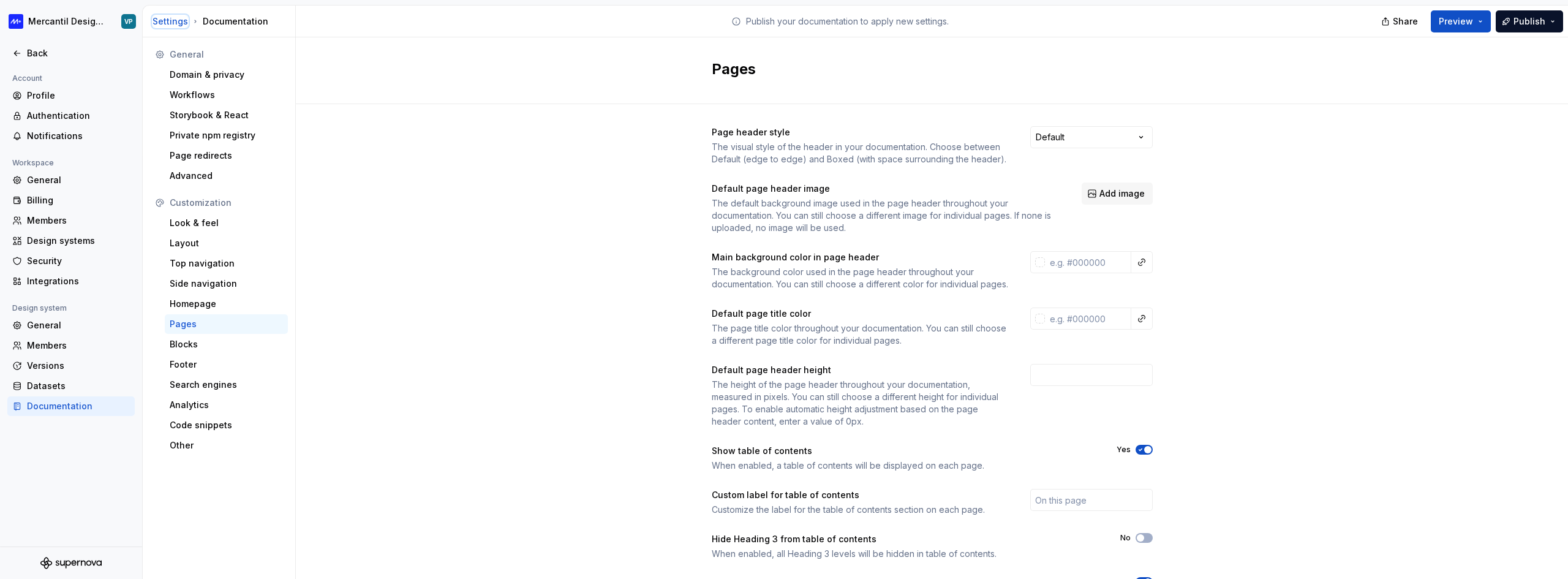
click at [161, 18] on div "Settings" at bounding box center [170, 21] width 35 height 12
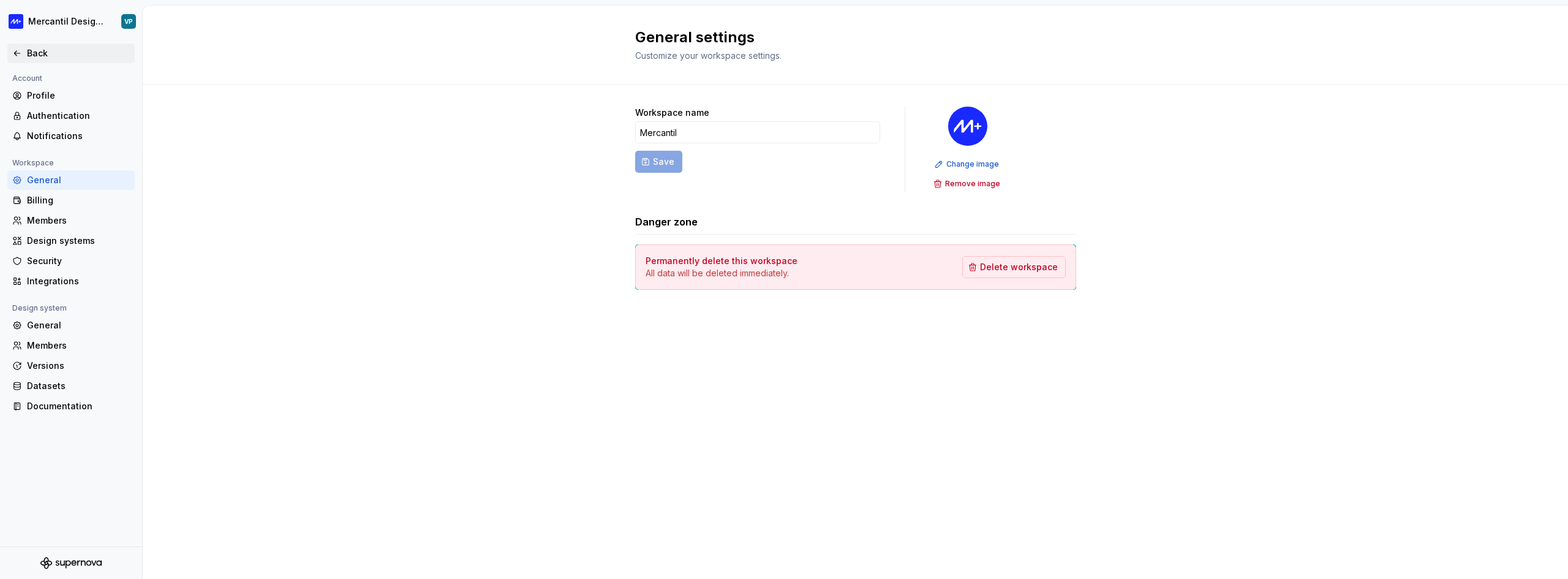
click at [14, 47] on div "Back" at bounding box center [71, 53] width 117 height 12
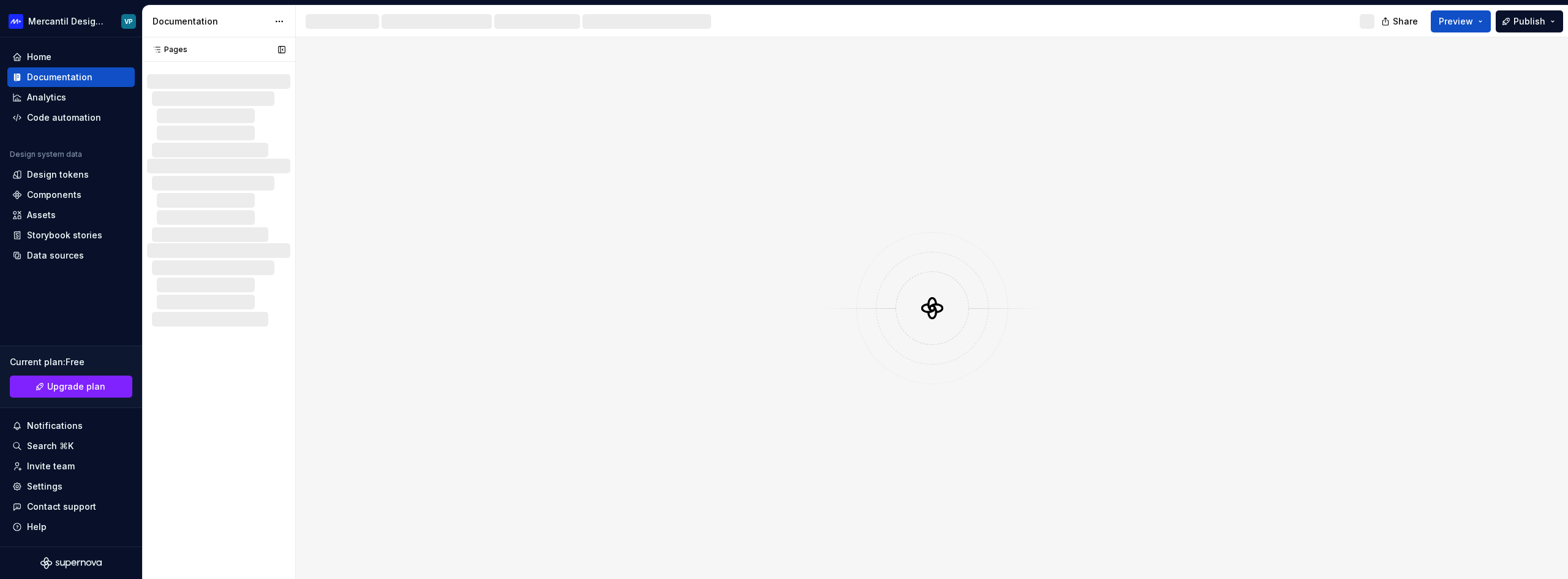
click at [179, 49] on div "Pages" at bounding box center [167, 49] width 41 height 10
click at [156, 48] on icon at bounding box center [156, 49] width 10 height 10
drag, startPoint x: 266, startPoint y: 45, endPoint x: 274, endPoint y: 50, distance: 9.4
click at [270, 46] on div "Pages Pages" at bounding box center [218, 49] width 153 height 24
click at [277, 49] on button "button" at bounding box center [282, 50] width 17 height 17
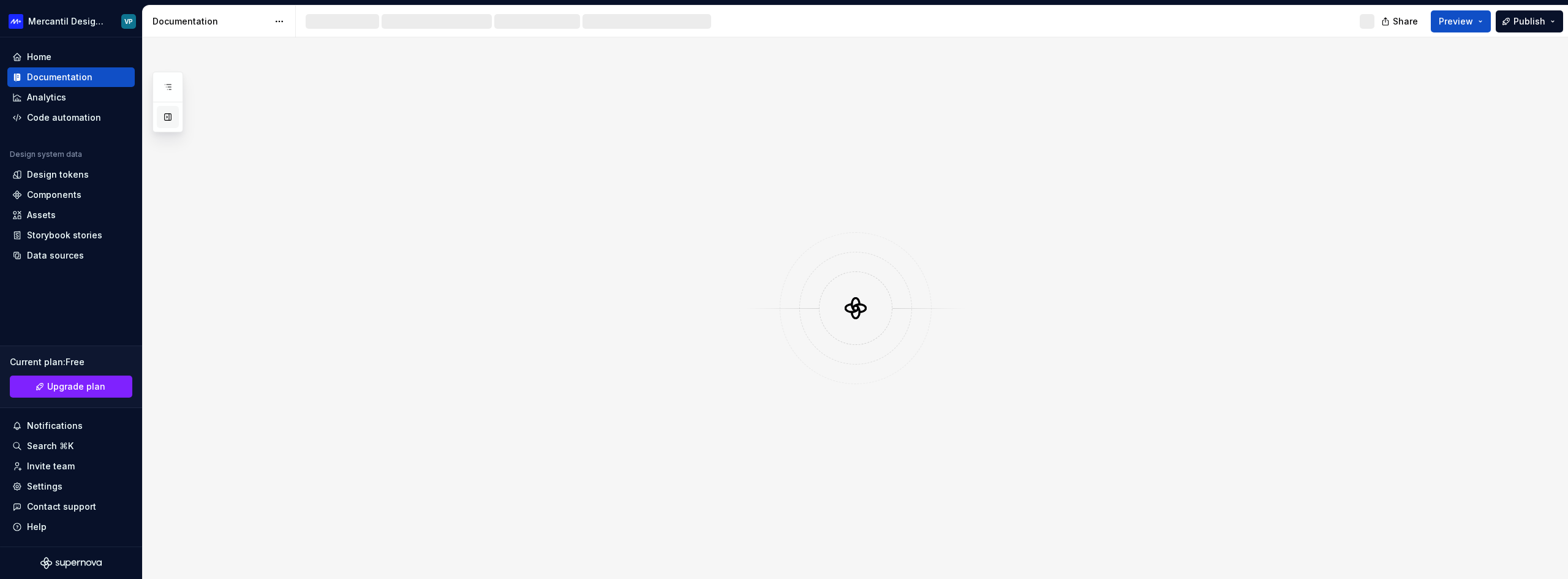
click at [170, 125] on button "button" at bounding box center [168, 117] width 22 height 22
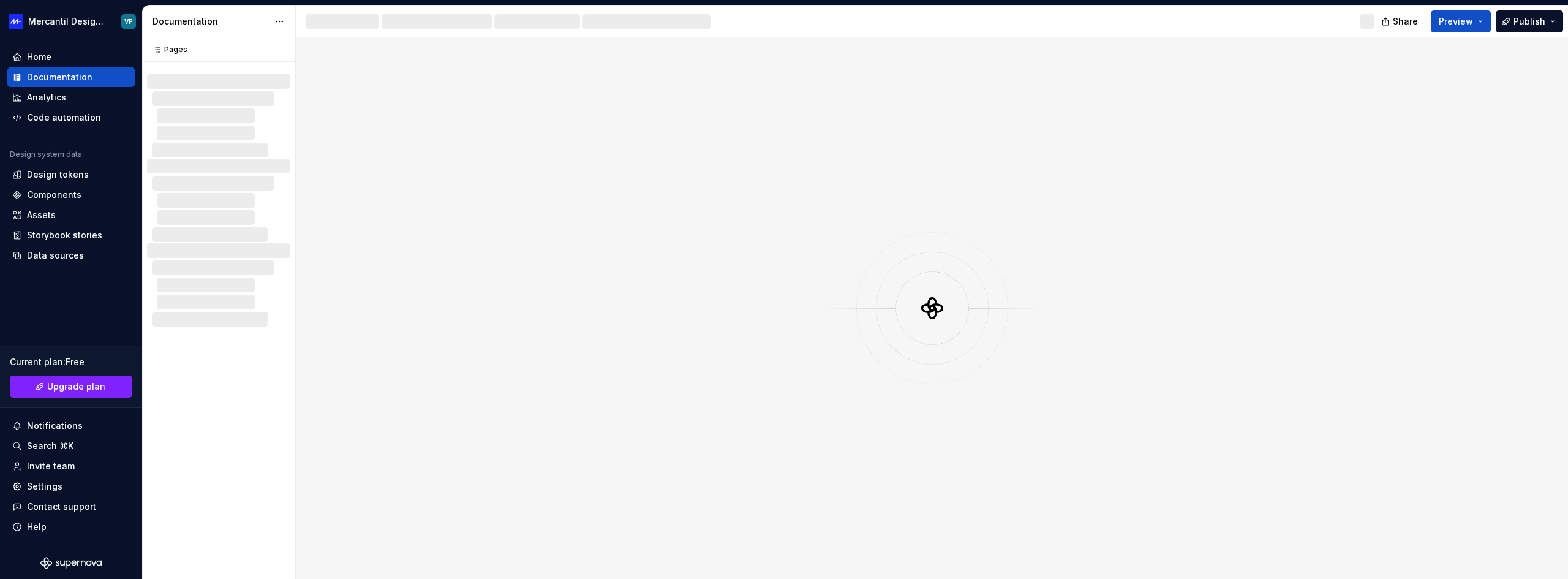
click at [976, 249] on div at bounding box center [931, 308] width 152 height 152
drag, startPoint x: 890, startPoint y: 343, endPoint x: 1186, endPoint y: 333, distance: 296.2
click at [1086, 337] on div at bounding box center [932, 308] width 1272 height 542
click at [129, 39] on button "Collapse sidebar" at bounding box center [133, 37] width 17 height 17
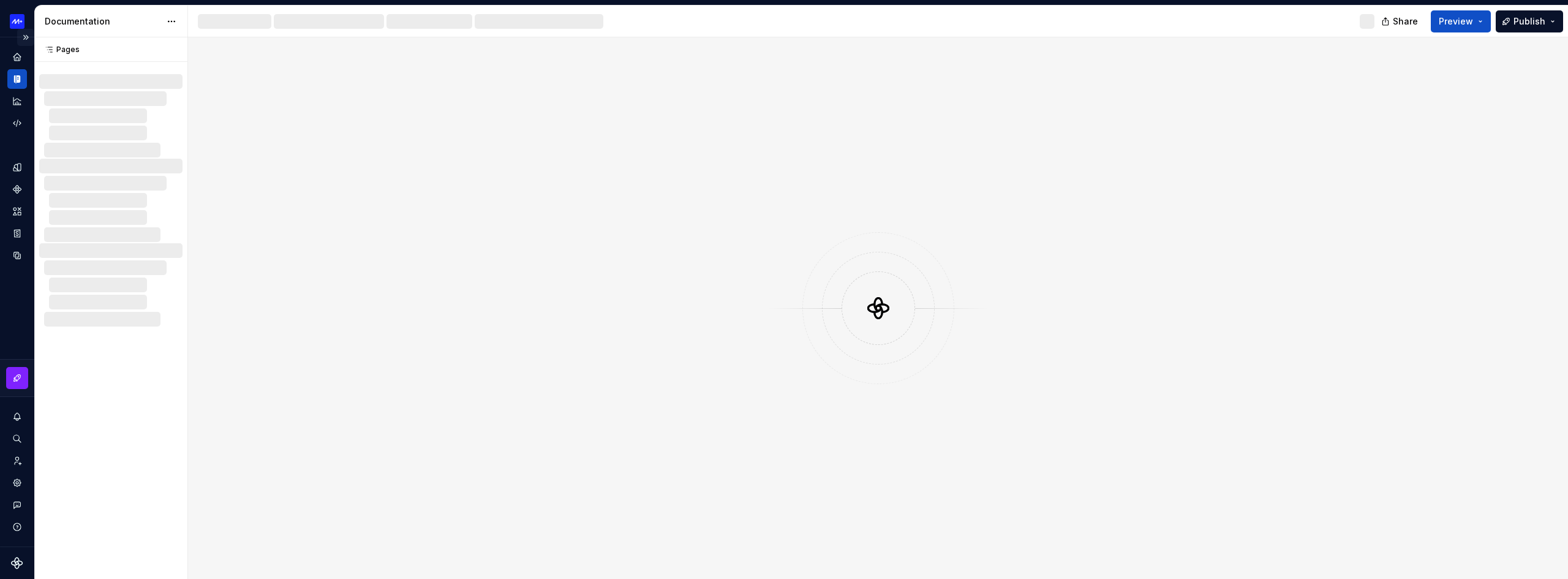
click at [26, 37] on button "Expand sidebar" at bounding box center [26, 37] width 17 height 17
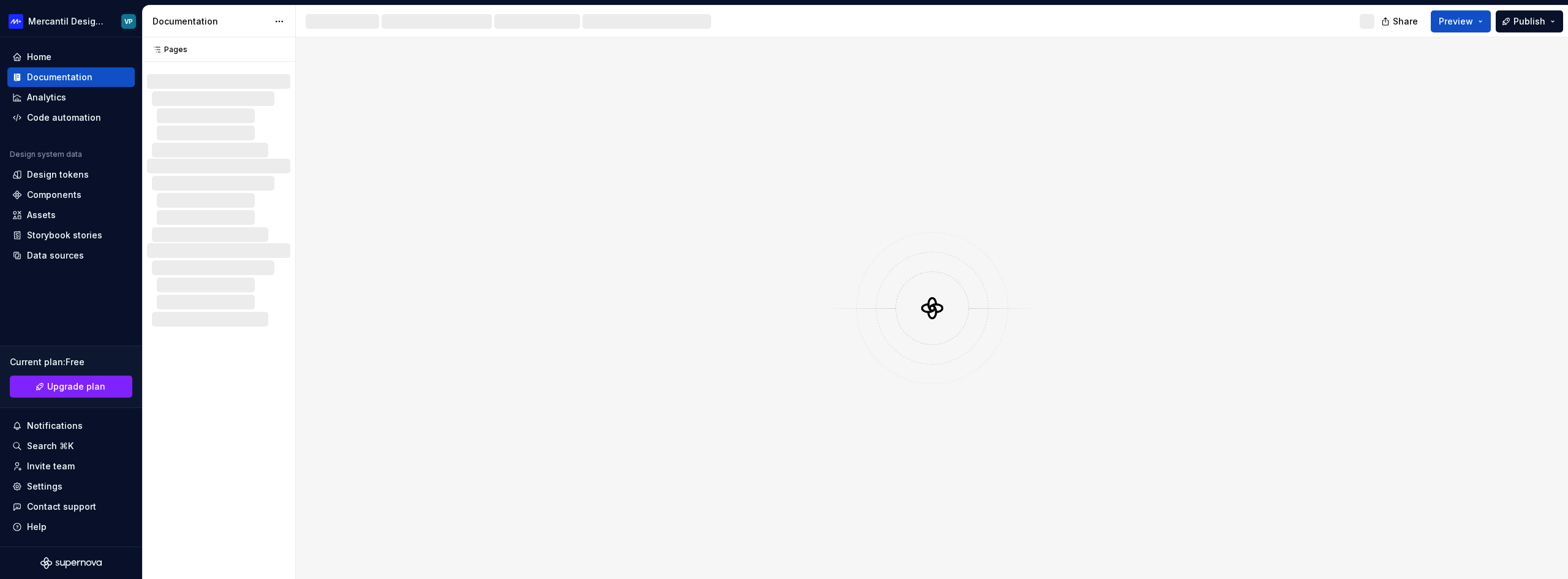
click at [805, 173] on div at bounding box center [932, 308] width 1272 height 542
click at [85, 567] on icon "Supernova Logo" at bounding box center [71, 563] width 61 height 12
click at [487, 419] on div at bounding box center [932, 308] width 1272 height 542
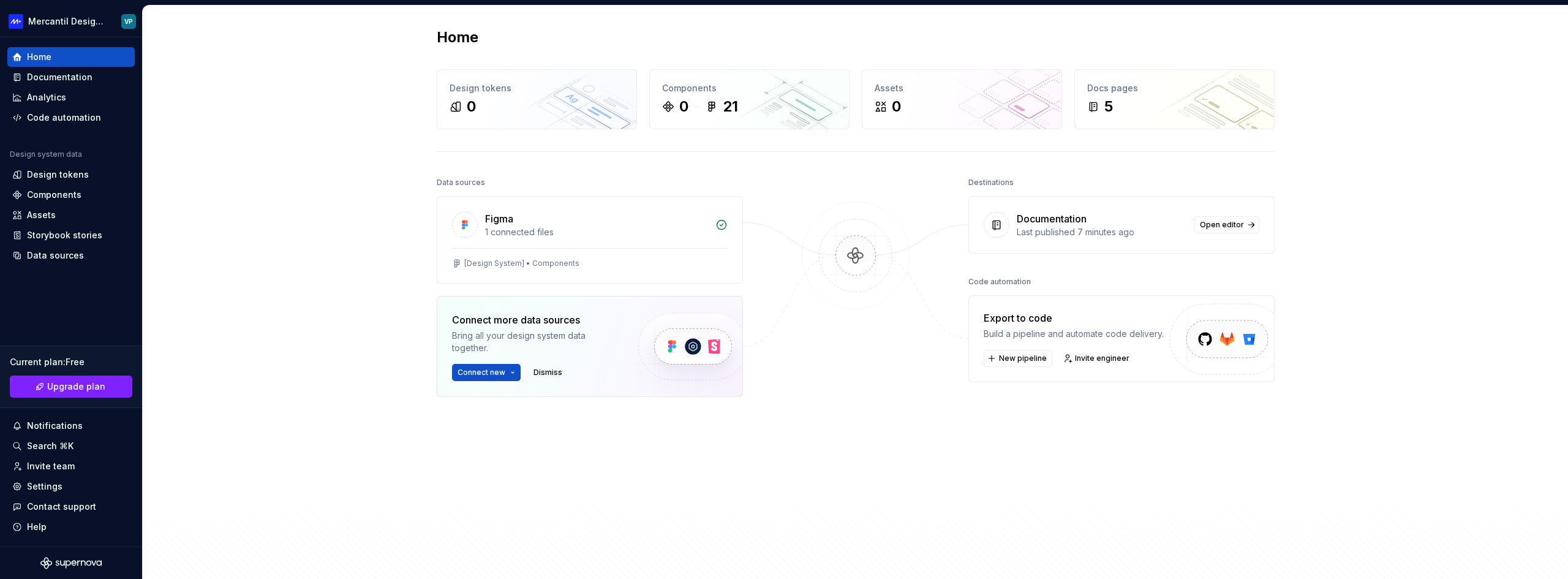
click at [855, 335] on div at bounding box center [855, 347] width 123 height 347
click at [1004, 227] on div at bounding box center [996, 225] width 26 height 26
click at [862, 255] on img at bounding box center [855, 268] width 119 height 133
click at [788, 107] on div "0 21" at bounding box center [750, 106] width 175 height 20
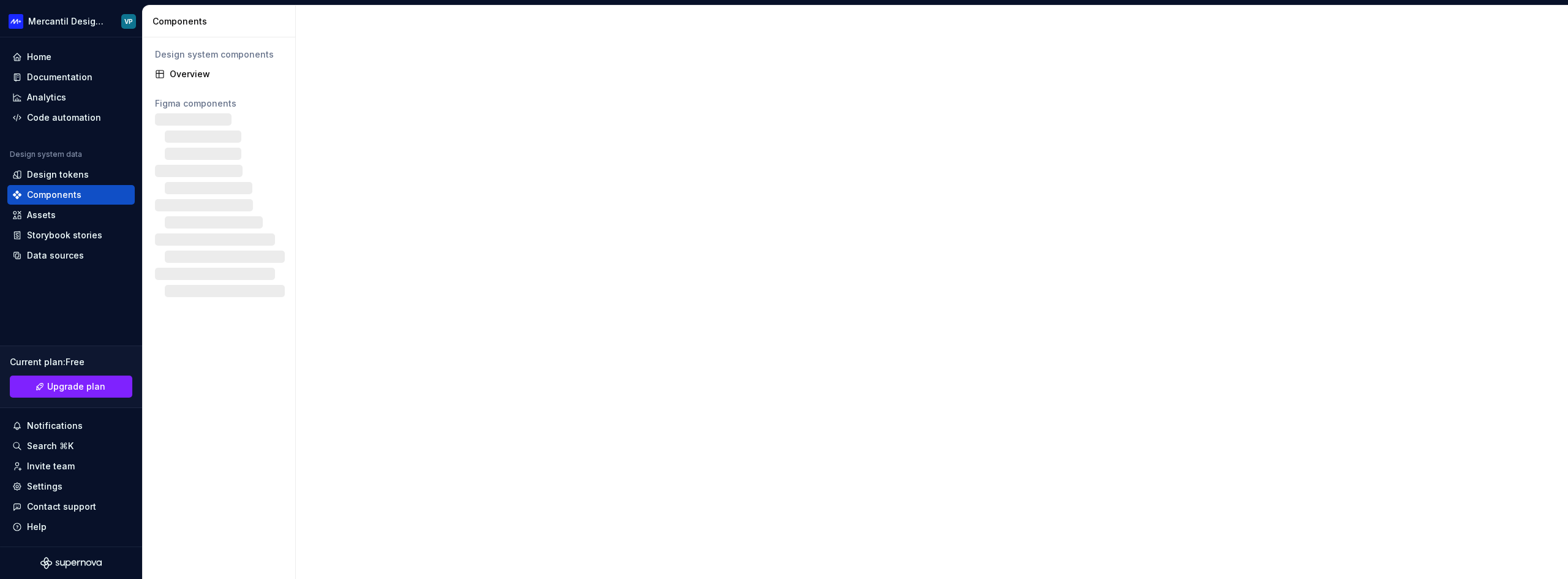
drag, startPoint x: 719, startPoint y: 94, endPoint x: 705, endPoint y: 98, distance: 14.6
click at [724, 94] on div at bounding box center [932, 291] width 1272 height 573
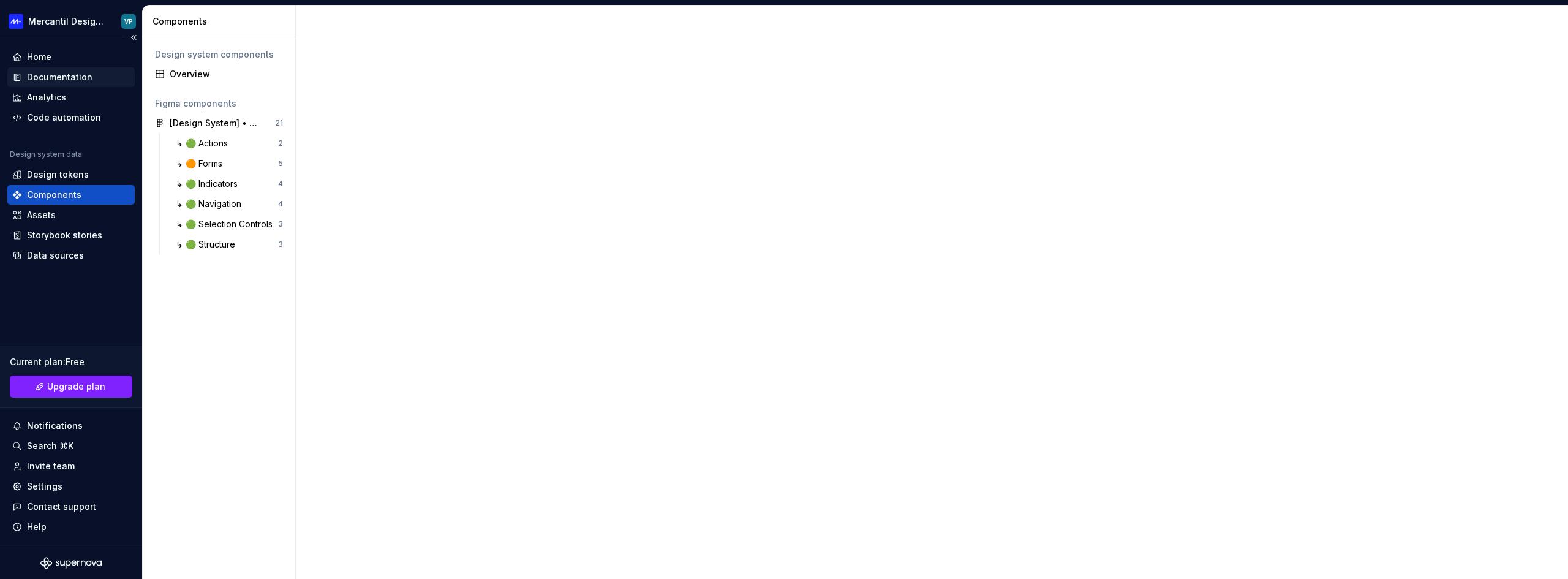
click at [54, 70] on div "Documentation" at bounding box center [71, 77] width 127 height 20
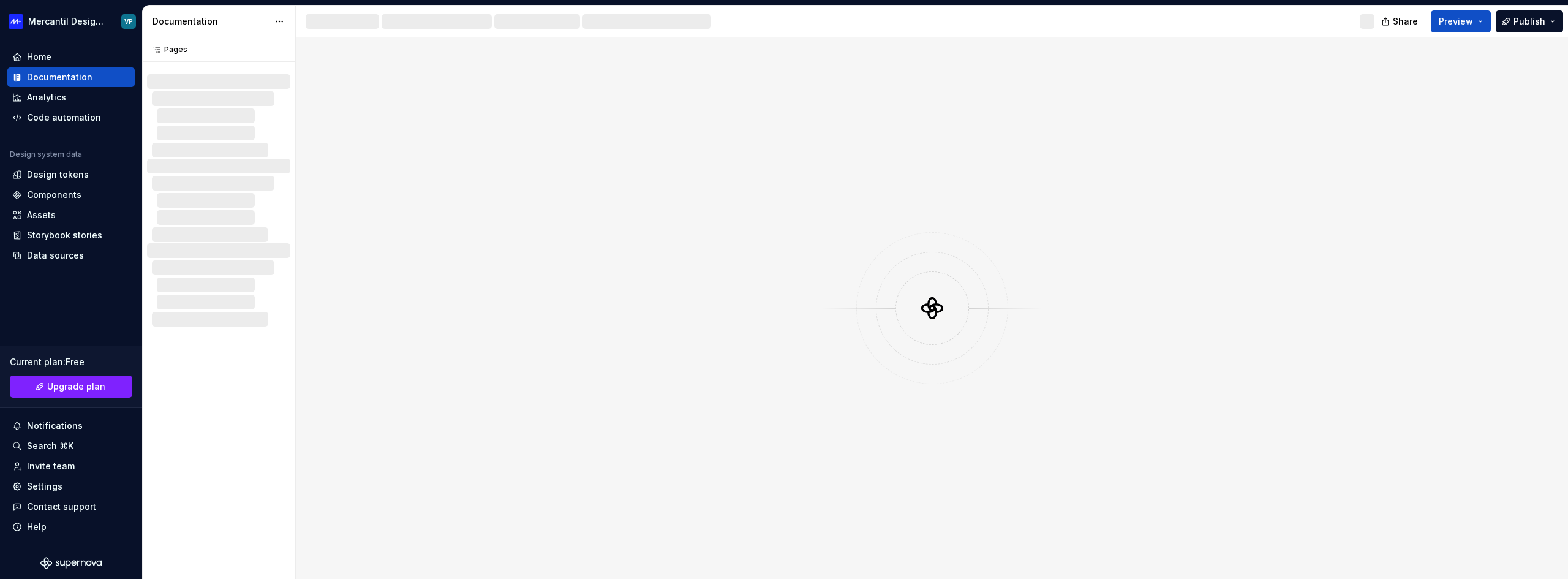
drag, startPoint x: 480, startPoint y: 270, endPoint x: 376, endPoint y: 2, distance: 287.5
click at [480, 270] on div at bounding box center [932, 308] width 1272 height 542
click at [906, 234] on div at bounding box center [931, 308] width 152 height 152
drag, startPoint x: 951, startPoint y: 256, endPoint x: 960, endPoint y: 274, distance: 20.1
click at [951, 257] on div at bounding box center [932, 308] width 113 height 113
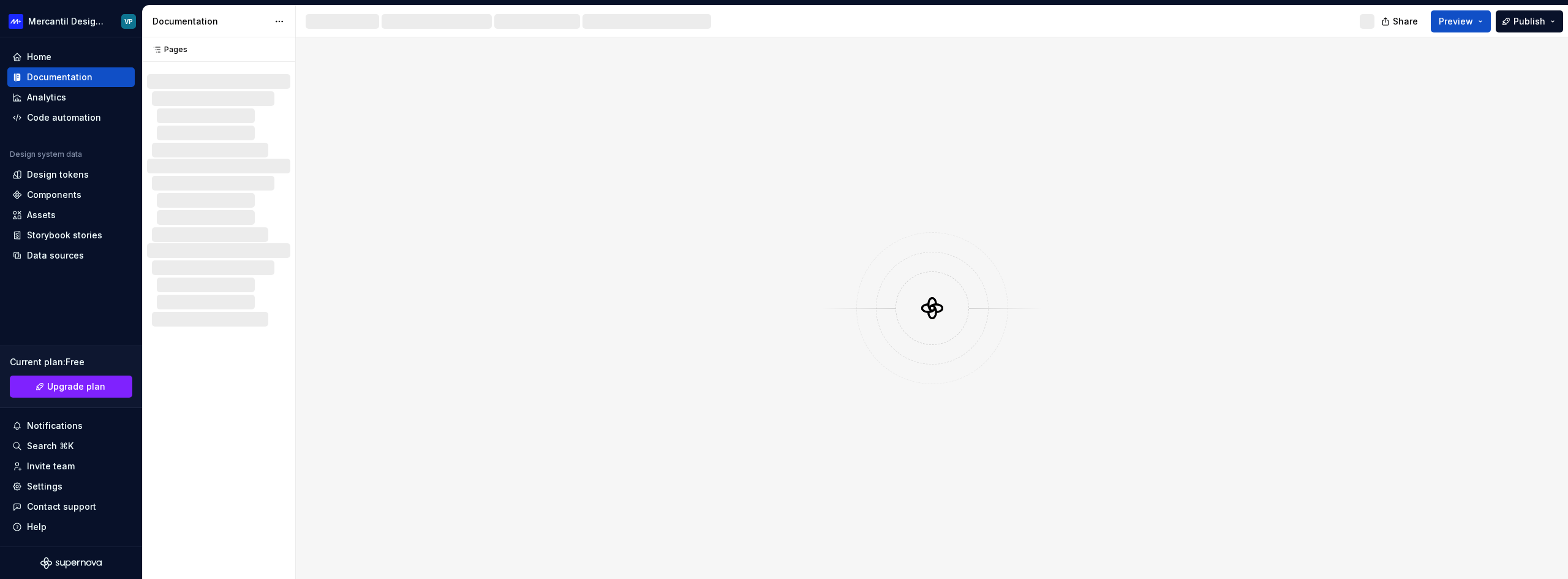
drag, startPoint x: 960, startPoint y: 298, endPoint x: 959, endPoint y: 309, distance: 11.0
click at [956, 303] on div at bounding box center [932, 308] width 221 height 74
drag, startPoint x: 959, startPoint y: 309, endPoint x: 1053, endPoint y: 258, distance: 106.9
click at [964, 313] on div at bounding box center [932, 308] width 74 height 74
